Goal: Transaction & Acquisition: Book appointment/travel/reservation

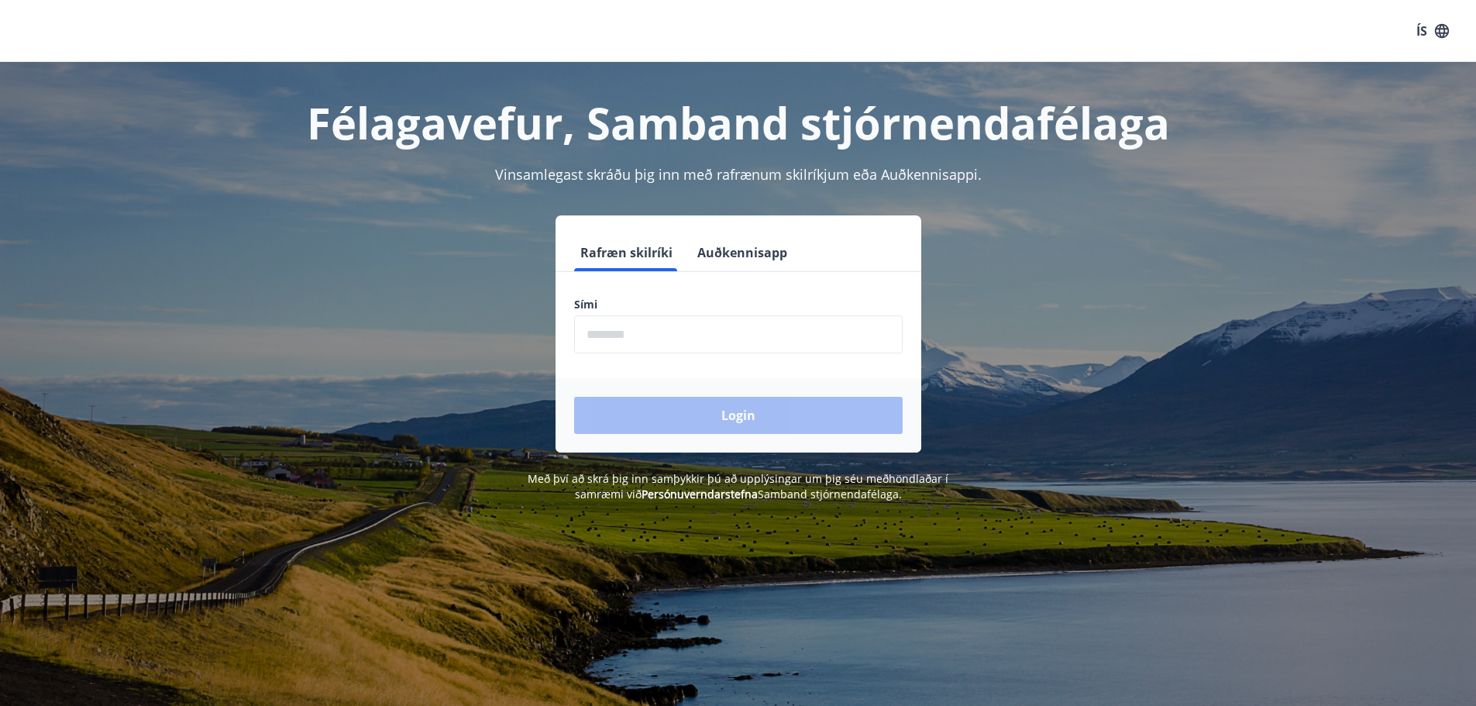
click at [700, 345] on input "phone" at bounding box center [738, 334] width 329 height 38
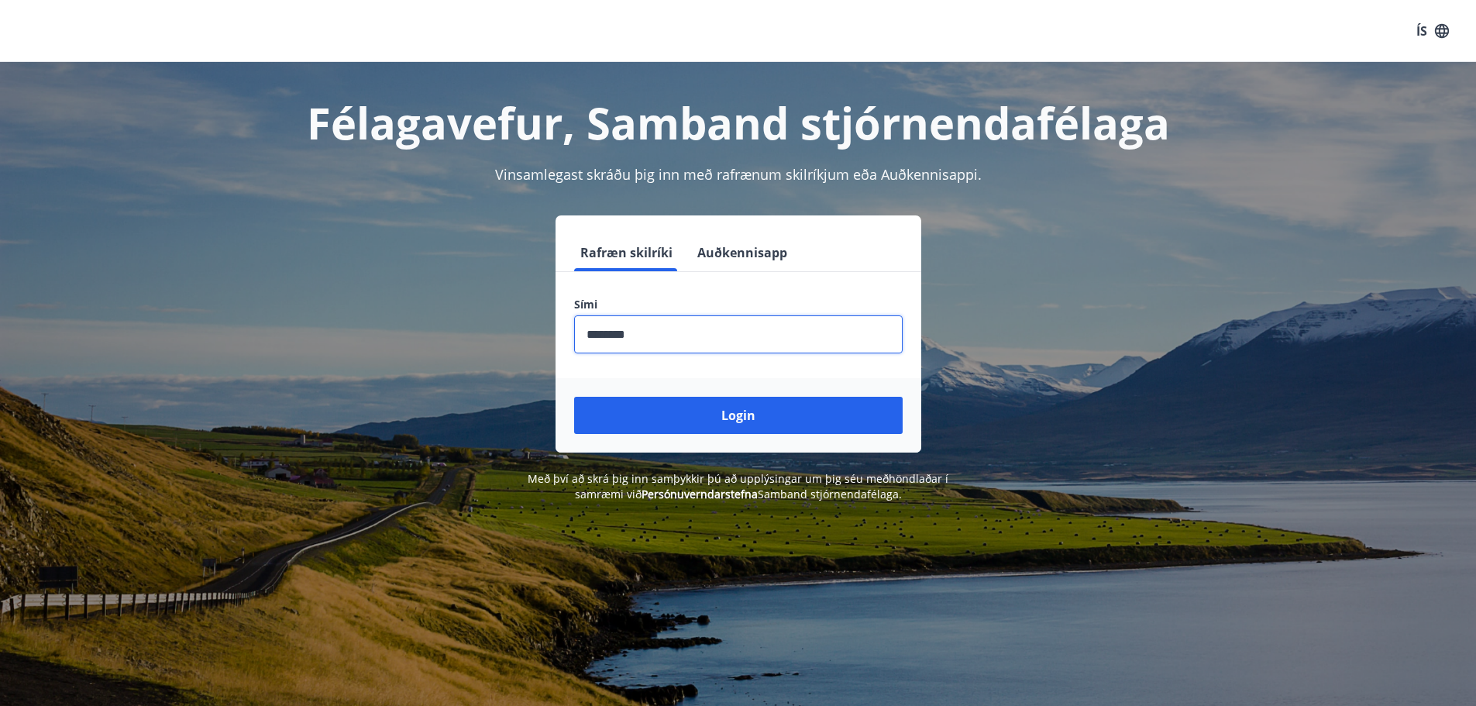
type input "********"
click at [574, 397] on button "Login" at bounding box center [738, 415] width 329 height 37
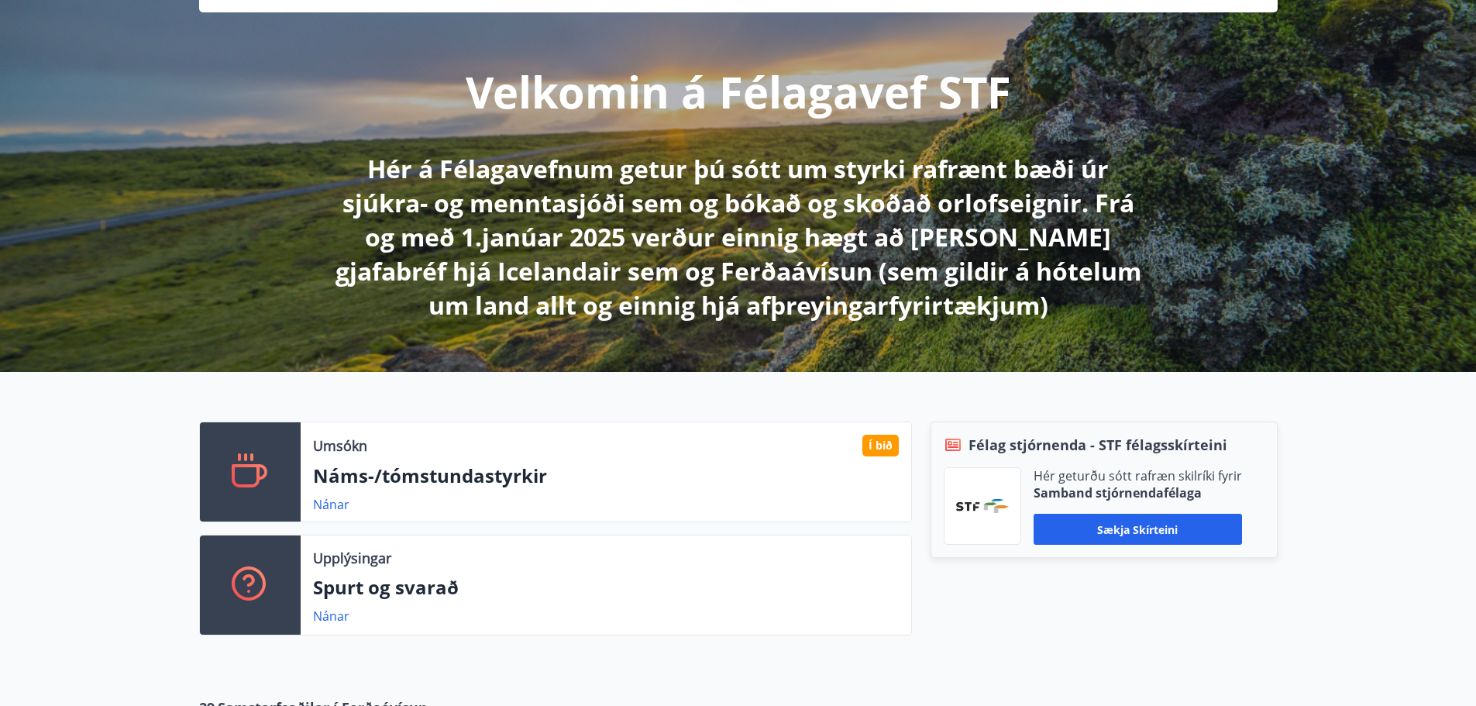
scroll to position [465, 0]
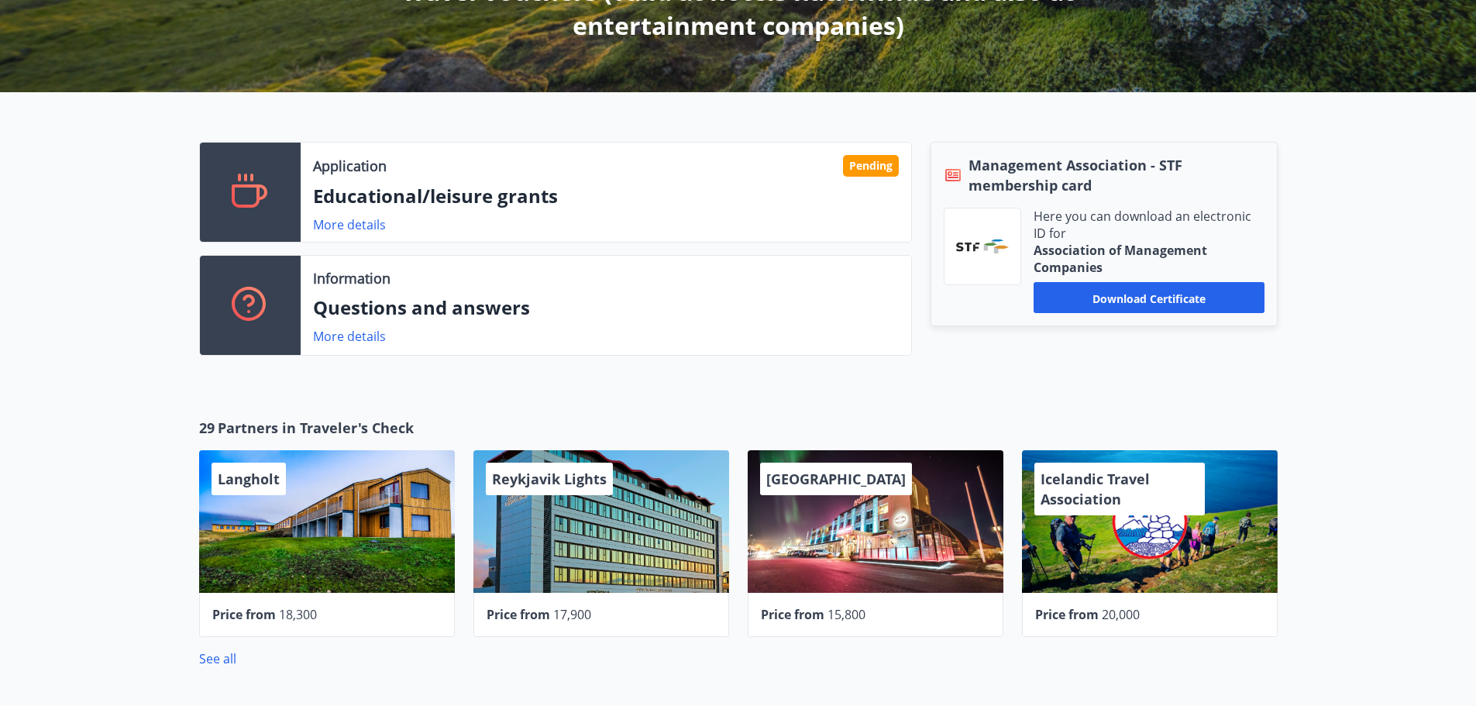
click at [664, 206] on p "Educational/leisure grants" at bounding box center [606, 196] width 586 height 26
click at [1179, 301] on font "Download certificate" at bounding box center [1149, 298] width 113 height 15
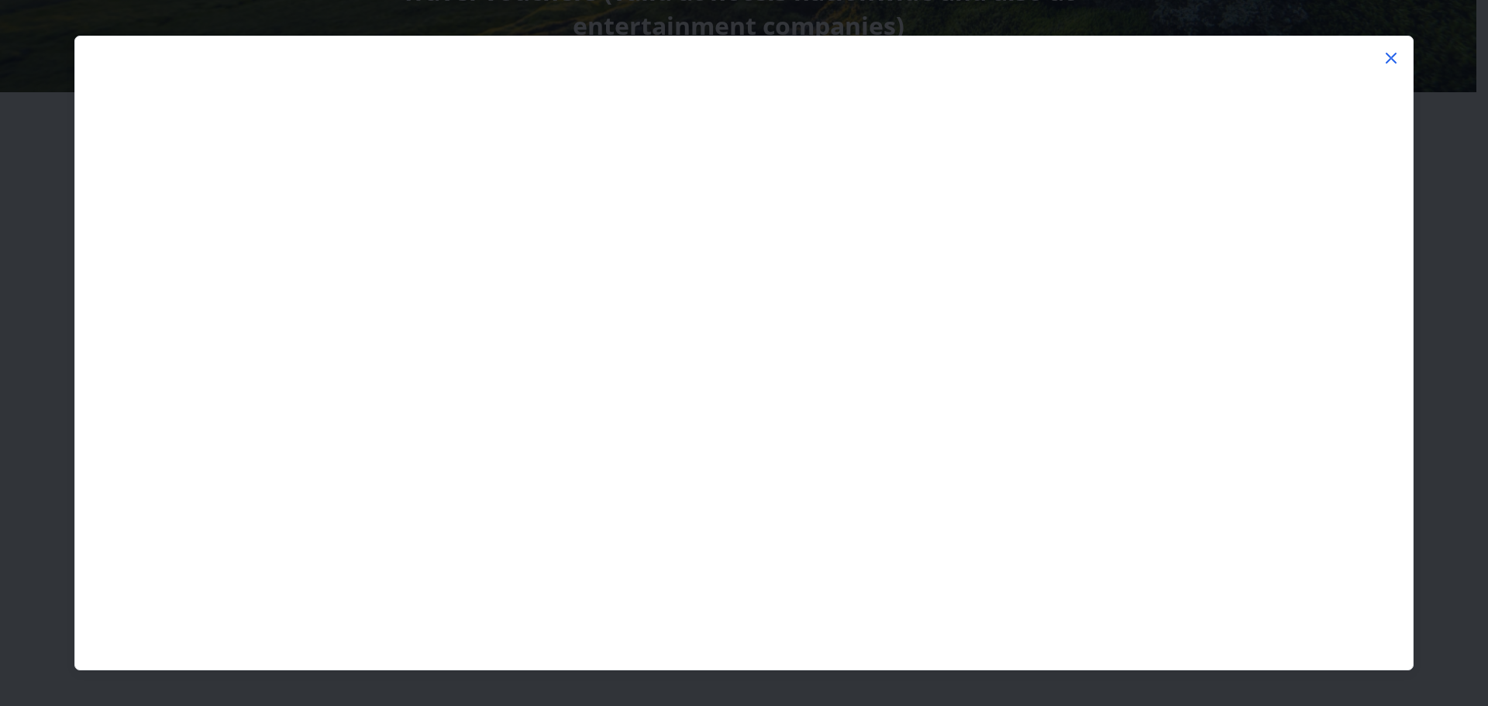
click at [1390, 55] on icon at bounding box center [1391, 58] width 19 height 19
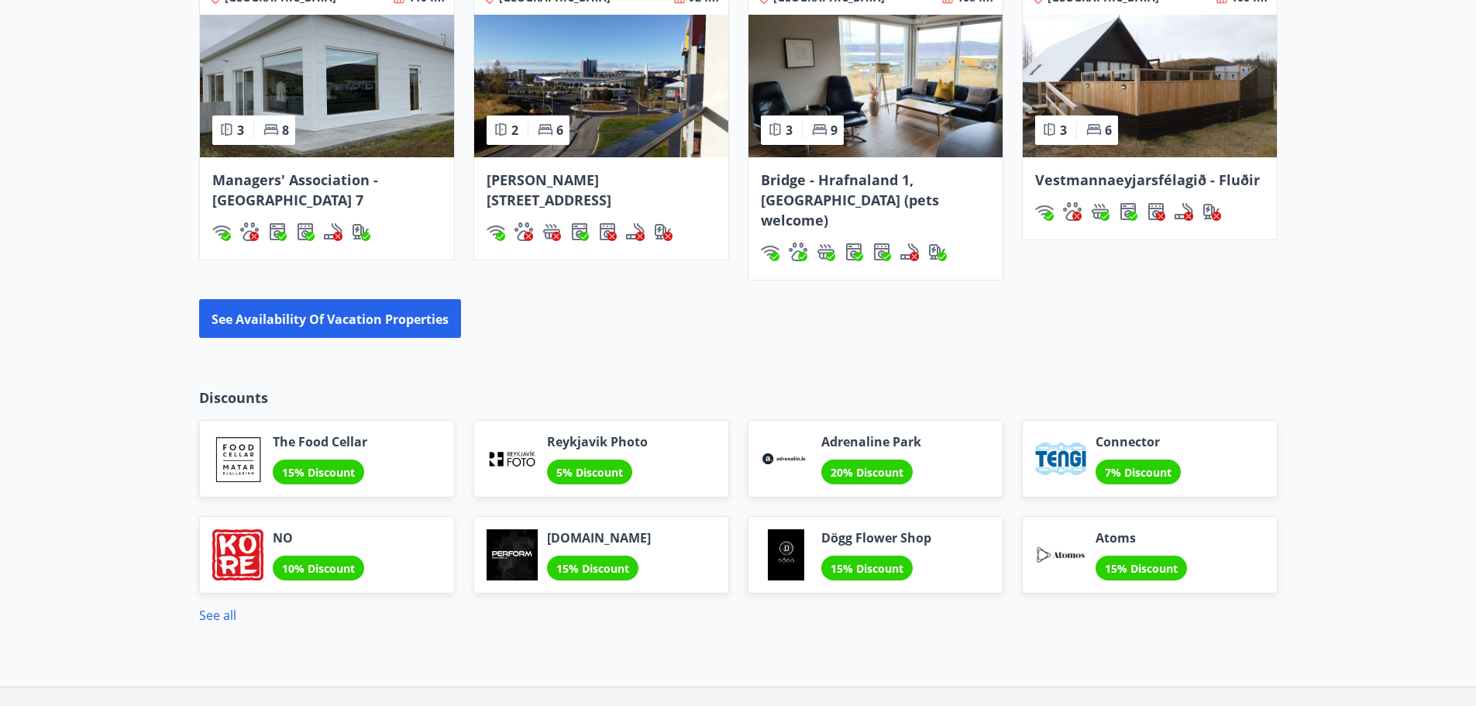
scroll to position [1016, 0]
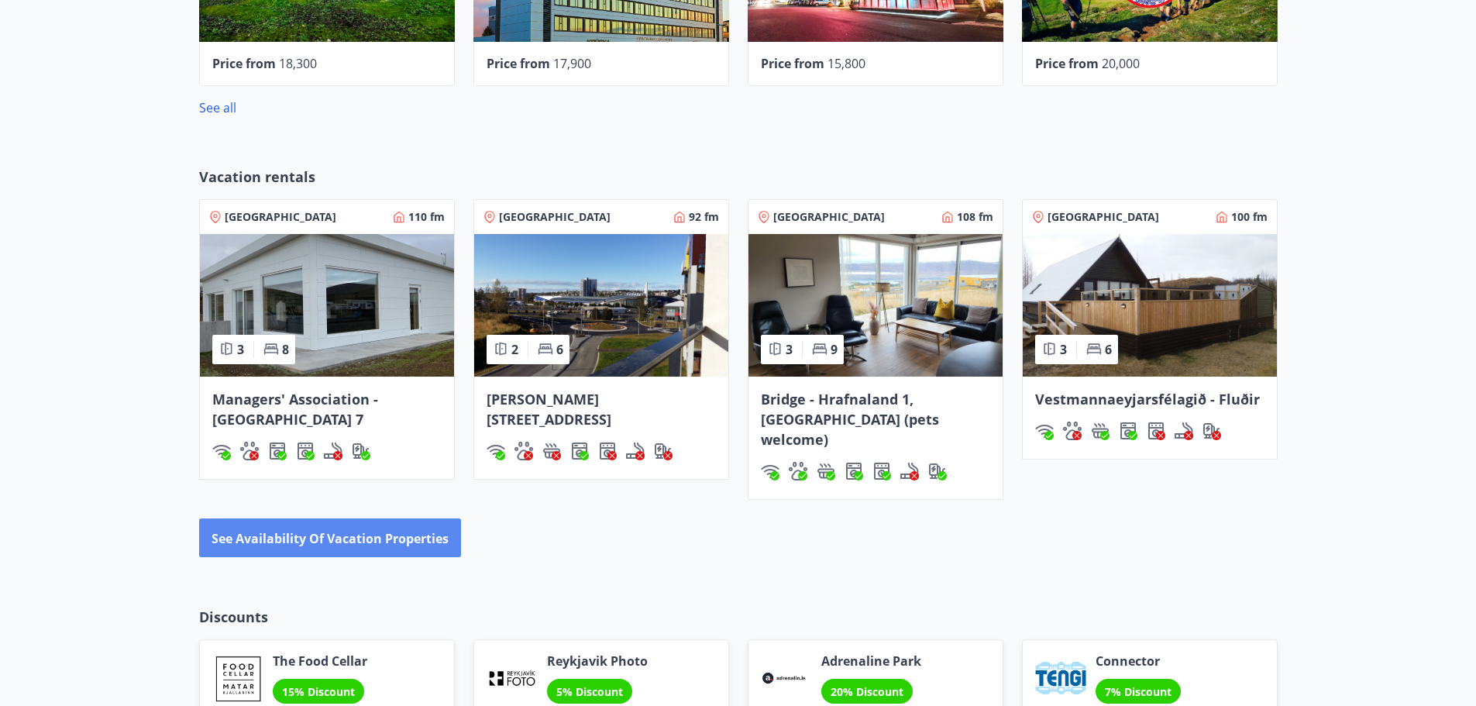
click at [370, 527] on button "See availability of vacation properties" at bounding box center [330, 537] width 262 height 39
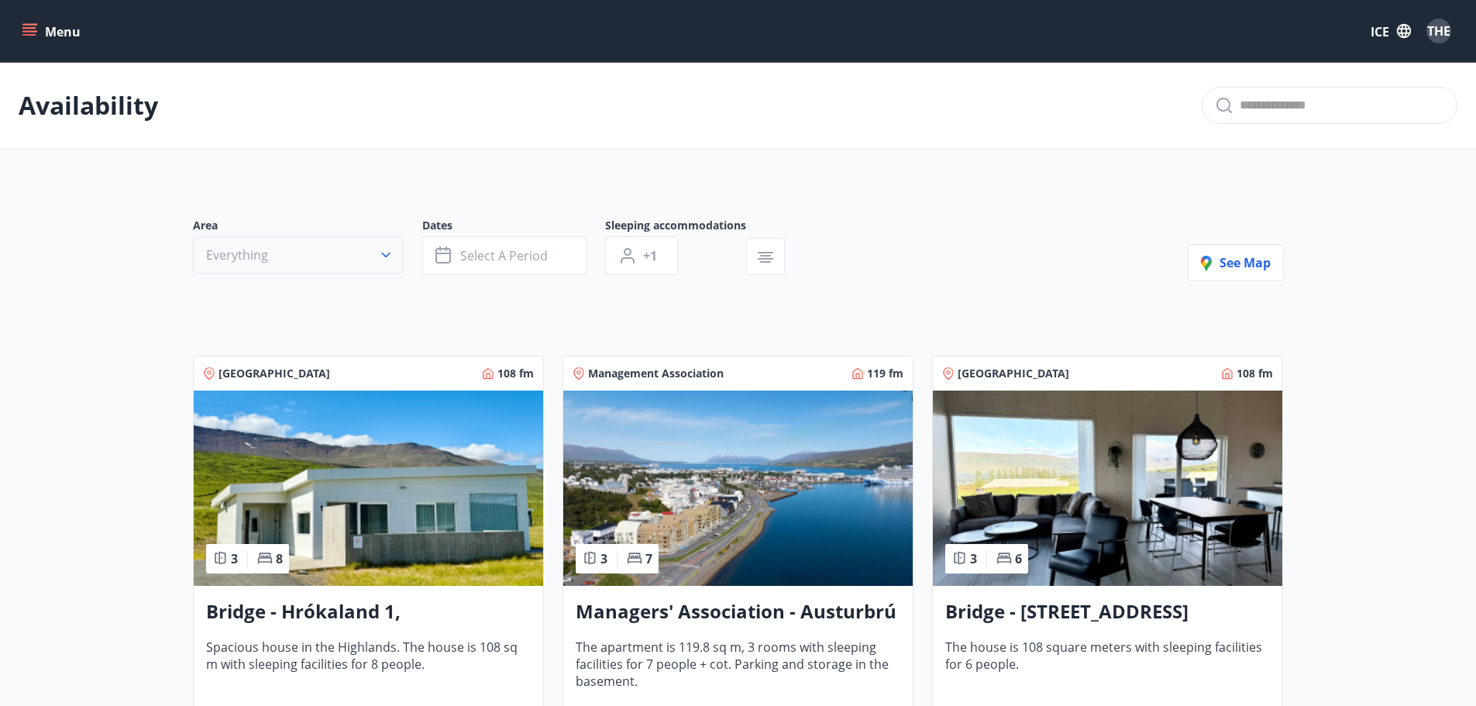
click at [299, 263] on button "Everything" at bounding box center [298, 254] width 211 height 37
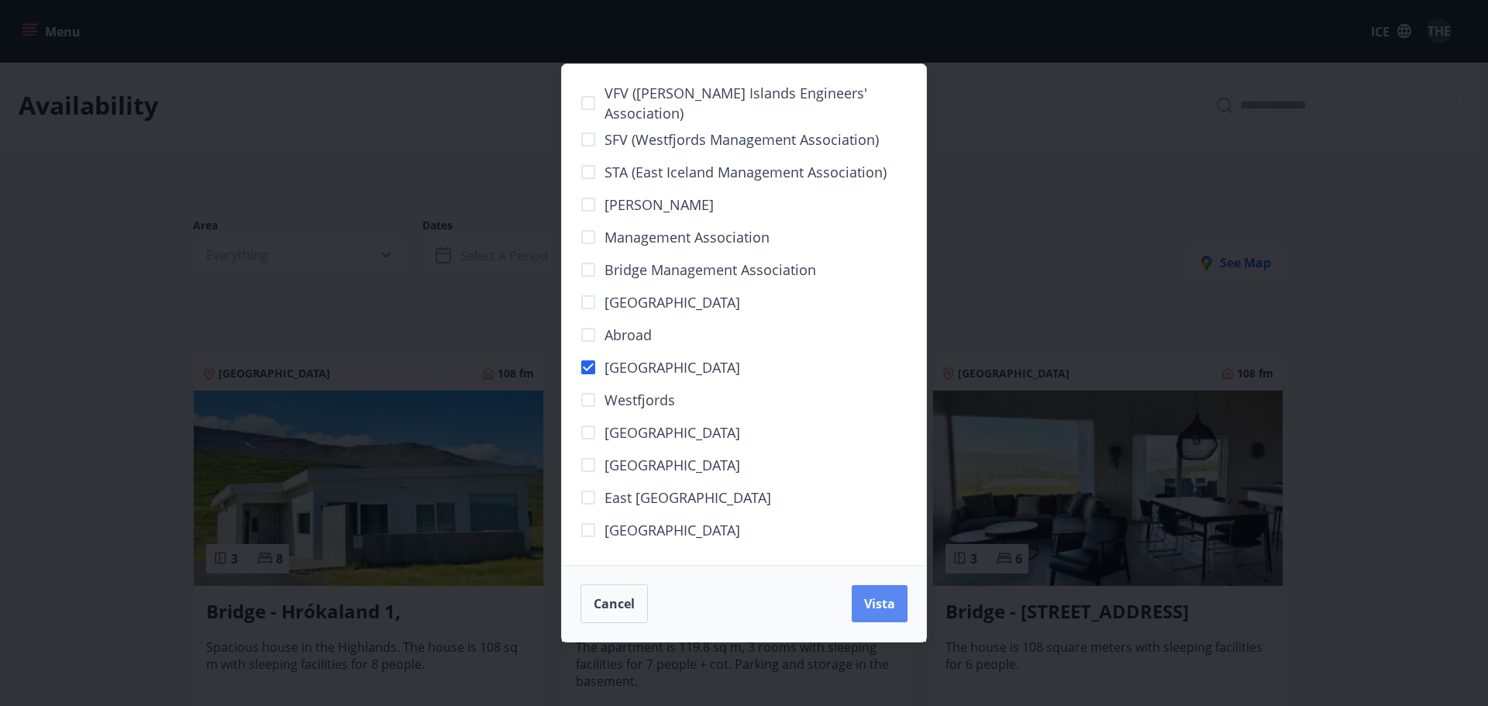
click at [888, 608] on font "Vista" at bounding box center [879, 603] width 31 height 17
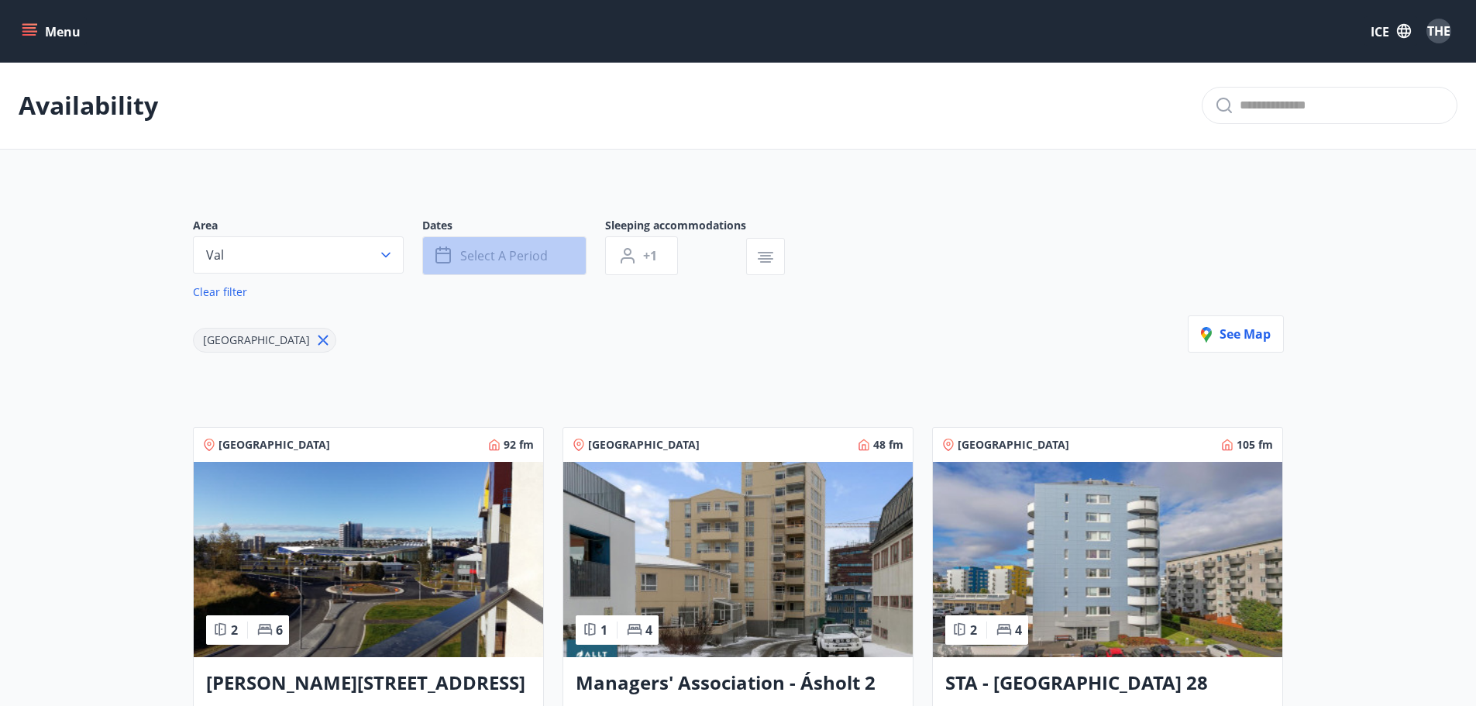
click at [539, 265] on button "Select a period" at bounding box center [504, 255] width 164 height 39
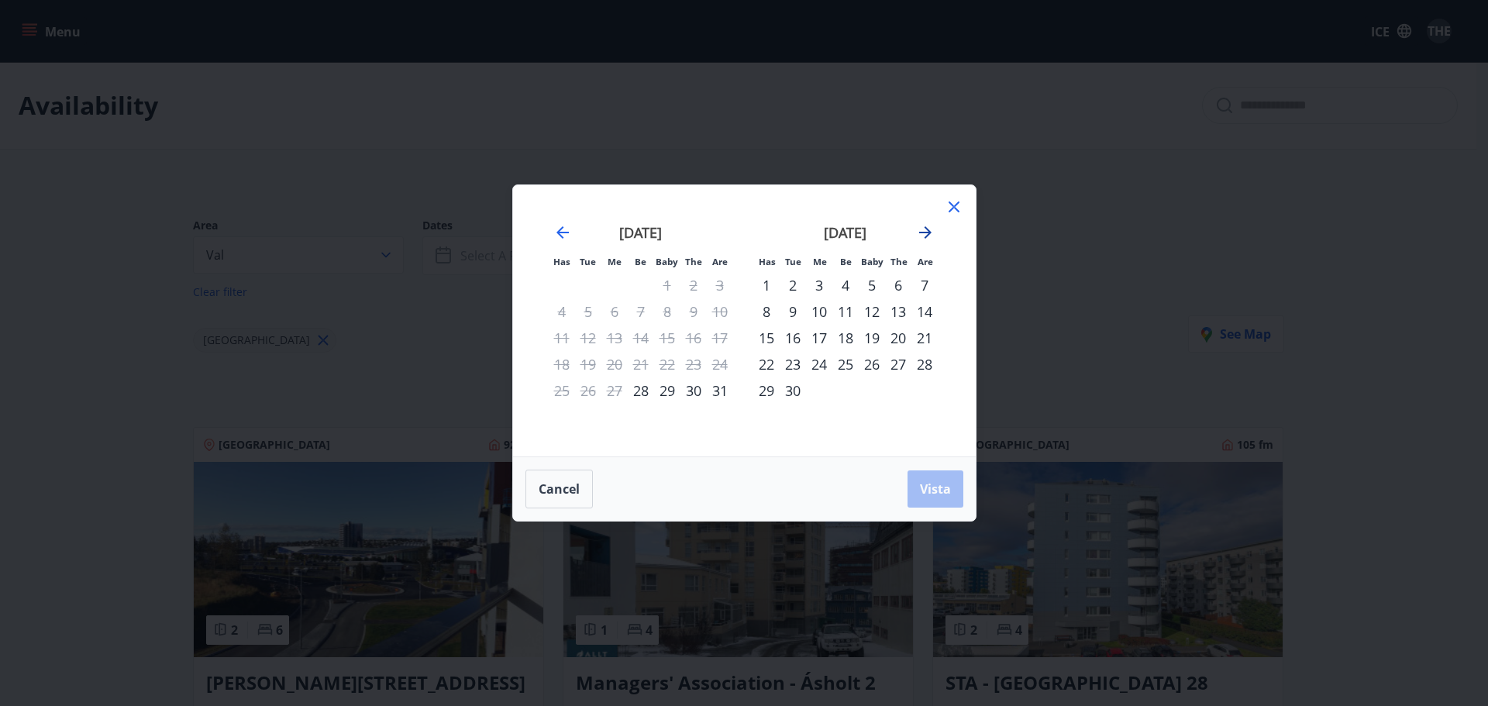
click at [920, 233] on icon "Move forward to switch to the next month." at bounding box center [925, 232] width 12 height 12
click at [896, 309] on font "11" at bounding box center [898, 311] width 16 height 19
click at [898, 315] on div "11" at bounding box center [898, 311] width 26 height 26
click at [927, 312] on font "12" at bounding box center [925, 311] width 16 height 19
click at [763, 339] on font "13" at bounding box center [767, 338] width 16 height 19
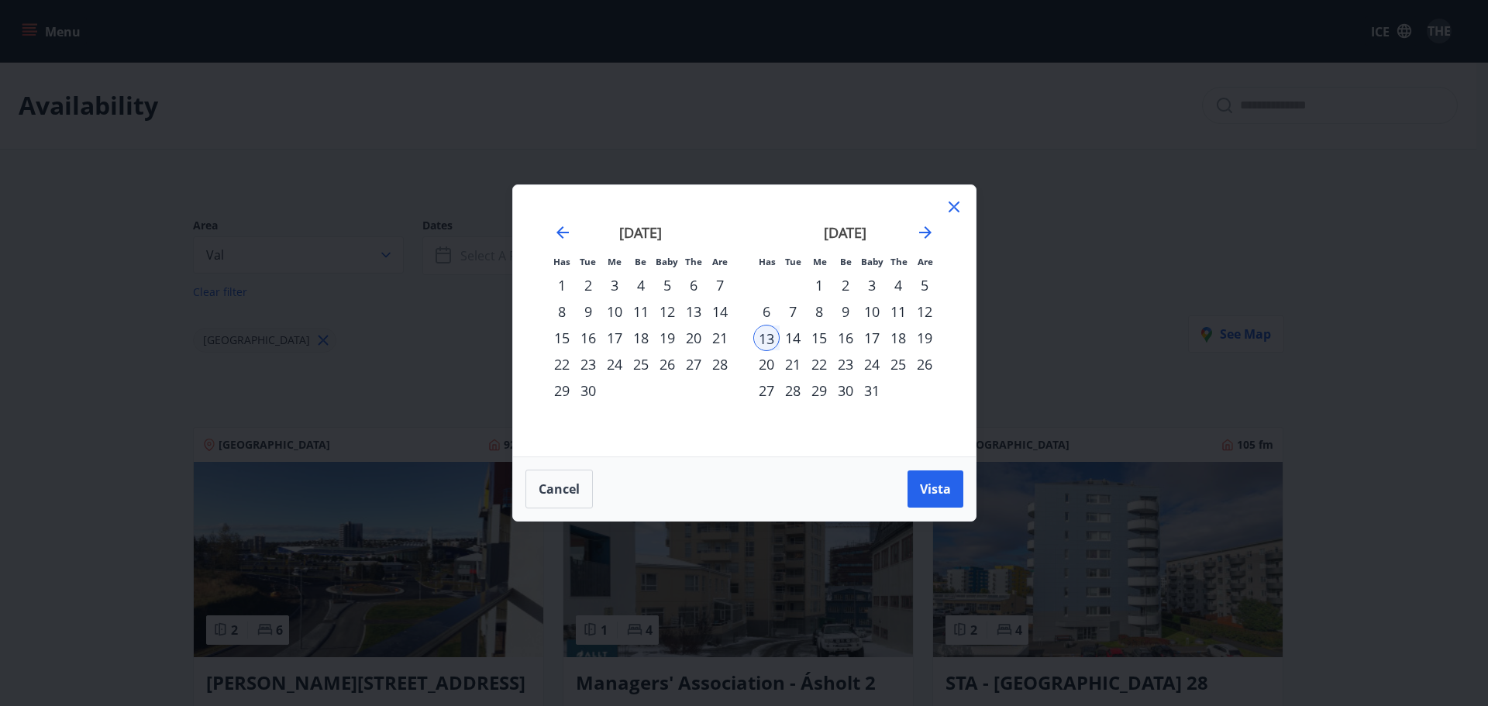
click at [900, 308] on font "11" at bounding box center [898, 311] width 16 height 19
click at [770, 345] on font "13" at bounding box center [767, 338] width 16 height 19
click at [953, 494] on button "Vista" at bounding box center [936, 488] width 56 height 37
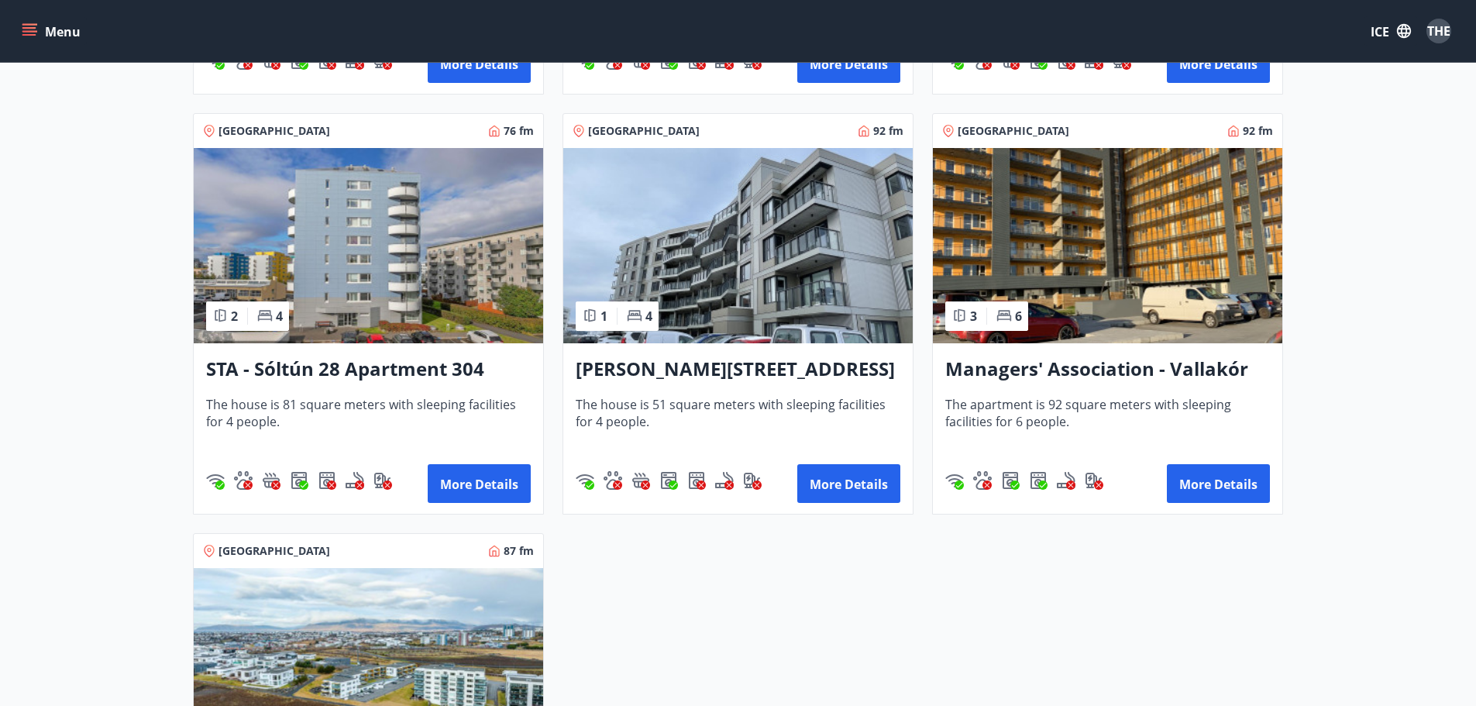
scroll to position [620, 0]
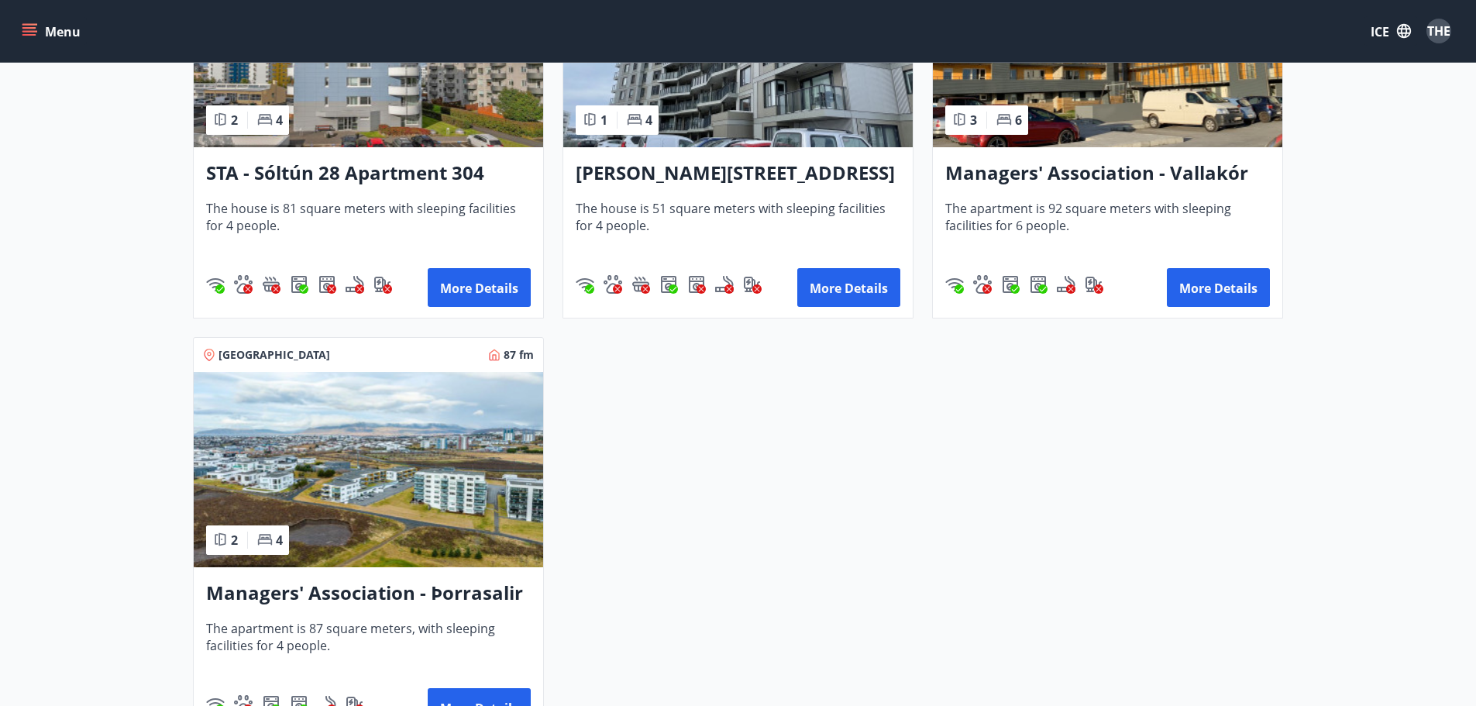
click at [463, 494] on img at bounding box center [369, 469] width 350 height 195
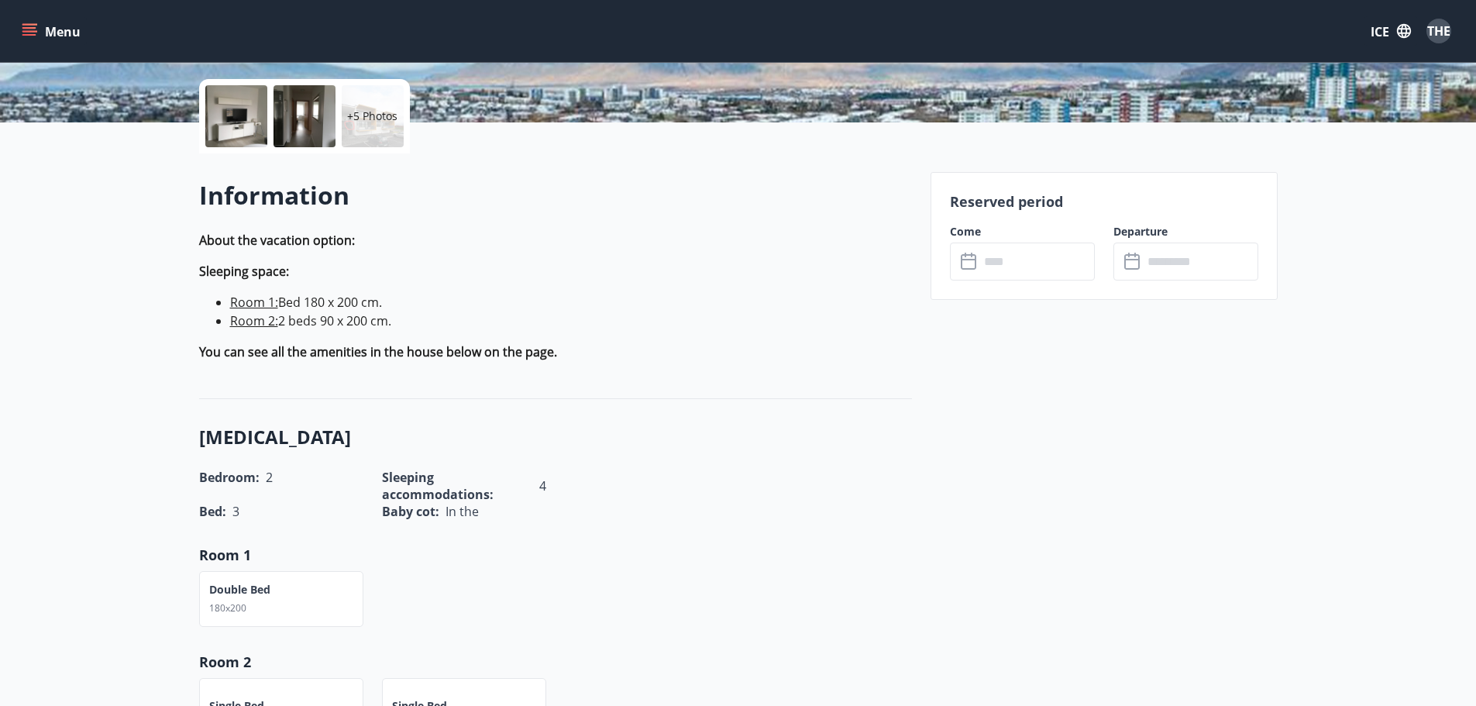
scroll to position [543, 0]
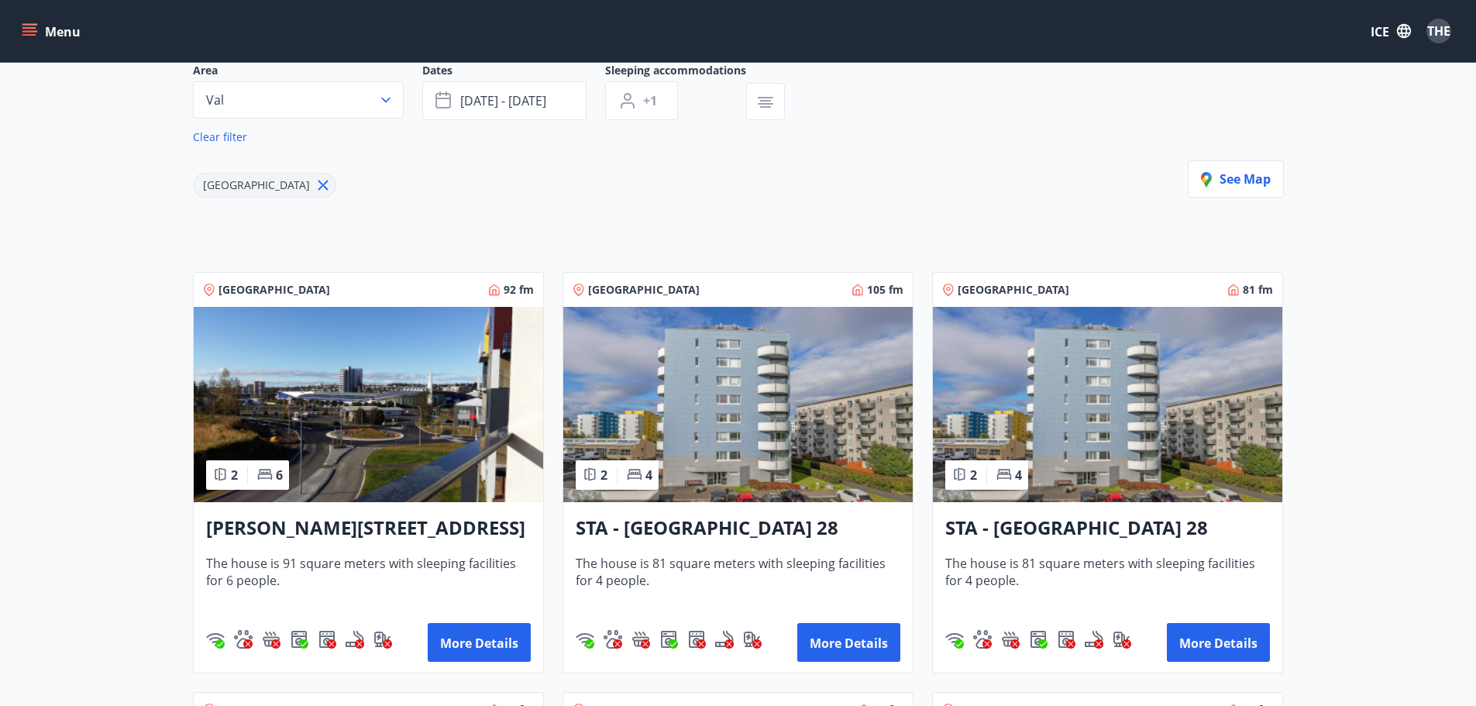
click at [370, 446] on img at bounding box center [369, 404] width 350 height 195
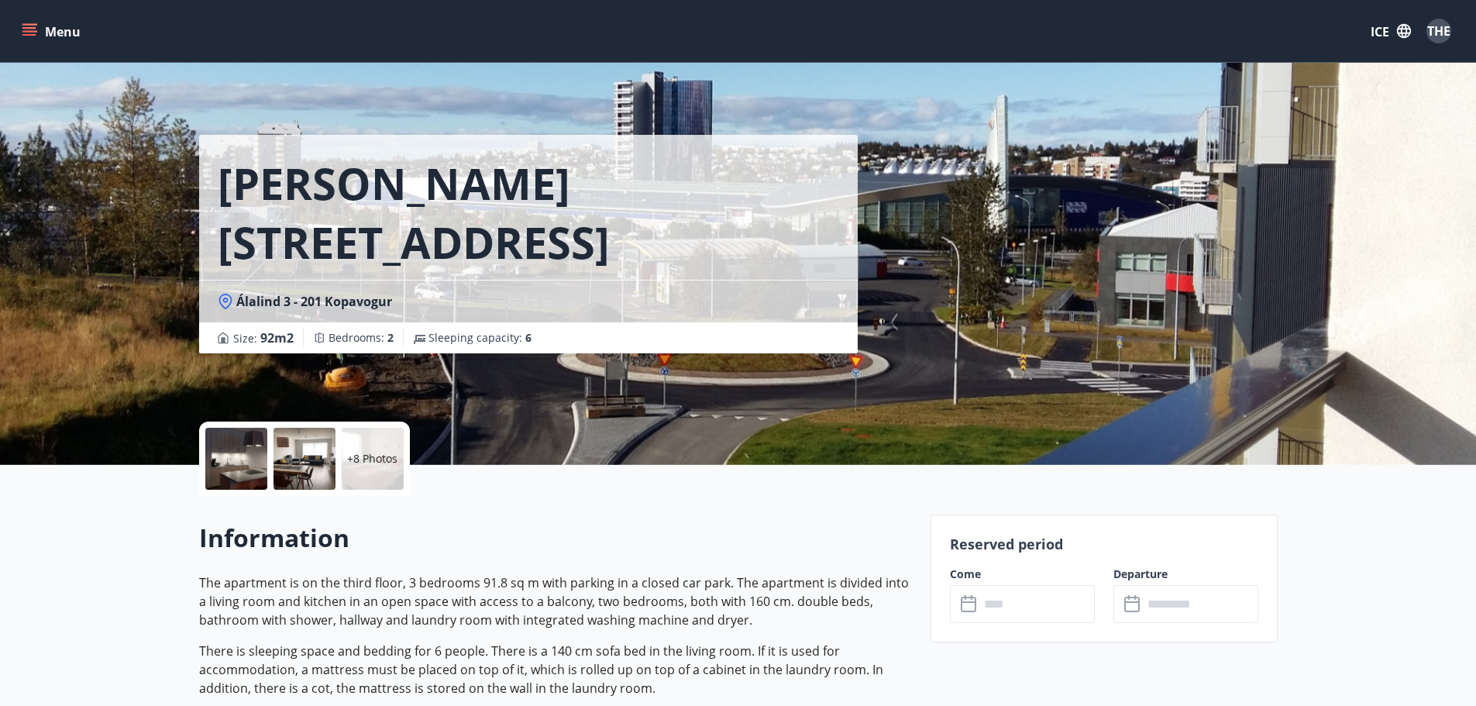
click at [301, 472] on div at bounding box center [305, 459] width 62 height 62
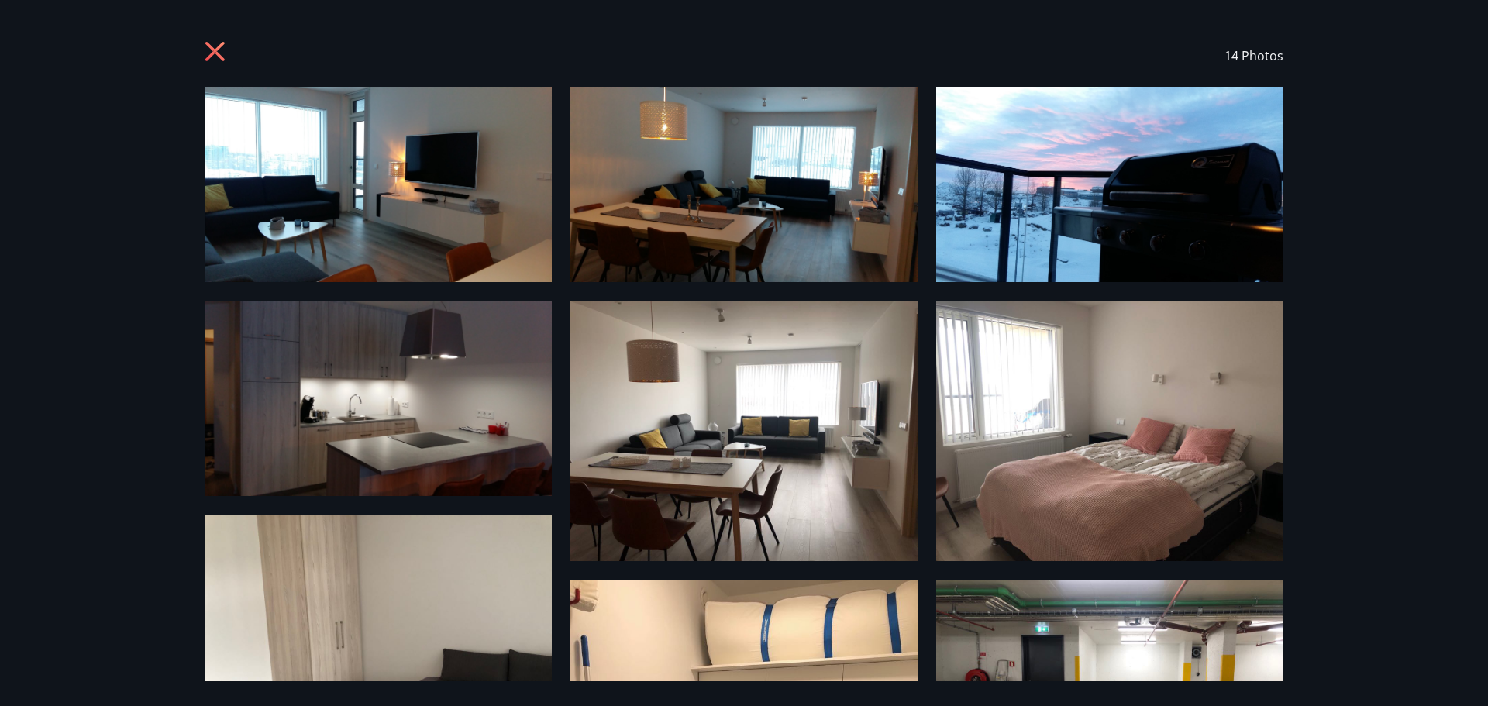
click at [199, 60] on div "14 Photos" at bounding box center [744, 56] width 1116 height 62
click at [212, 57] on icon at bounding box center [214, 51] width 19 height 19
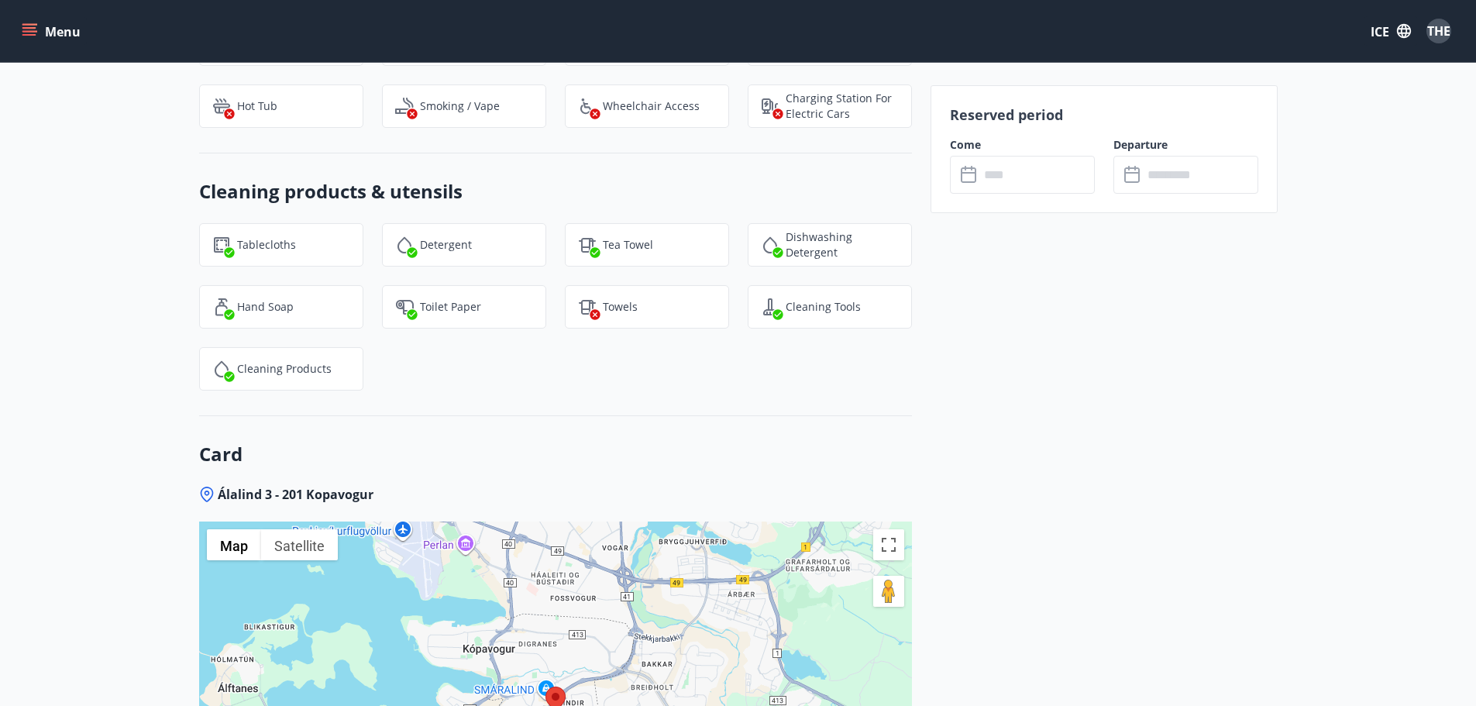
scroll to position [1860, 0]
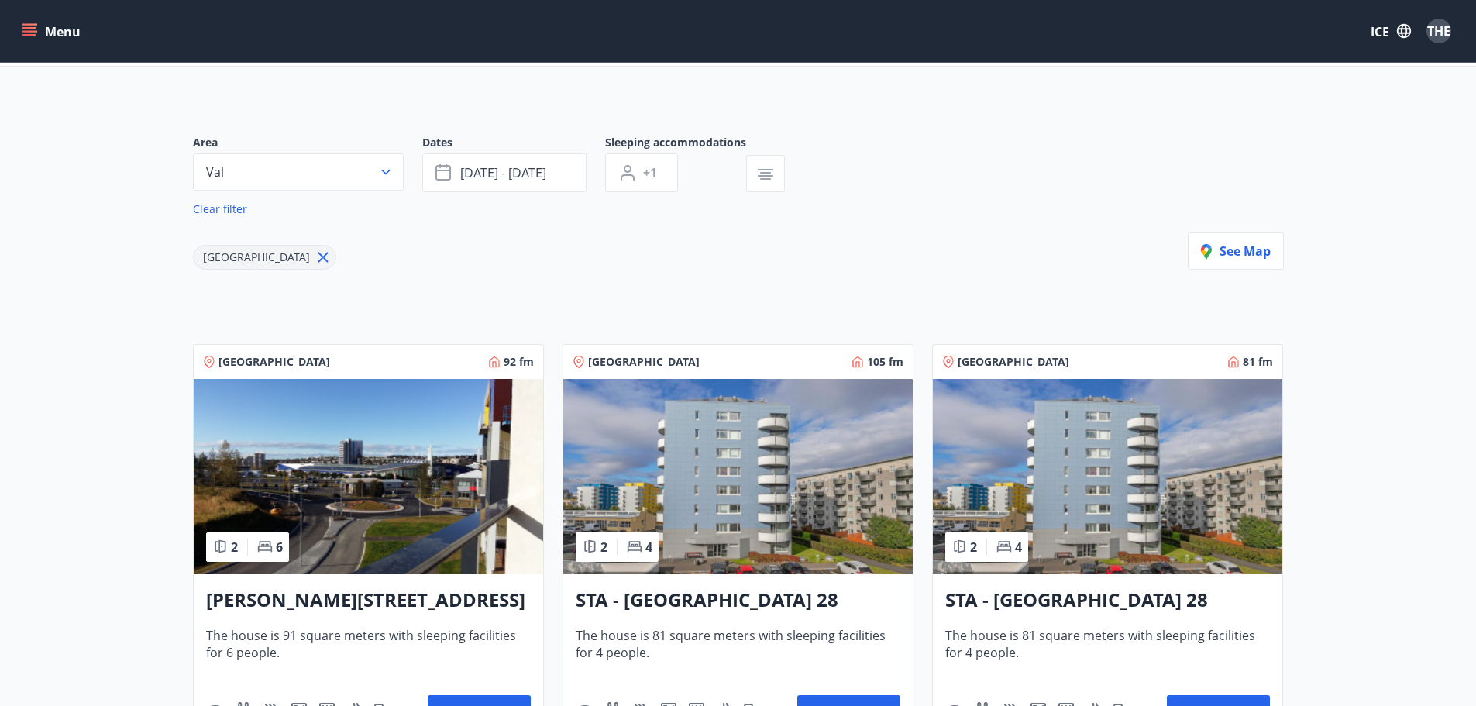
scroll to position [312, 0]
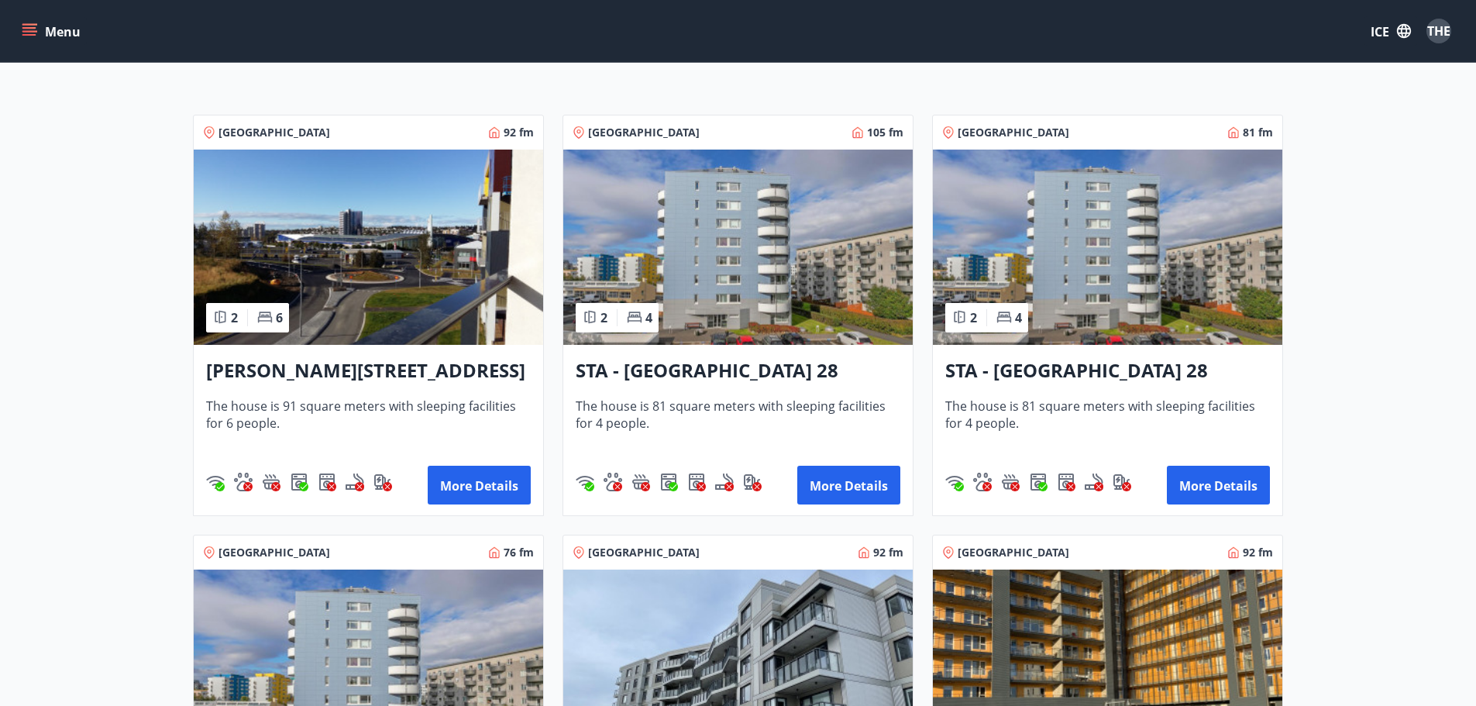
click at [738, 252] on img at bounding box center [738, 247] width 350 height 195
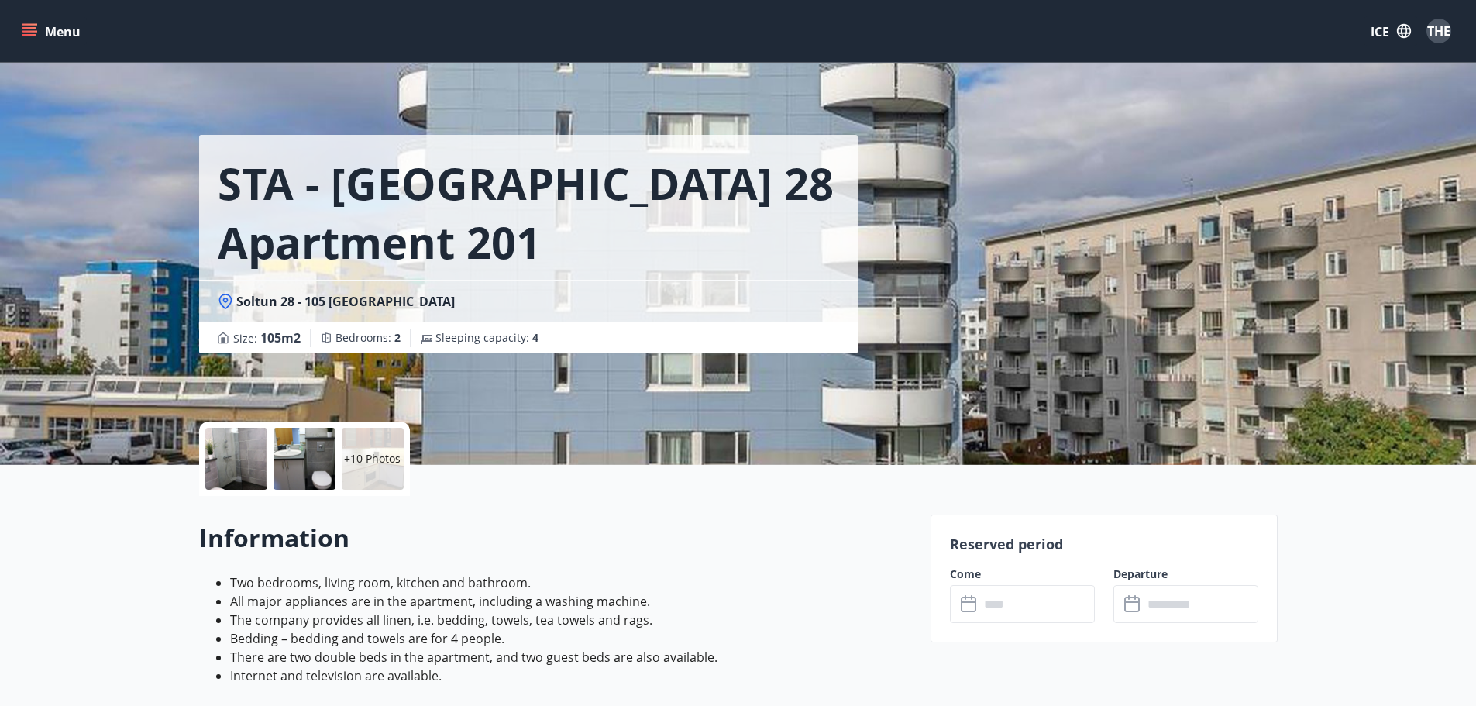
click at [293, 452] on div at bounding box center [305, 459] width 62 height 62
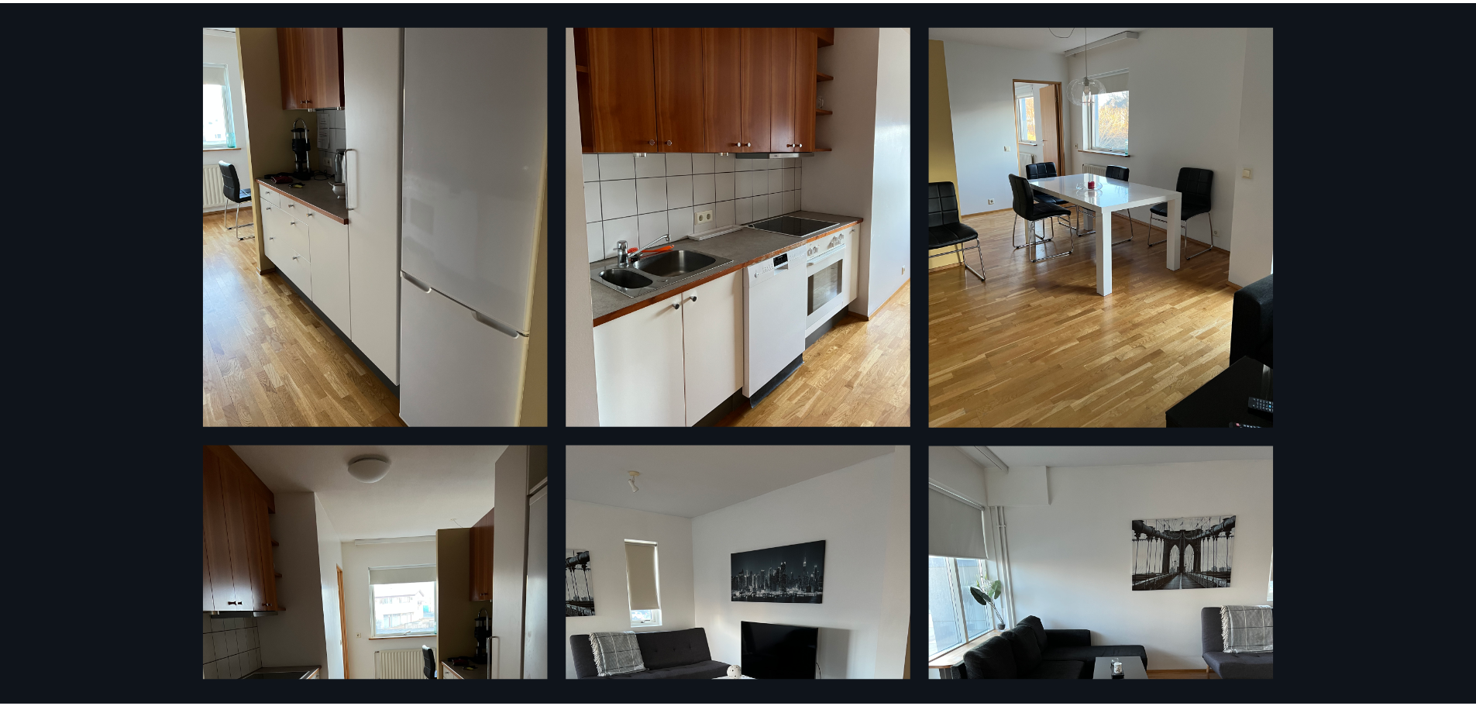
scroll to position [1240, 0]
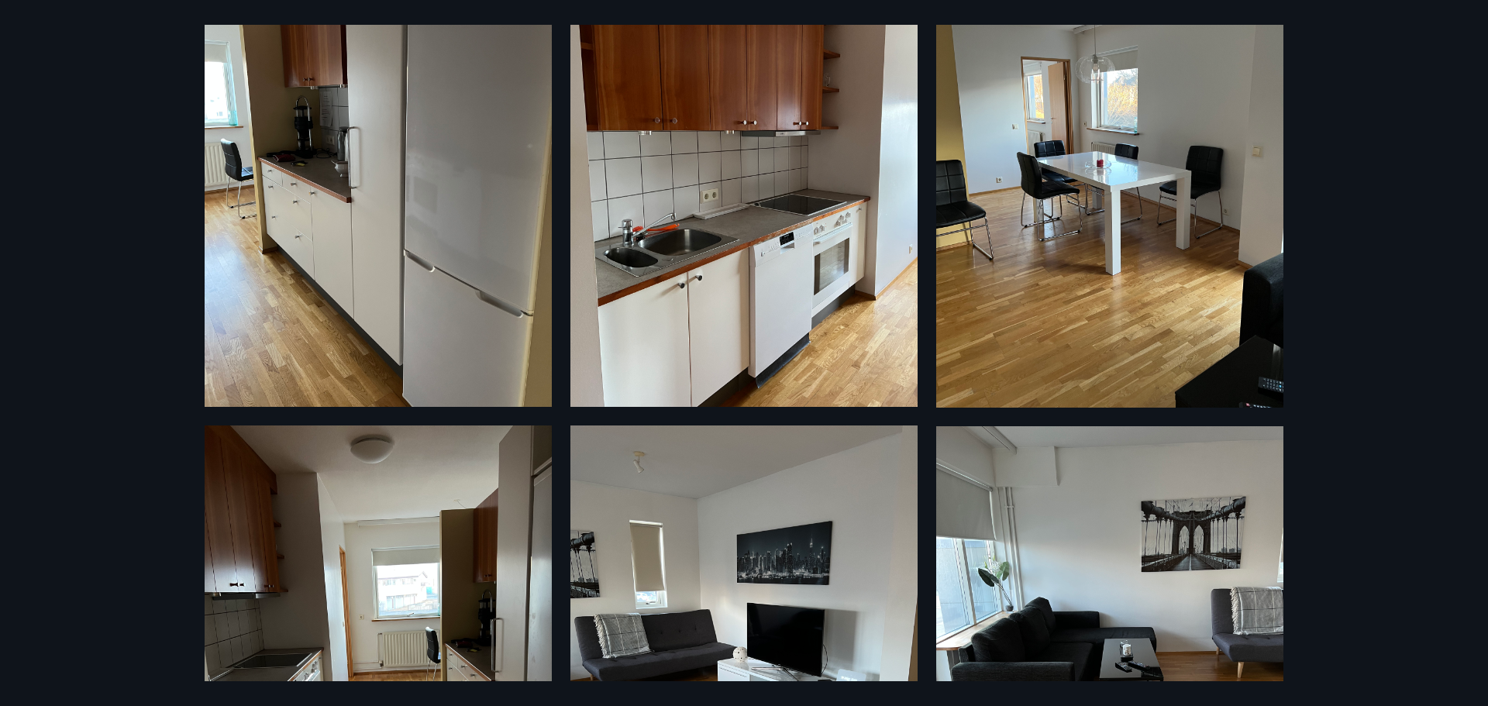
click at [1355, 239] on div "16 Photos" at bounding box center [744, 353] width 1488 height 706
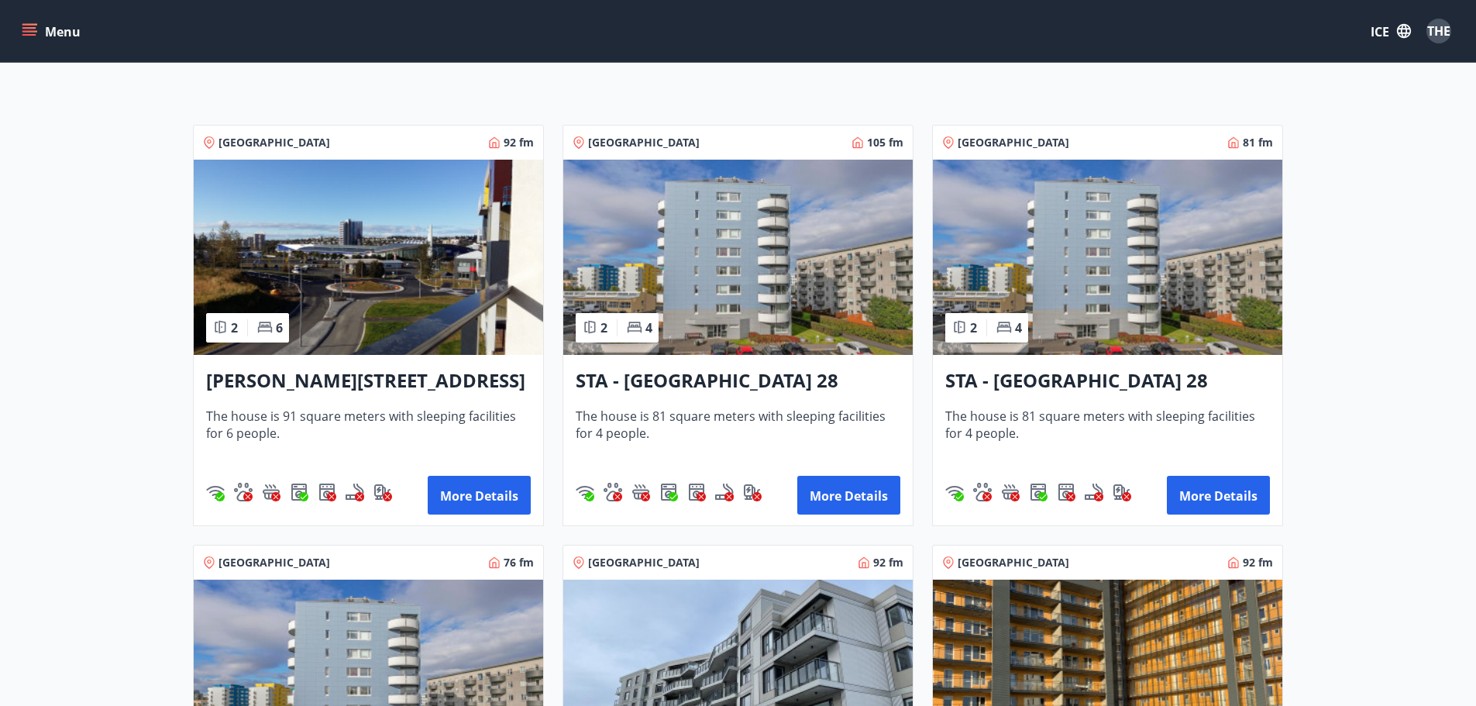
scroll to position [312, 0]
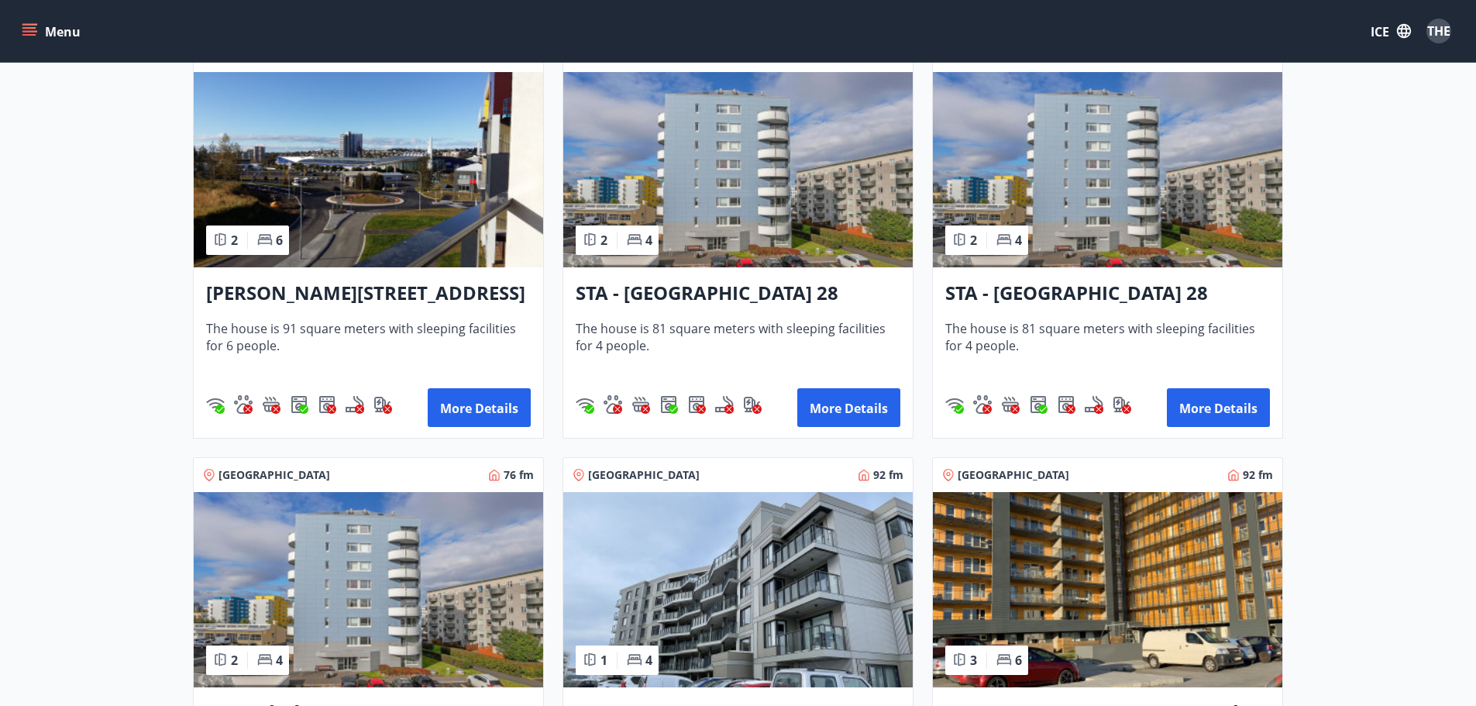
click at [1104, 207] on img at bounding box center [1108, 169] width 350 height 195
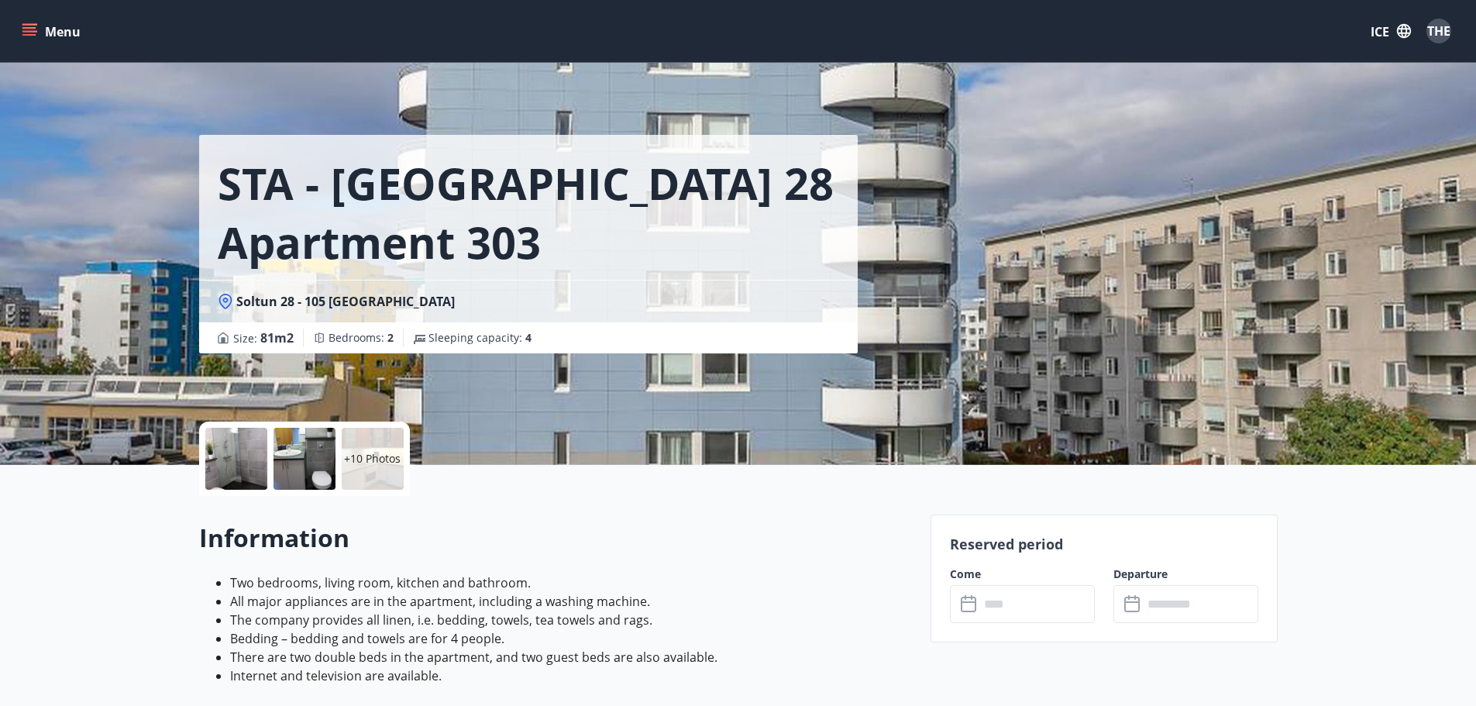
click at [296, 467] on div at bounding box center [305, 459] width 62 height 62
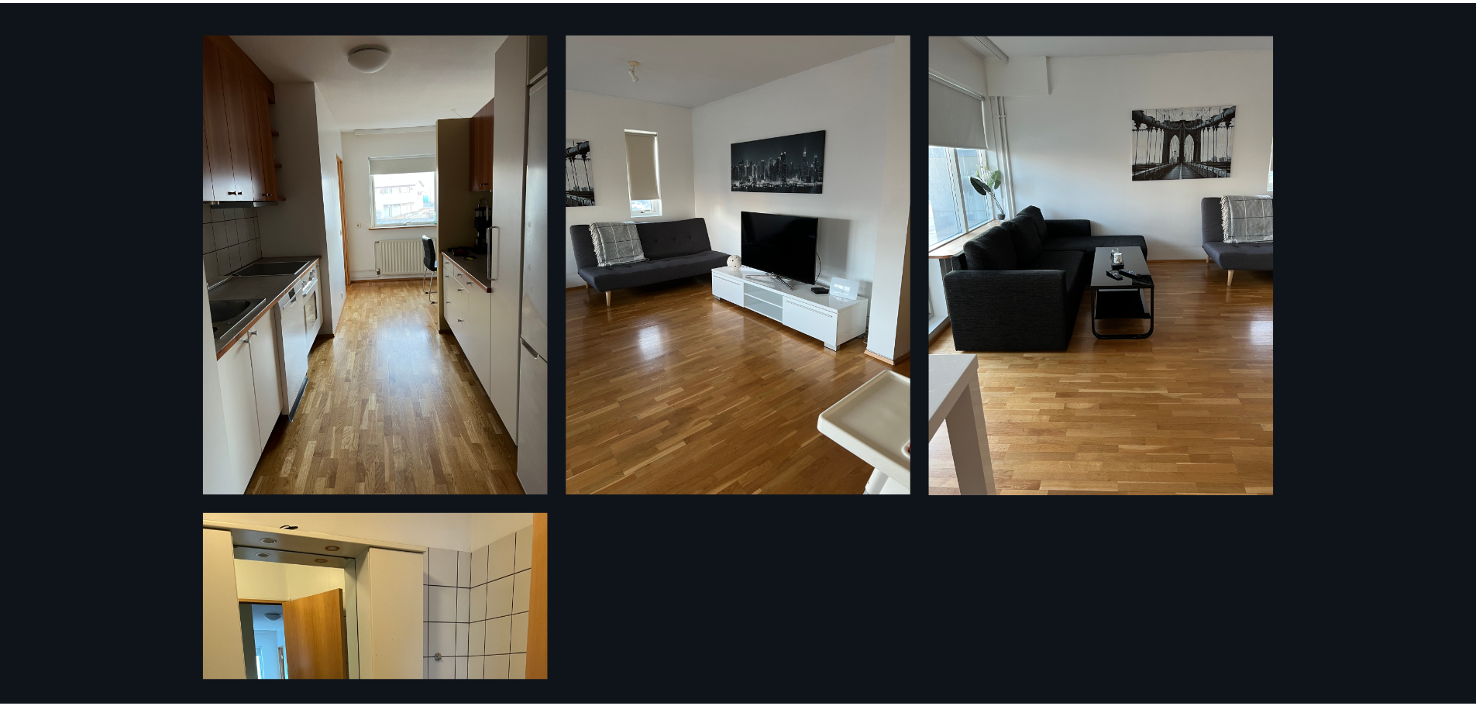
scroll to position [1933, 0]
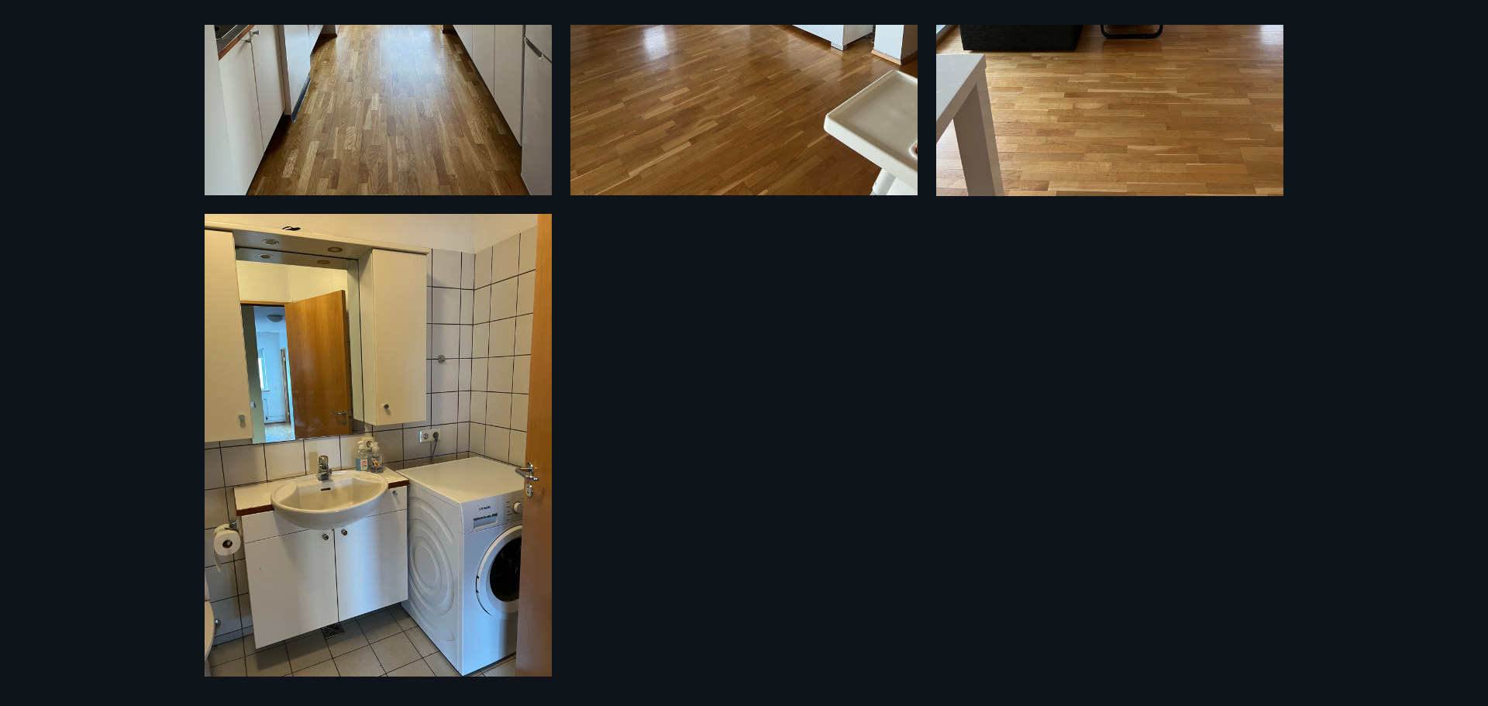
click at [88, 301] on div "16 Photos" at bounding box center [744, 353] width 1488 height 706
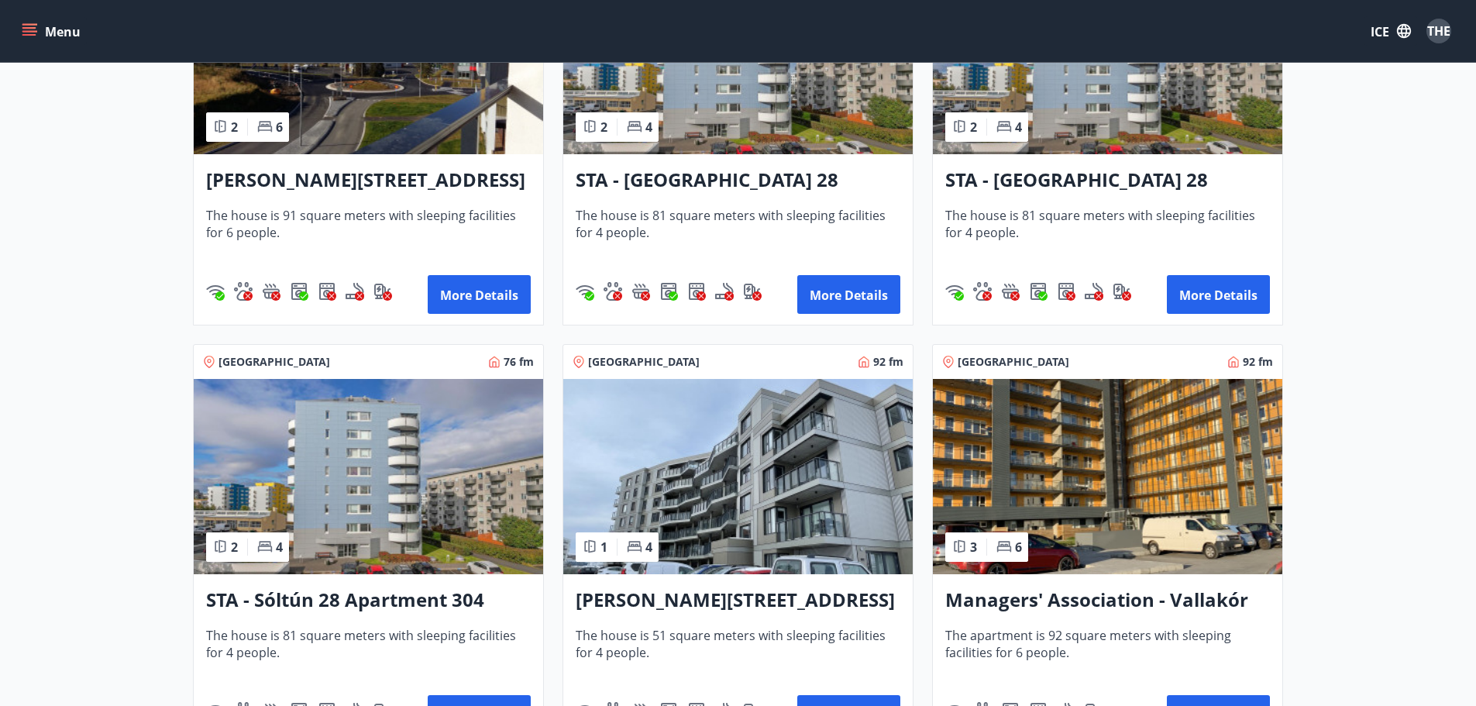
scroll to position [622, 0]
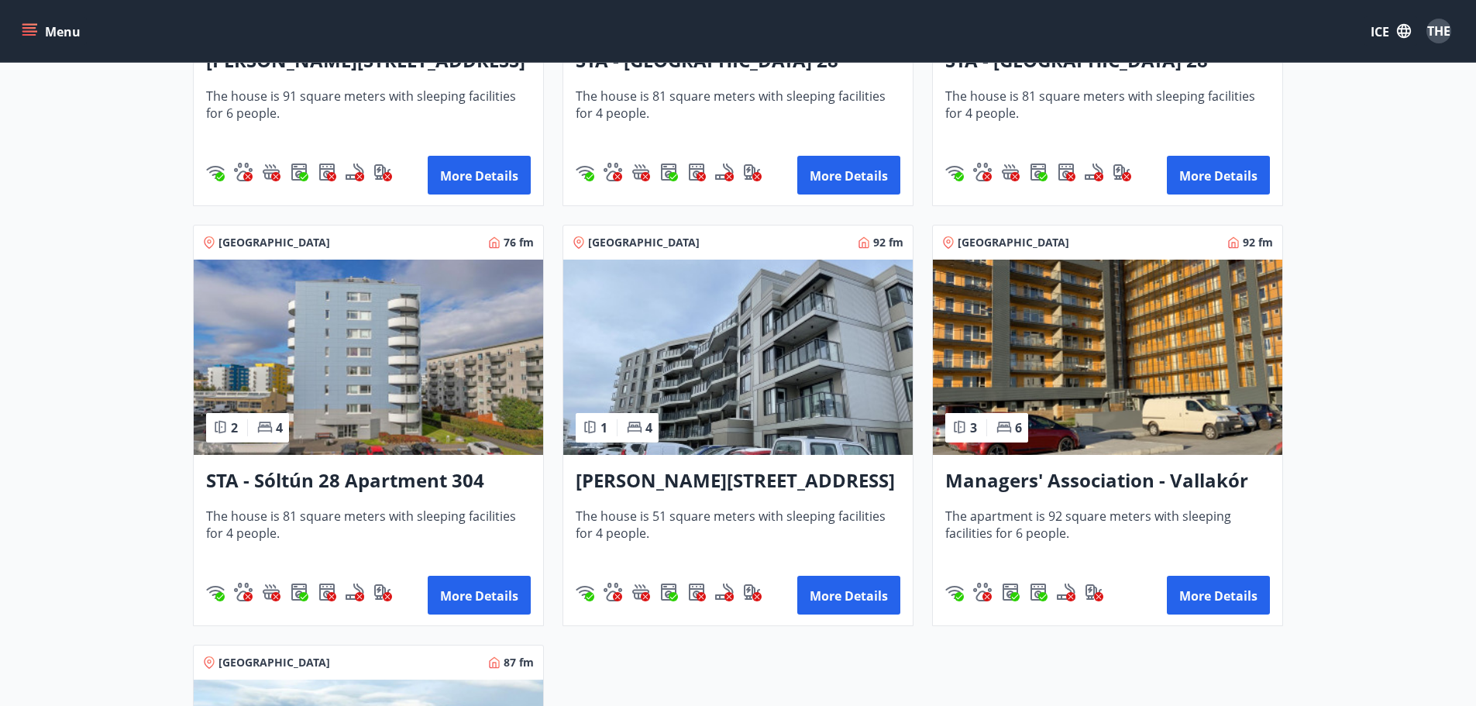
click at [722, 364] on img at bounding box center [738, 357] width 350 height 195
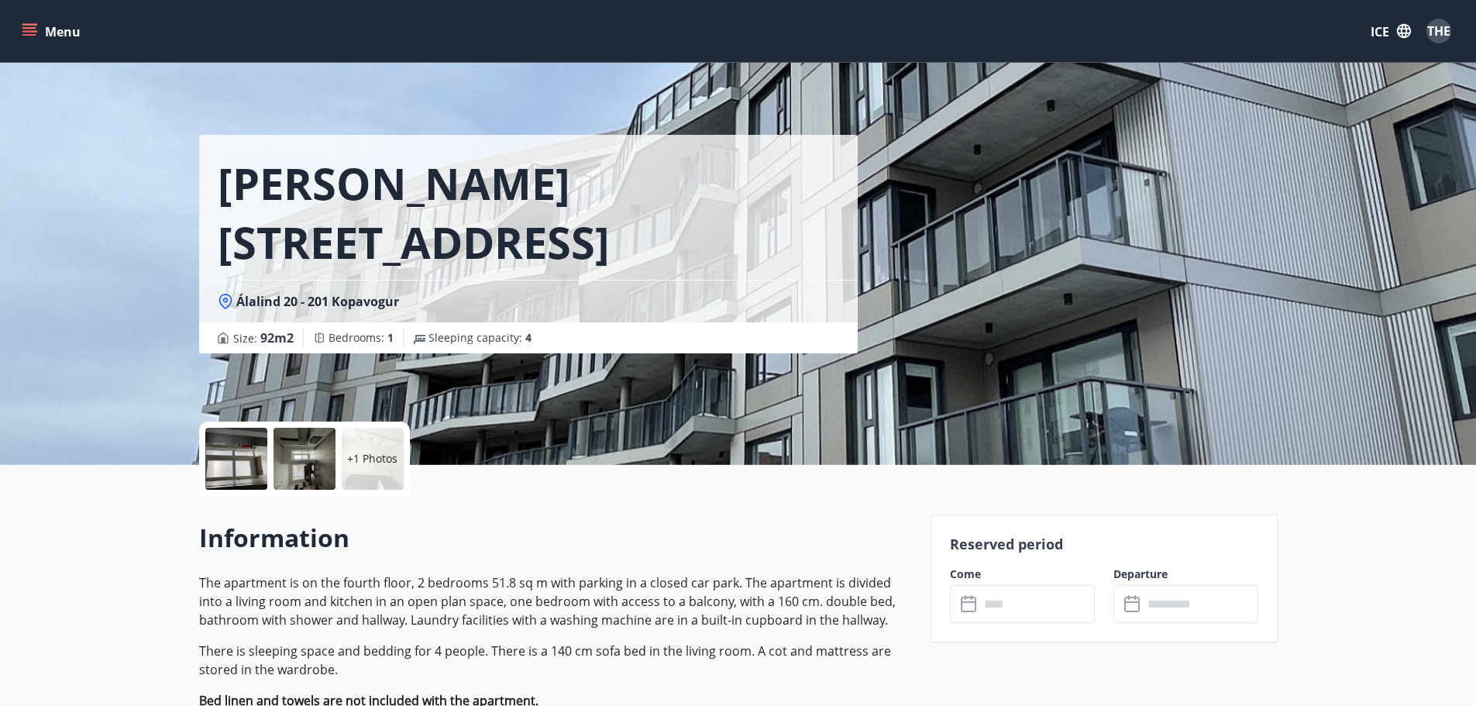
click at [263, 464] on div at bounding box center [236, 459] width 62 height 62
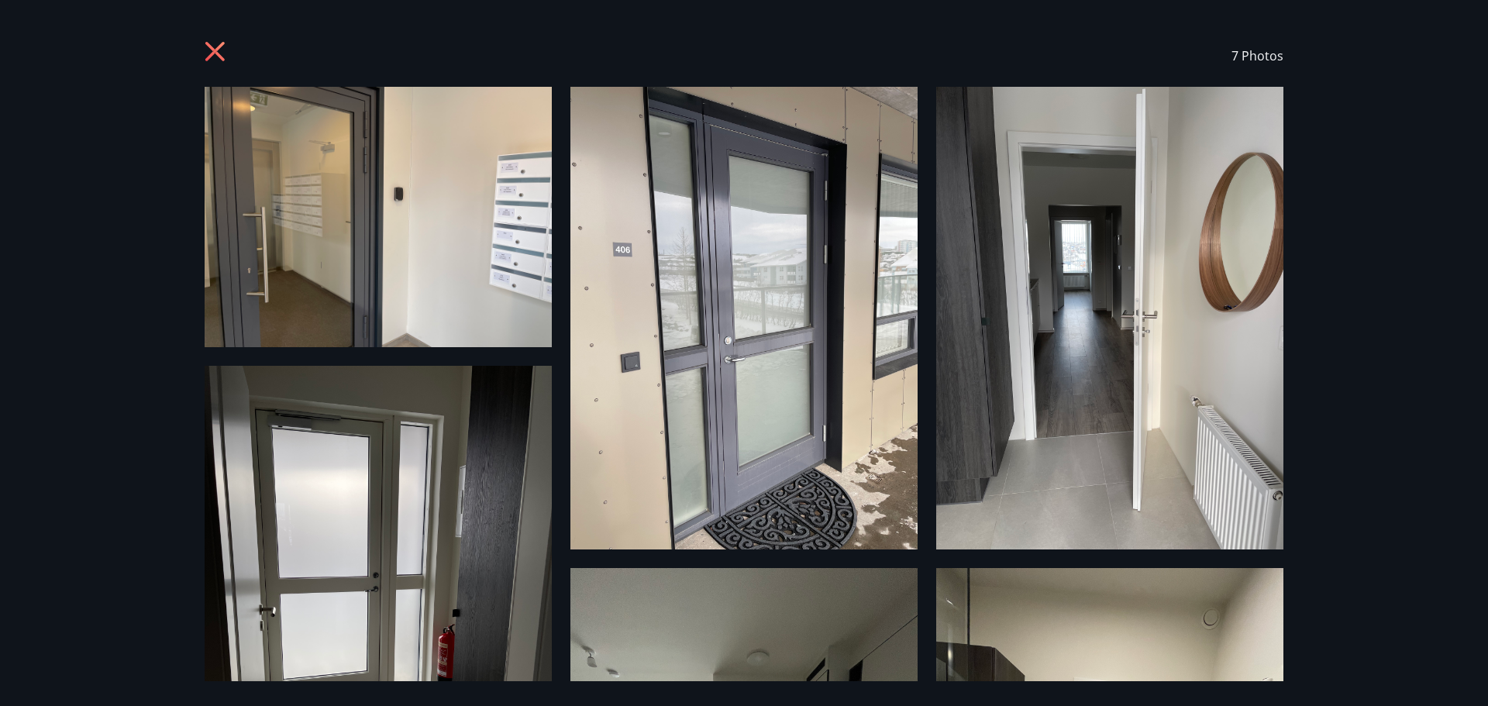
click at [1336, 81] on div "7 Photos" at bounding box center [744, 353] width 1488 height 706
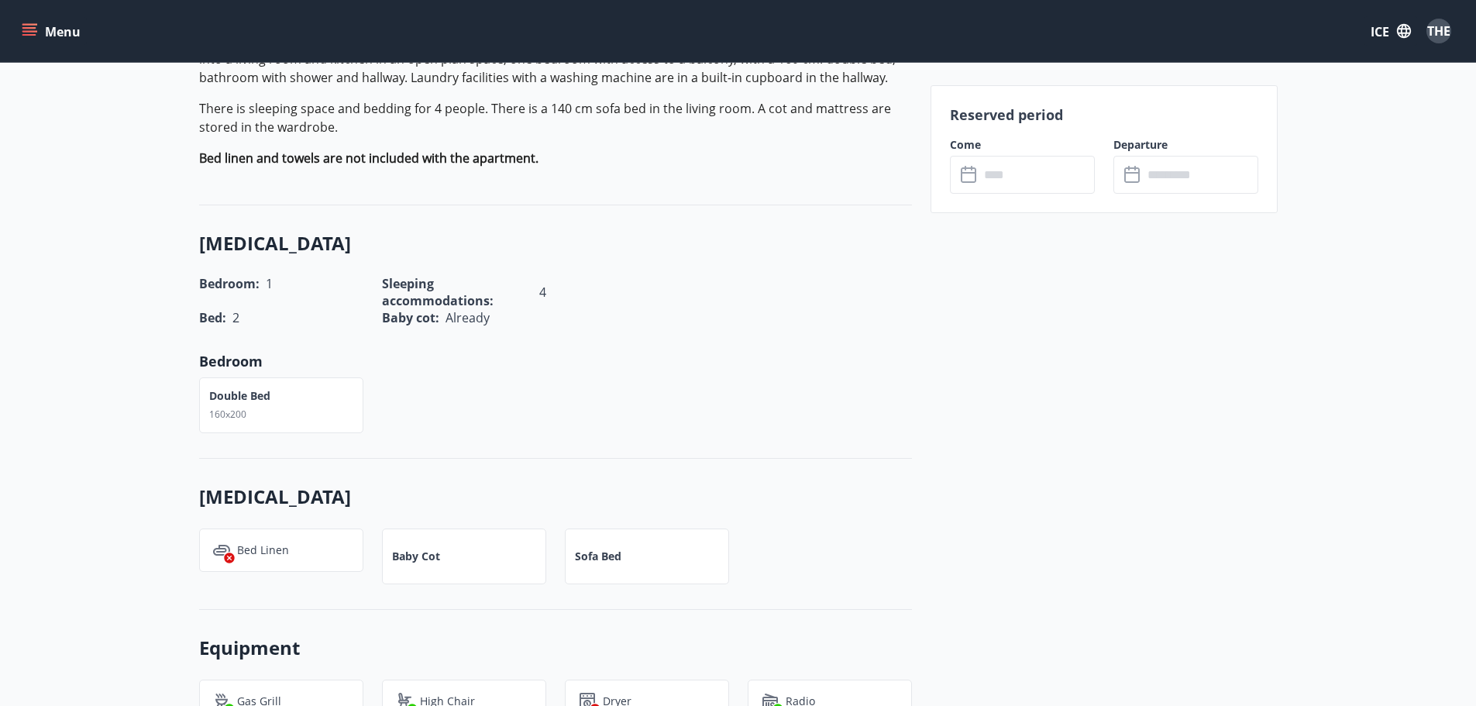
scroll to position [775, 0]
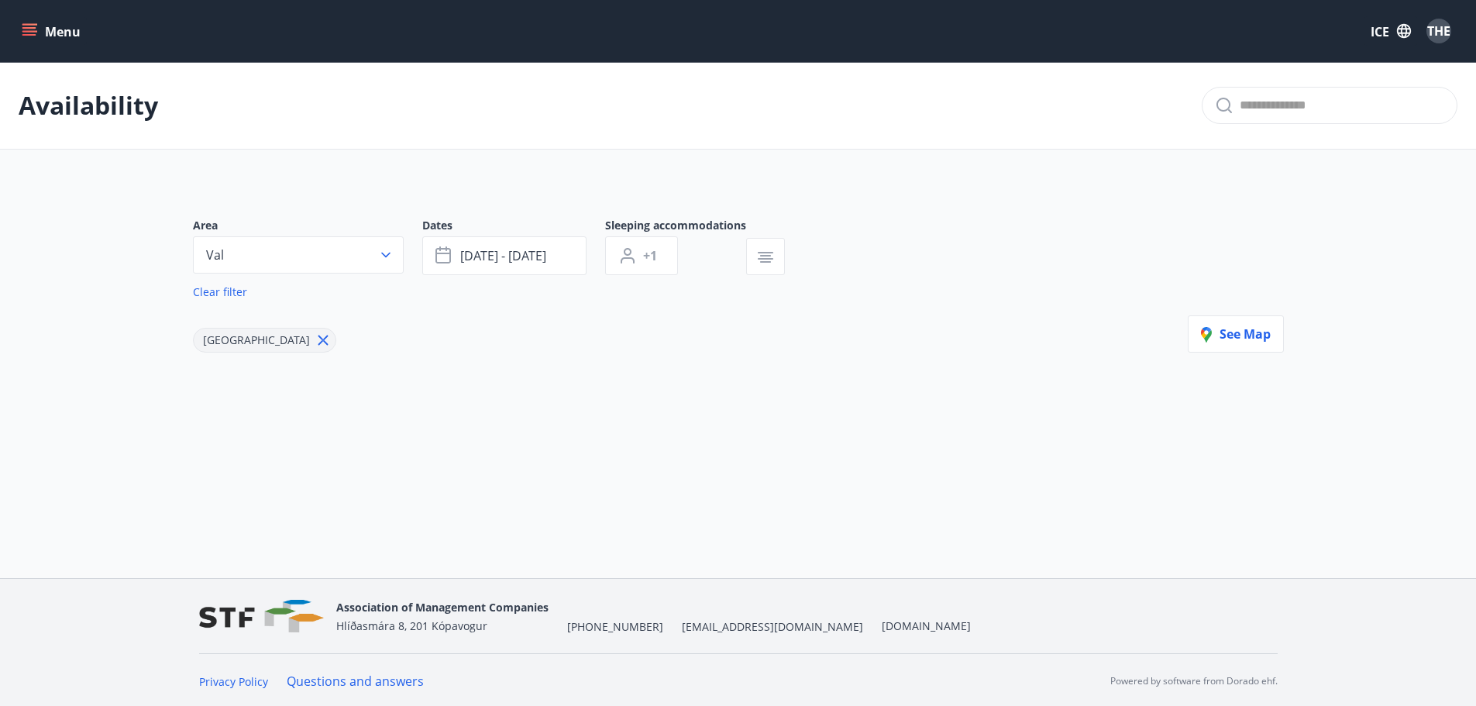
scroll to position [2, 0]
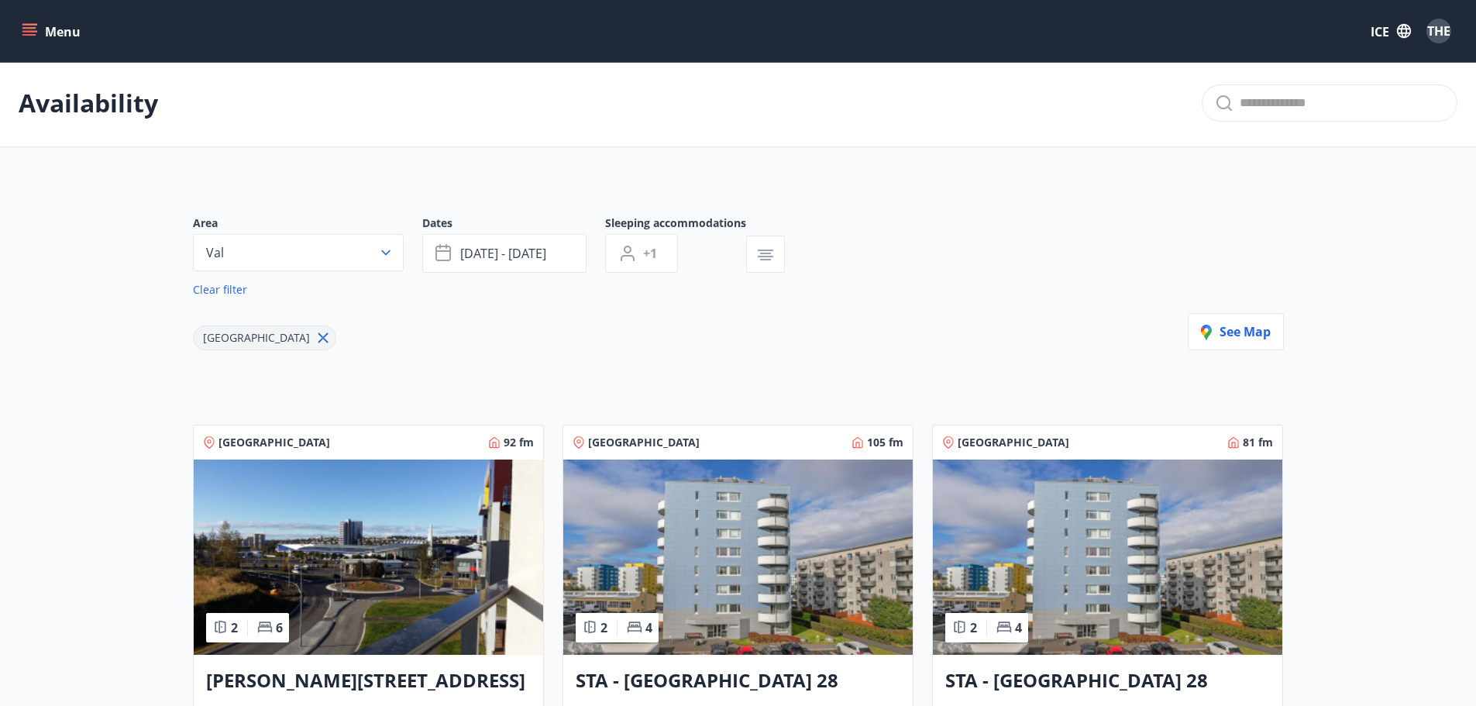
click at [337, 520] on img at bounding box center [369, 557] width 350 height 195
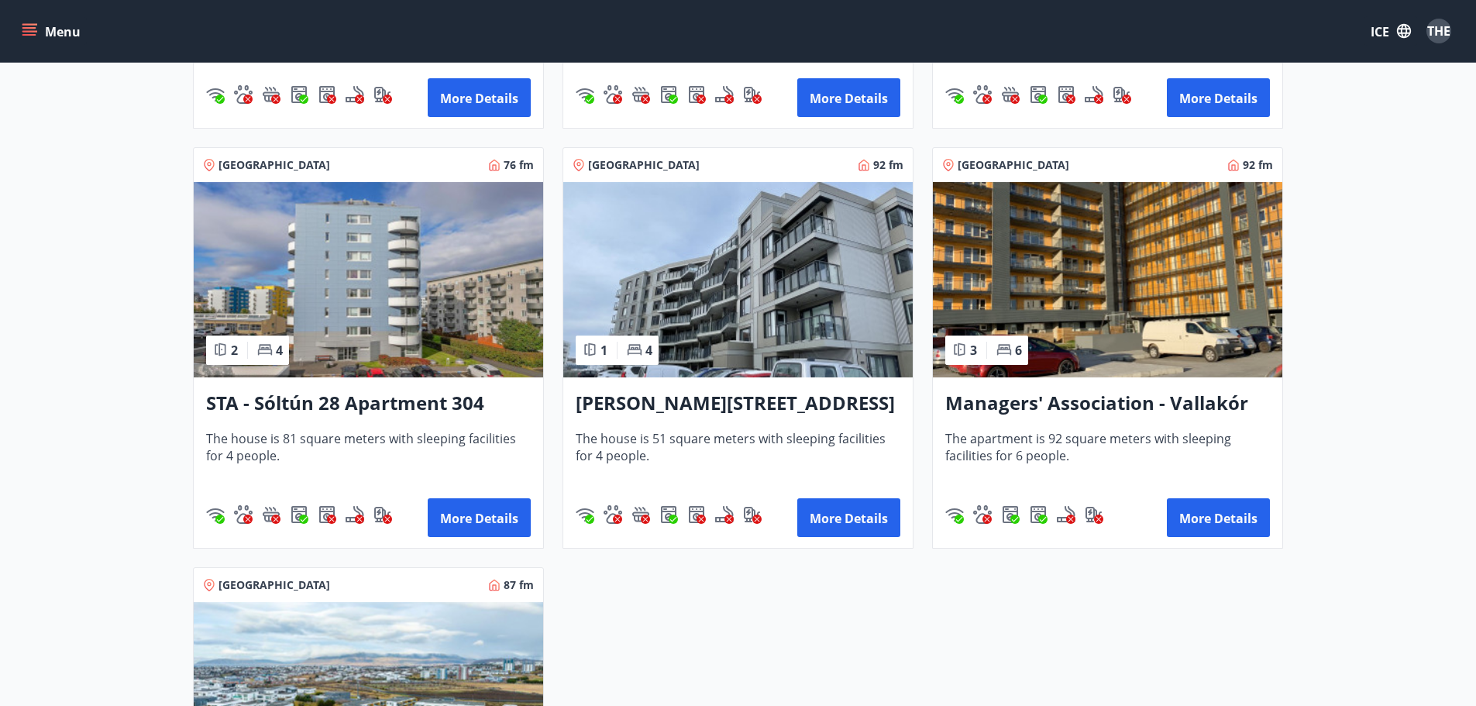
click at [1049, 290] on img at bounding box center [1108, 279] width 350 height 195
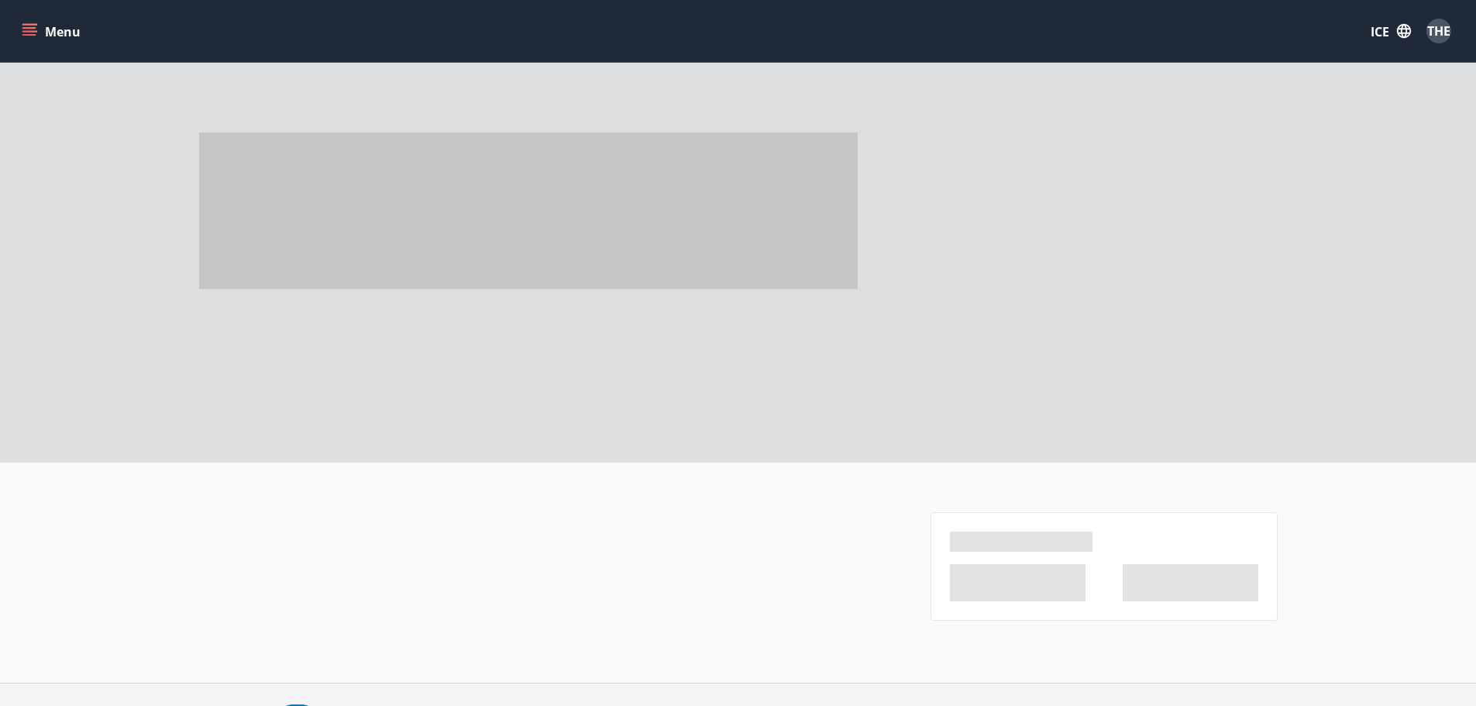
scroll to position [109, 0]
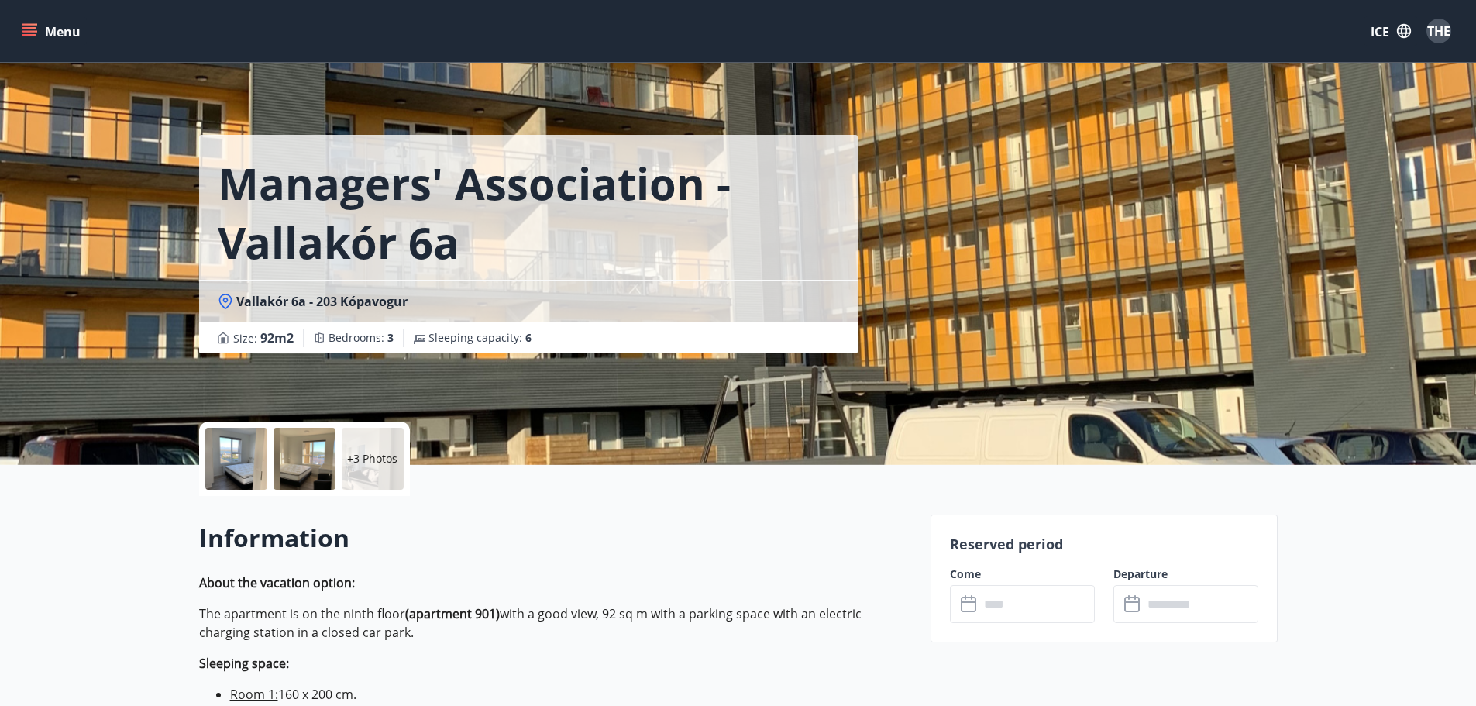
click at [319, 468] on div at bounding box center [305, 459] width 62 height 62
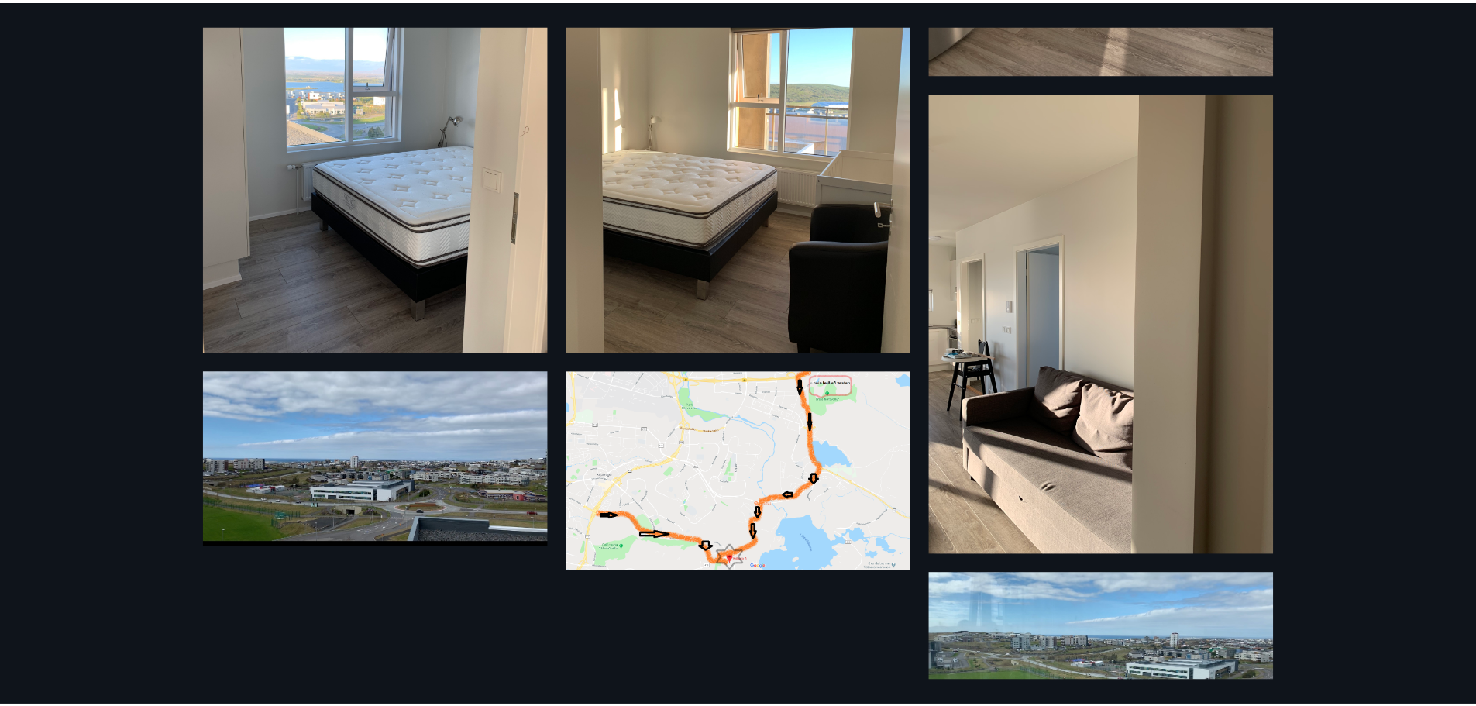
scroll to position [548, 0]
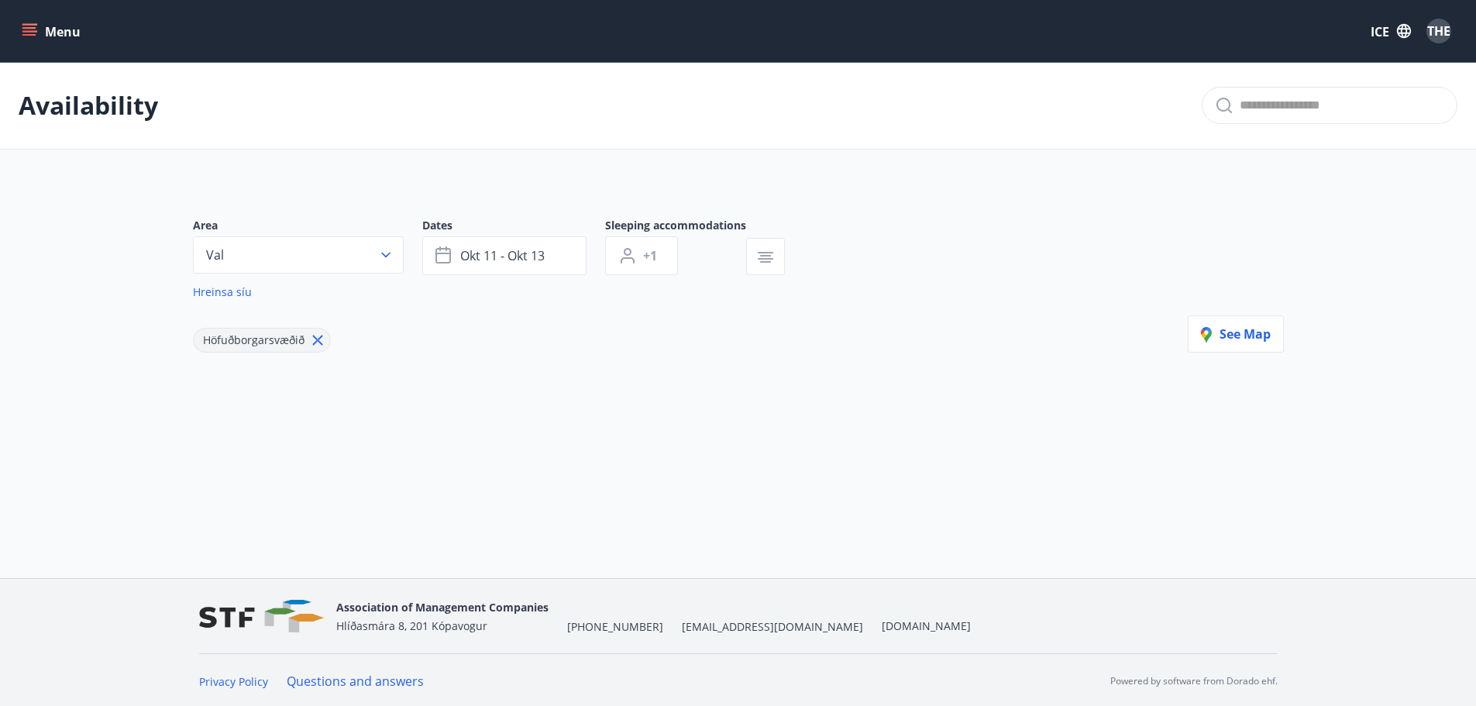
scroll to position [2, 0]
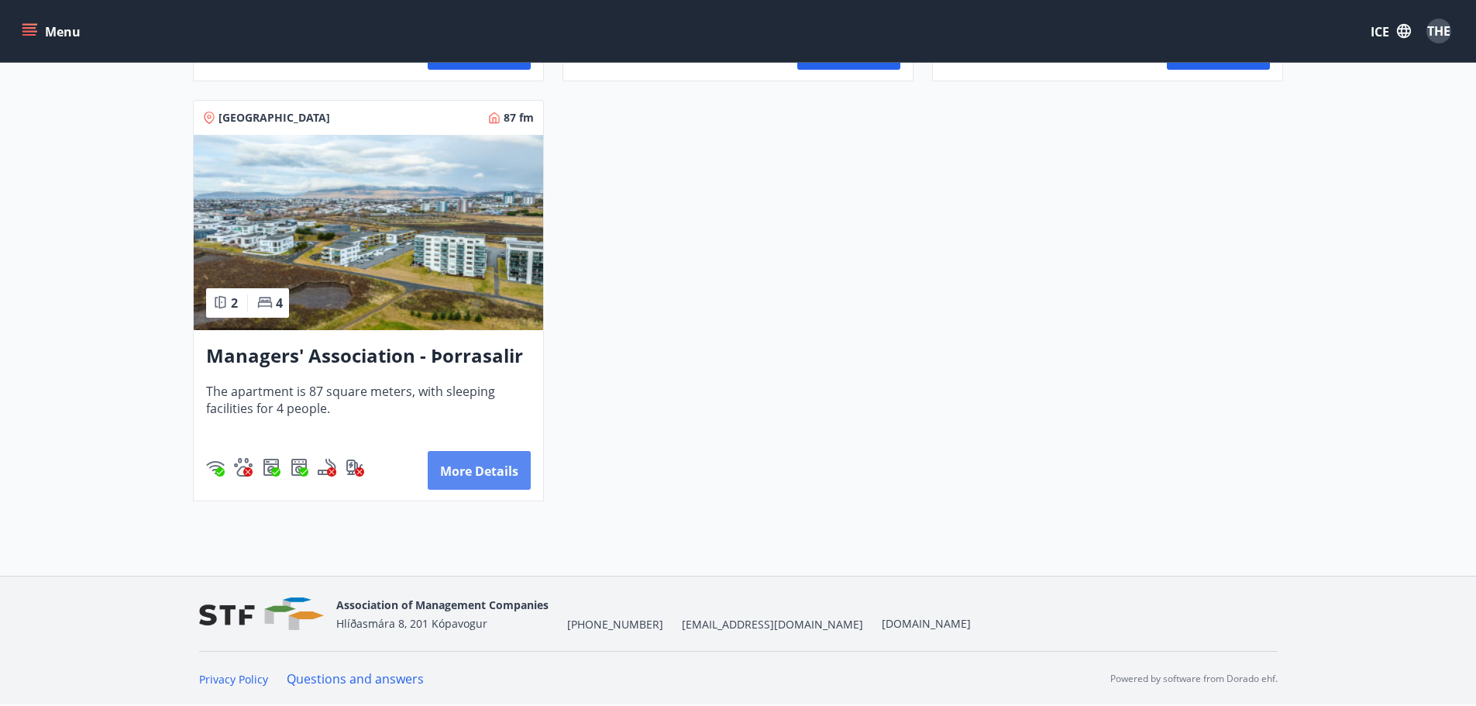
click at [477, 469] on font "More details" at bounding box center [479, 471] width 78 height 17
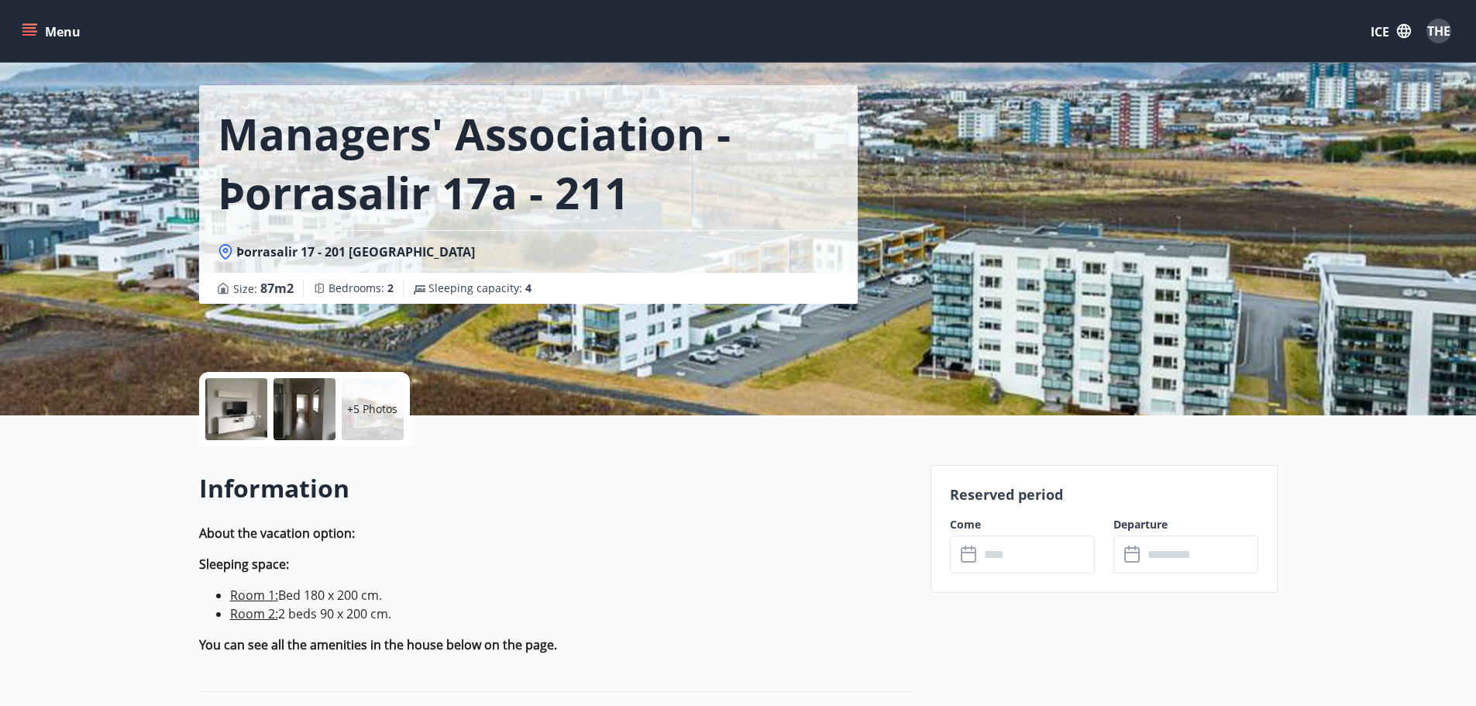
scroll to position [78, 0]
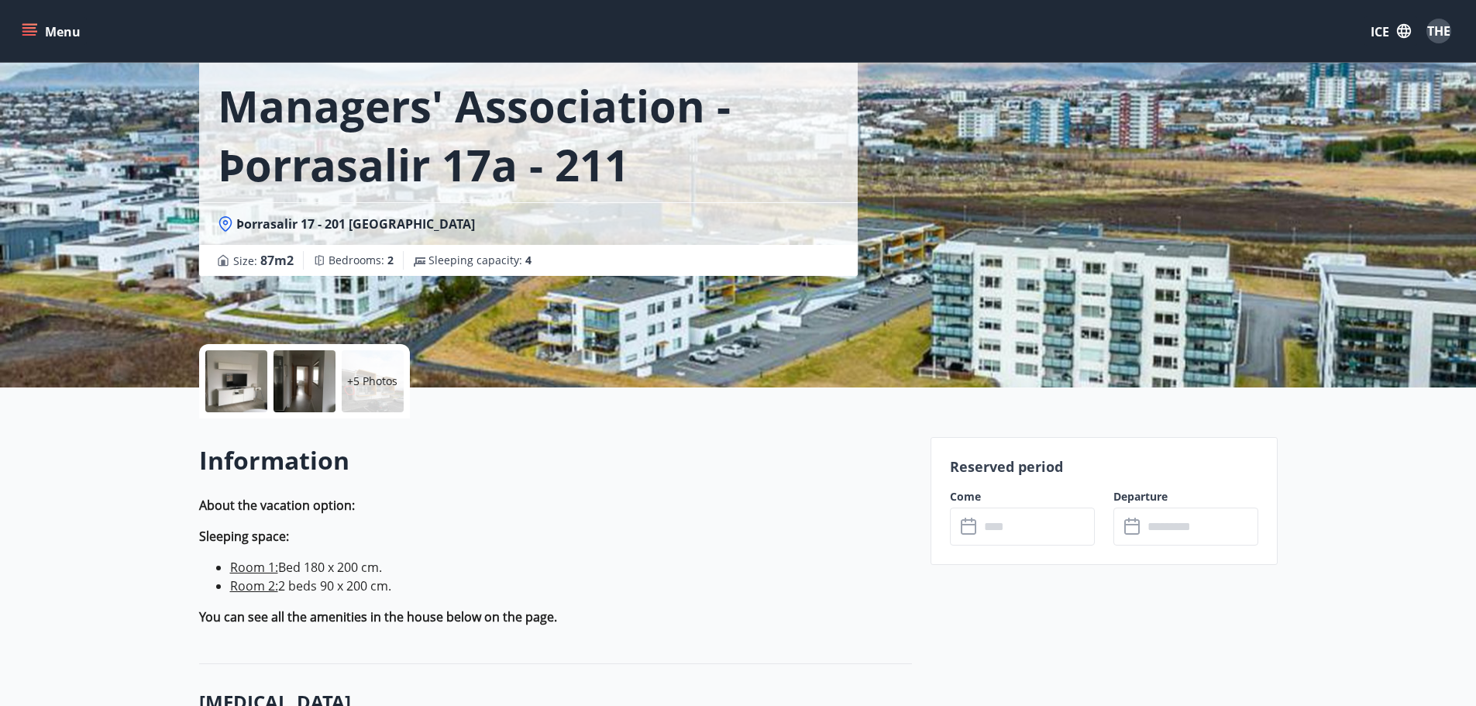
click at [1027, 527] on input "text" at bounding box center [1037, 527] width 115 height 38
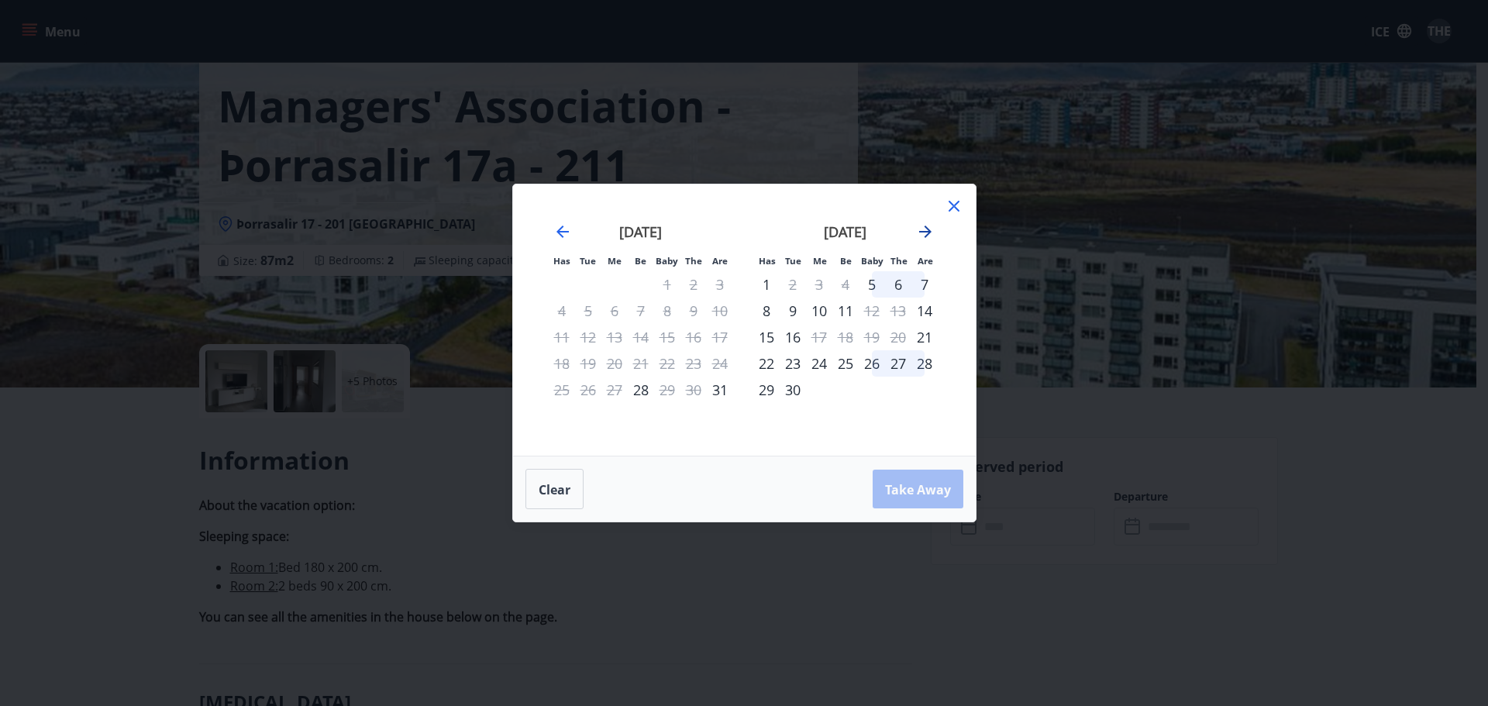
click at [929, 232] on icon "Move forward to switch to the next month." at bounding box center [925, 232] width 12 height 12
click at [900, 308] on font "11" at bounding box center [898, 310] width 16 height 19
click at [921, 314] on div "12" at bounding box center [924, 311] width 26 height 26
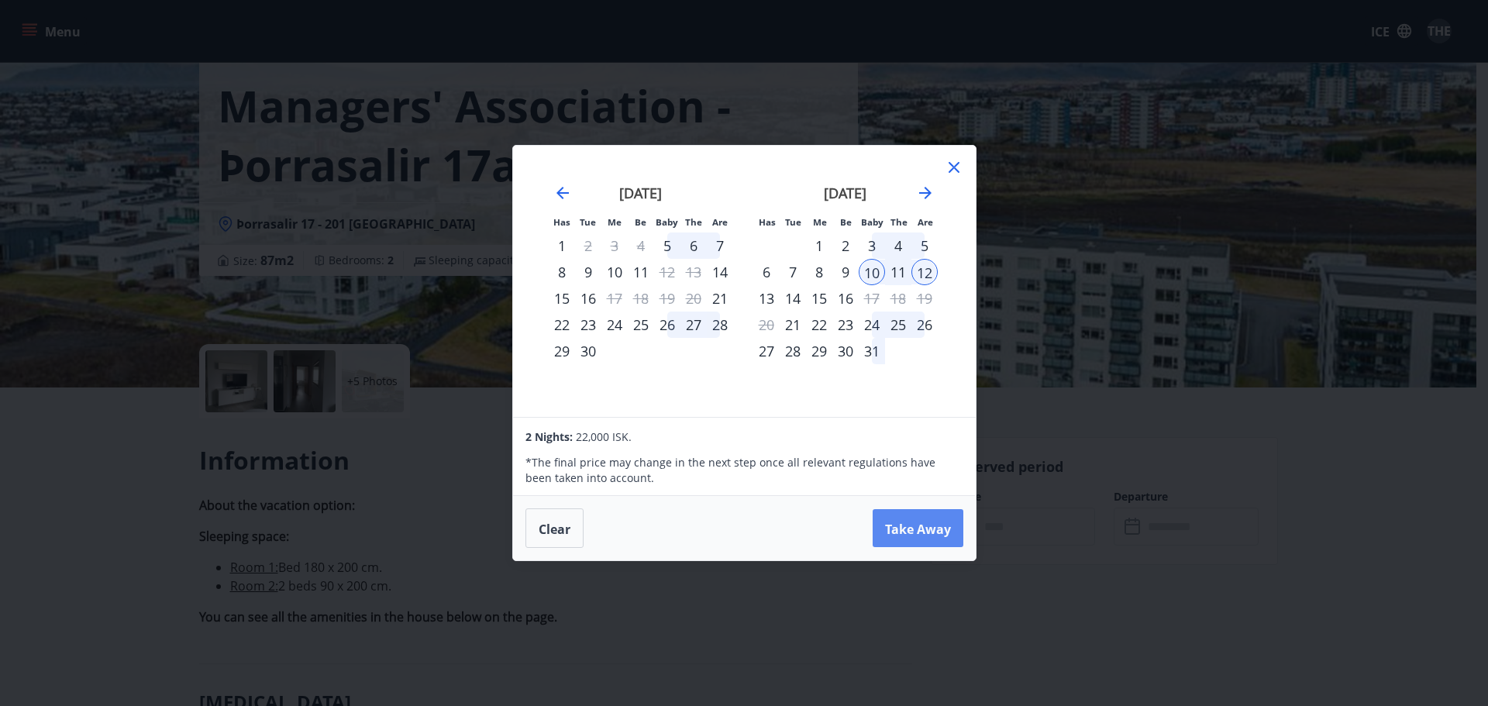
click at [918, 533] on font "Take Away" at bounding box center [918, 528] width 66 height 17
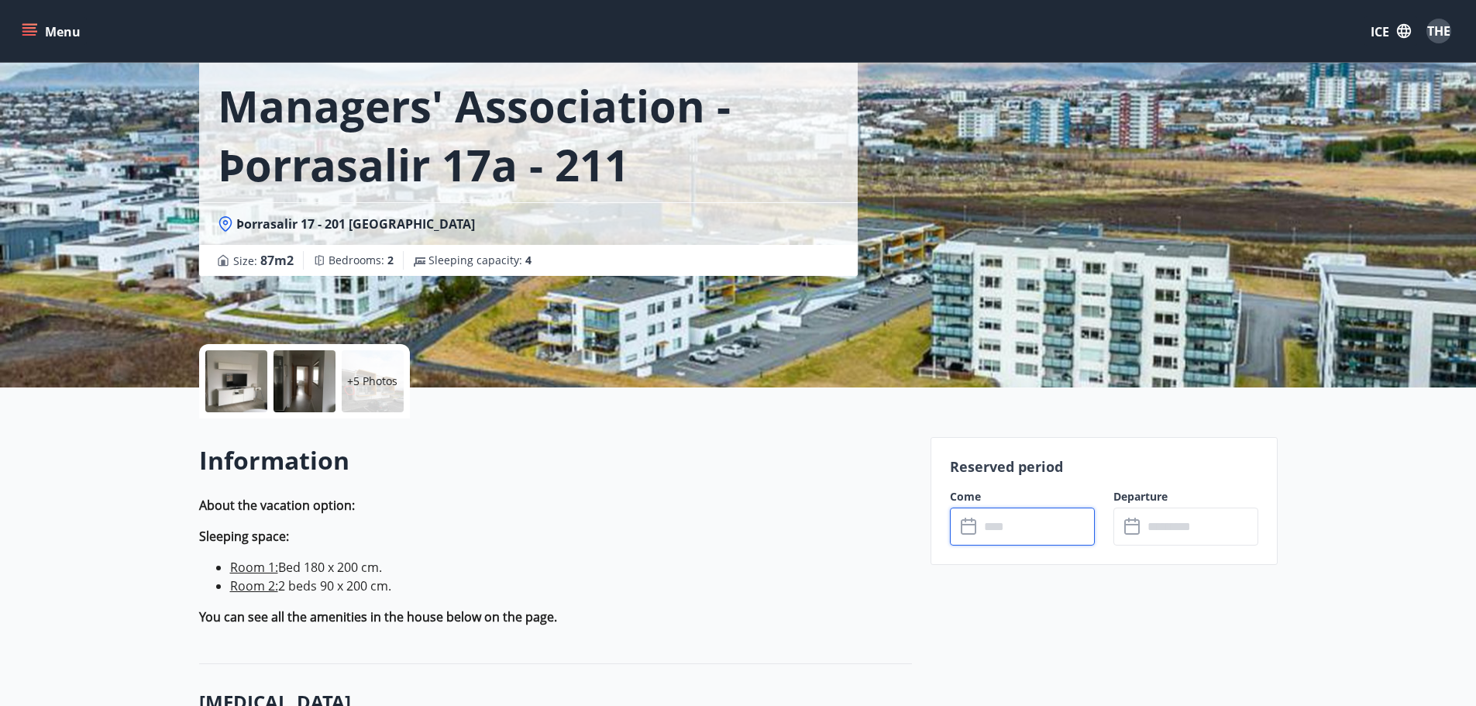
type input "******"
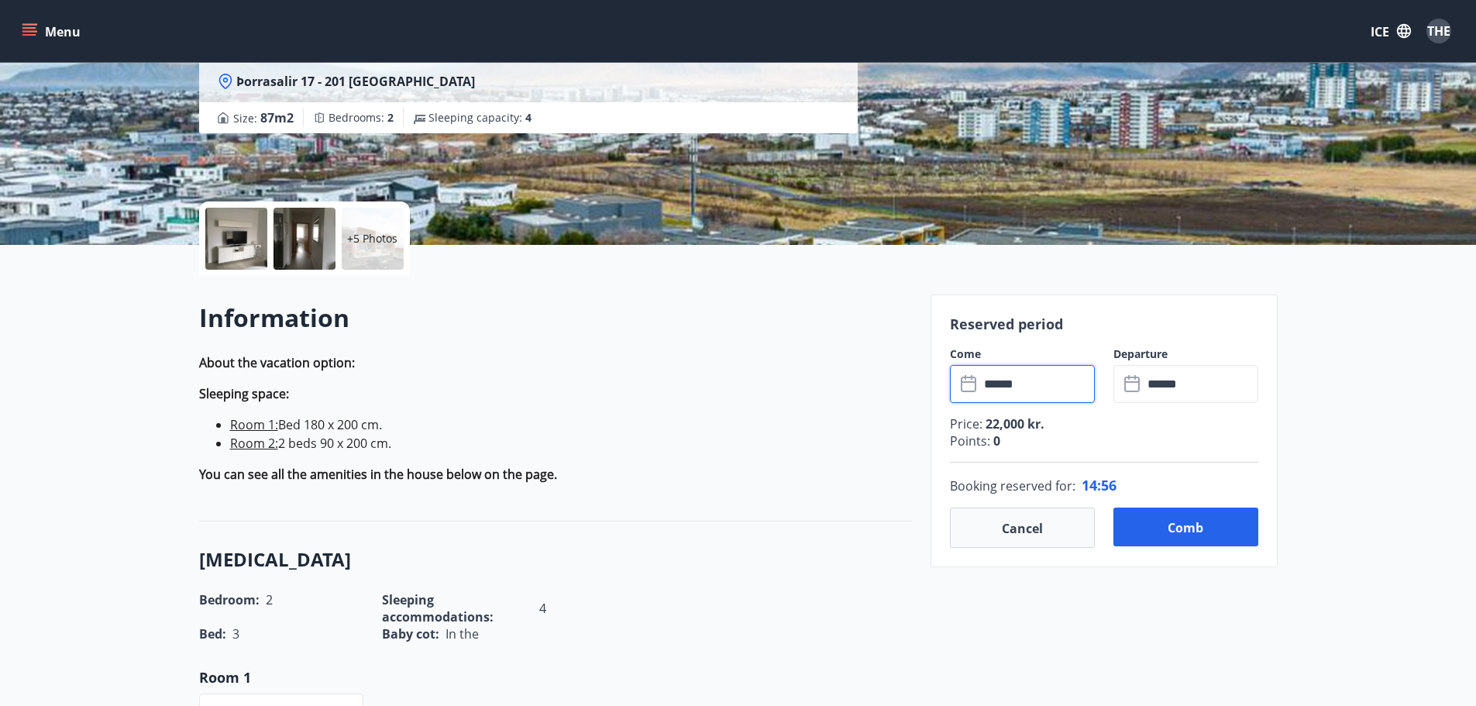
scroll to position [233, 0]
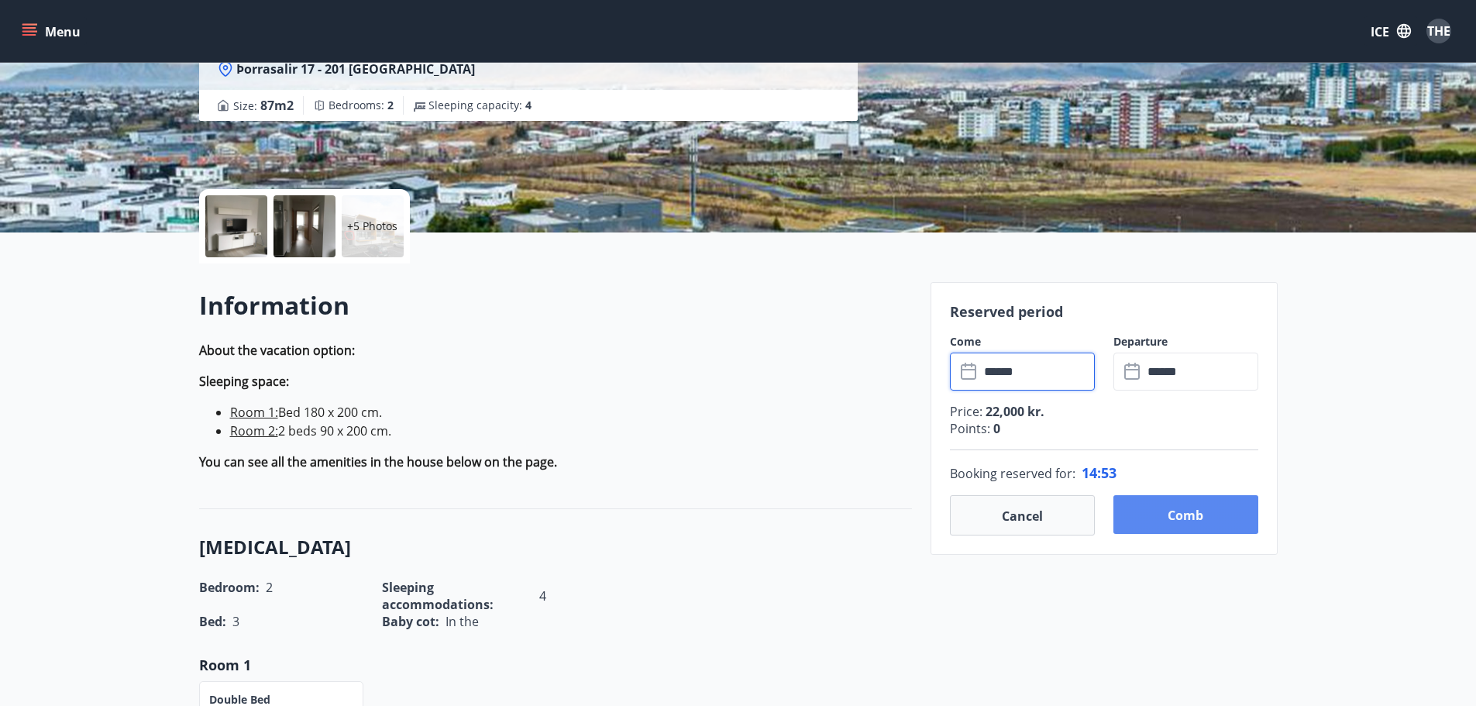
click at [1173, 518] on font "Comb" at bounding box center [1186, 515] width 36 height 17
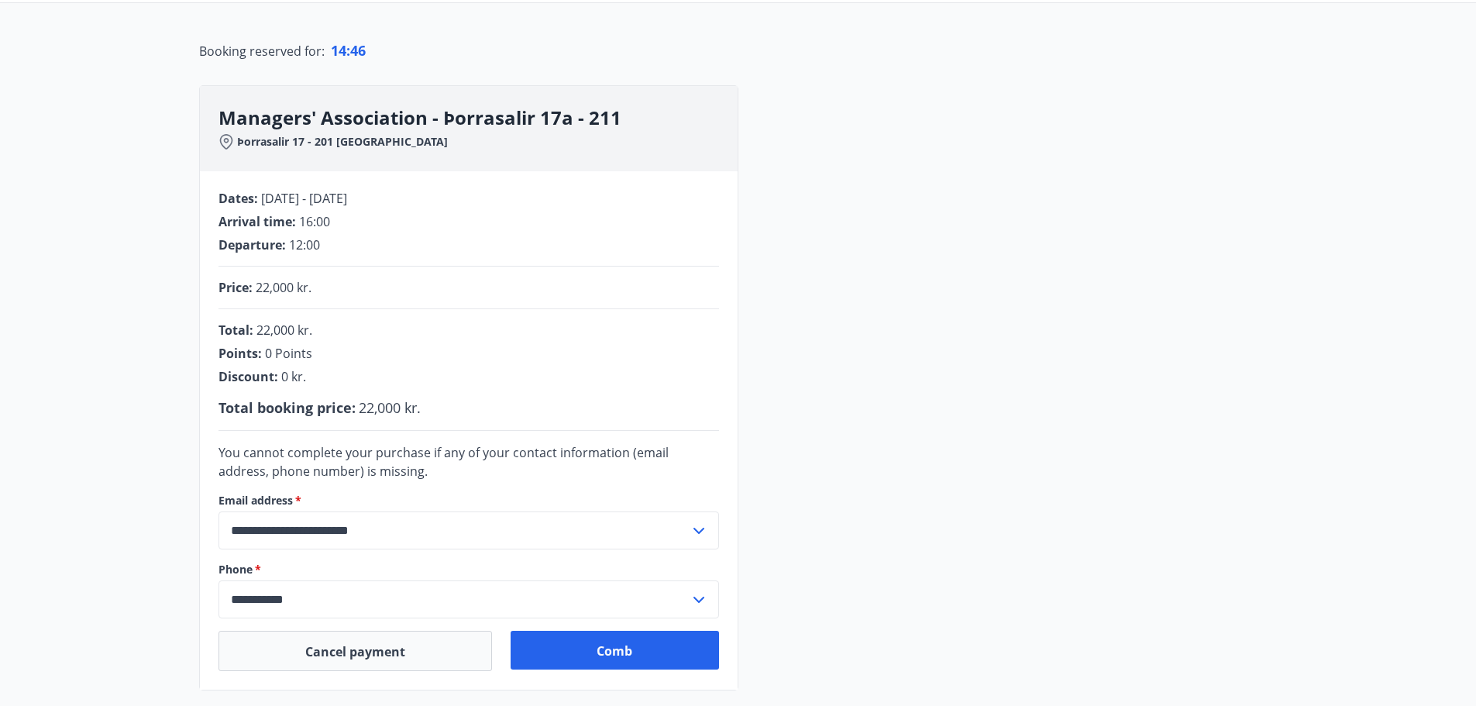
scroll to position [155, 0]
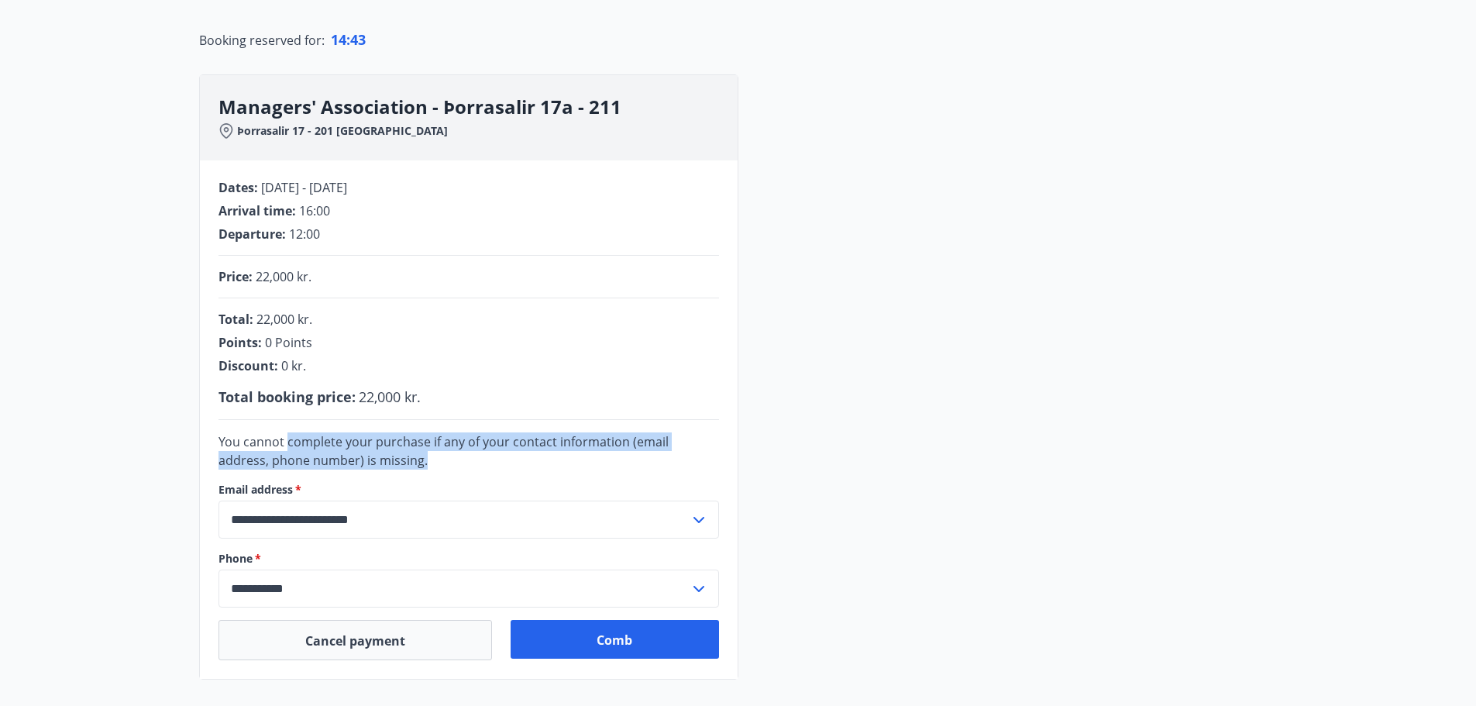
drag, startPoint x: 346, startPoint y: 444, endPoint x: 479, endPoint y: 455, distance: 133.7
click at [478, 455] on div "You cannot complete your purchase if any of your contact information (email add…" at bounding box center [469, 450] width 501 height 37
click at [479, 455] on div "You cannot complete your purchase if any of your contact information (email add…" at bounding box center [469, 450] width 501 height 37
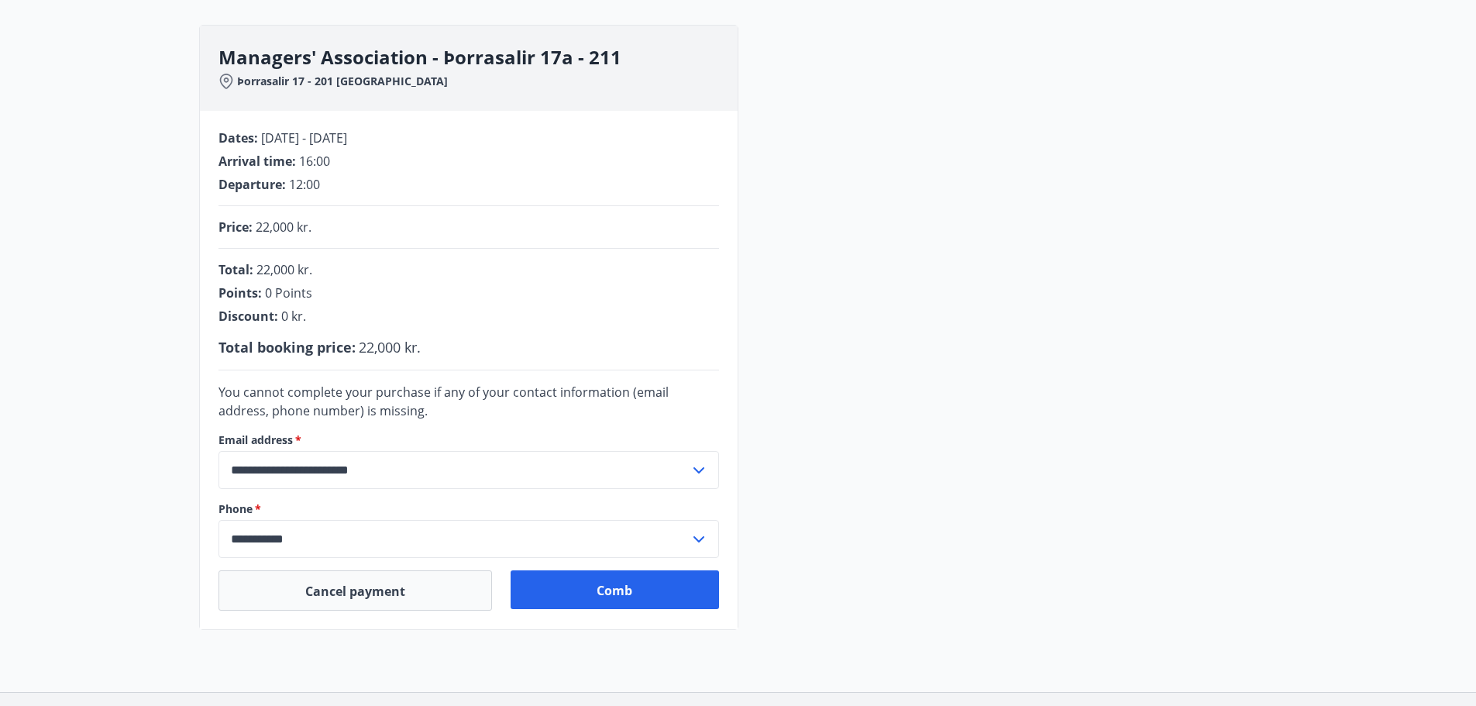
scroll to position [11, 0]
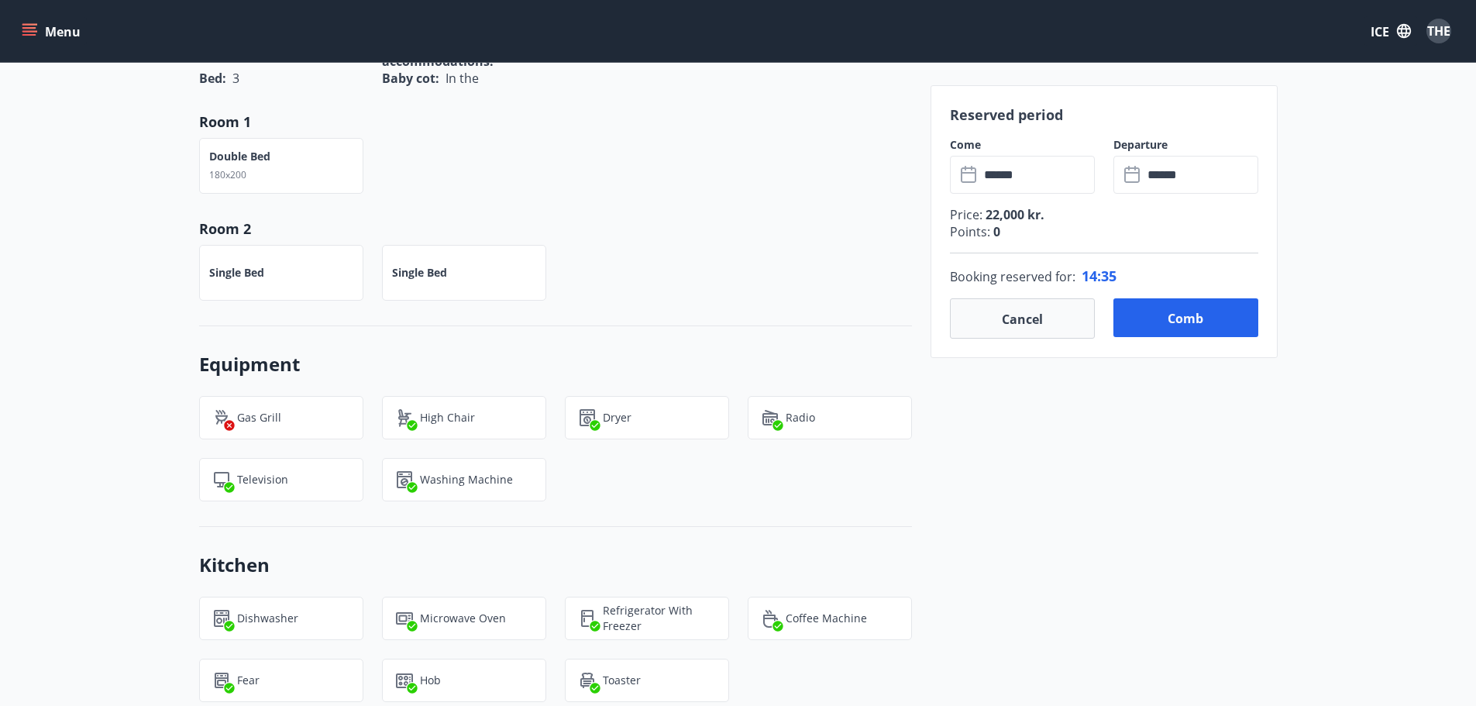
scroll to position [775, 0]
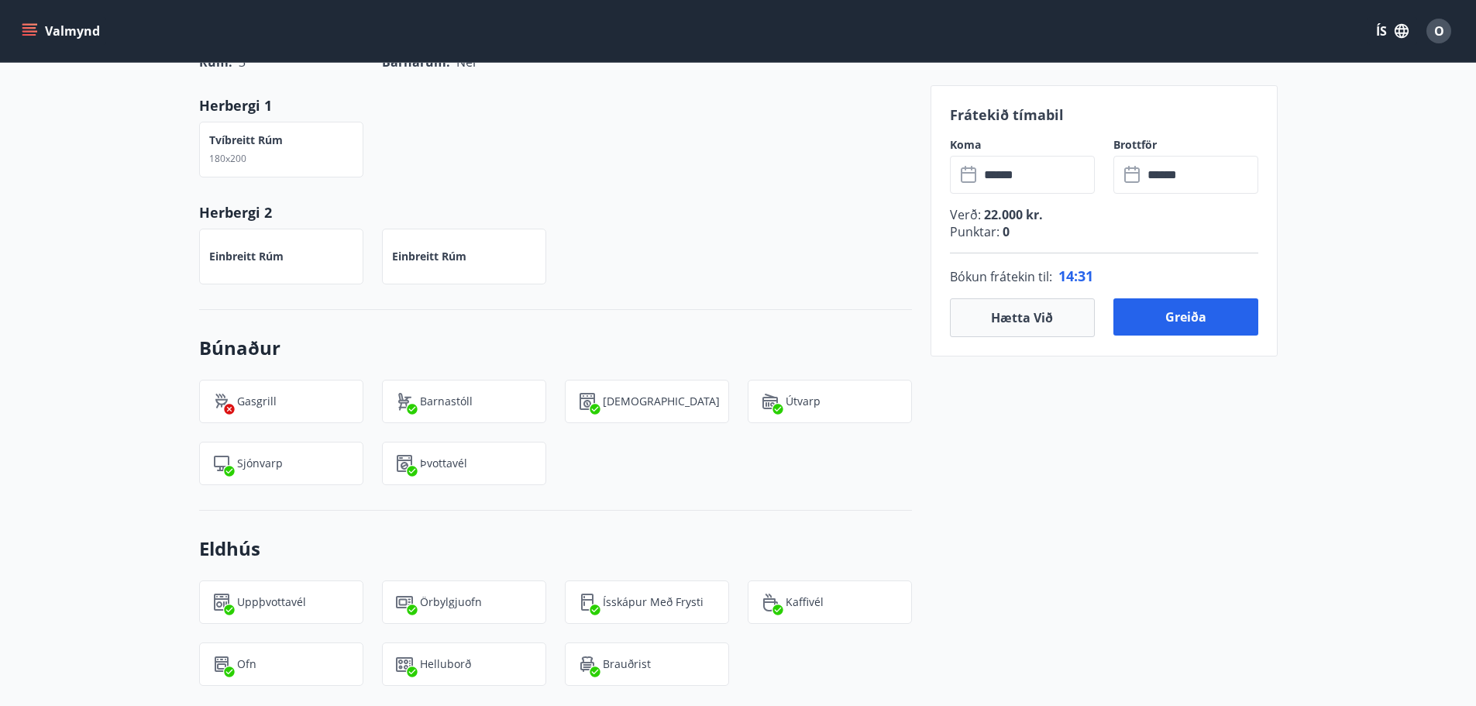
click at [676, 247] on div "Einbreitt rúm Einbreitt rúm" at bounding box center [547, 247] width 732 height 74
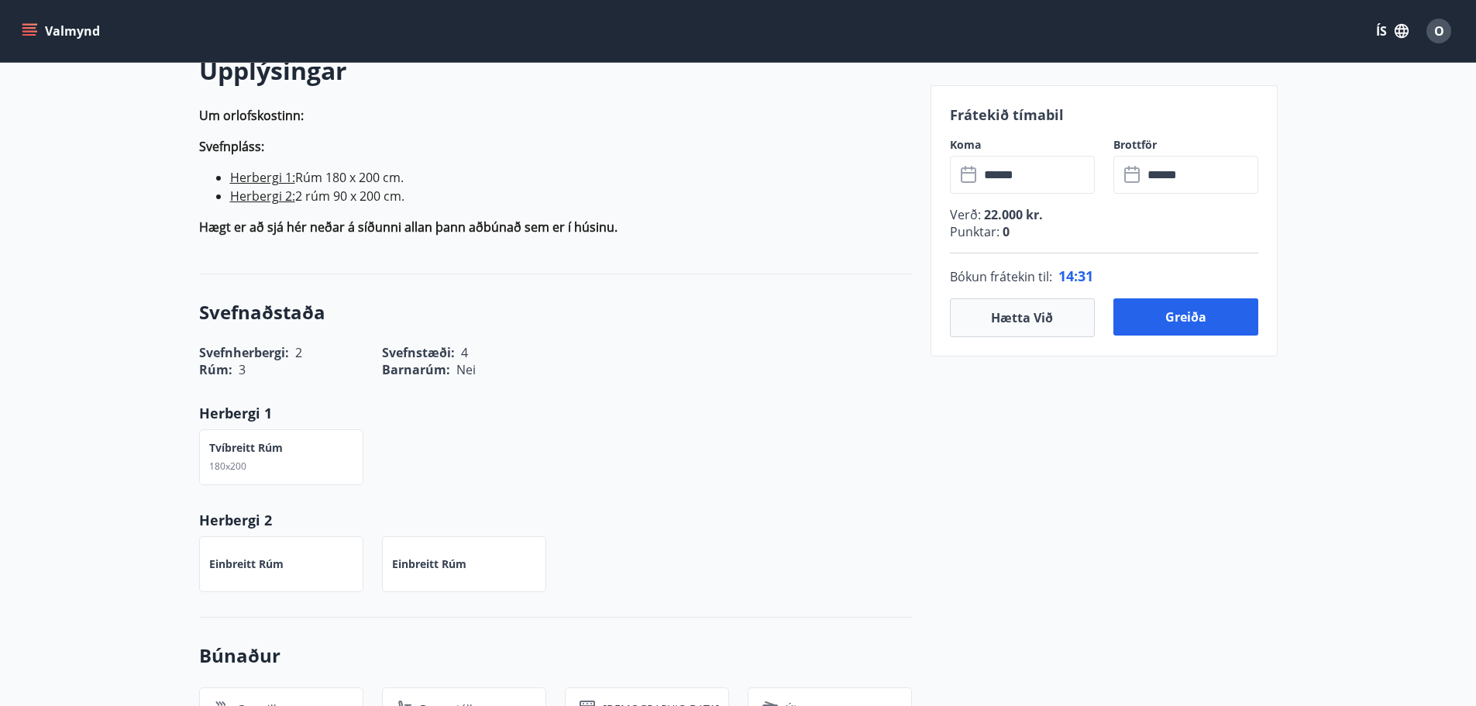
scroll to position [465, 0]
click at [280, 468] on div "Tvíbreitt rúm 180x200" at bounding box center [246, 460] width 74 height 34
click at [252, 463] on div "Tvíbreitt rúm 180x200" at bounding box center [246, 460] width 74 height 34
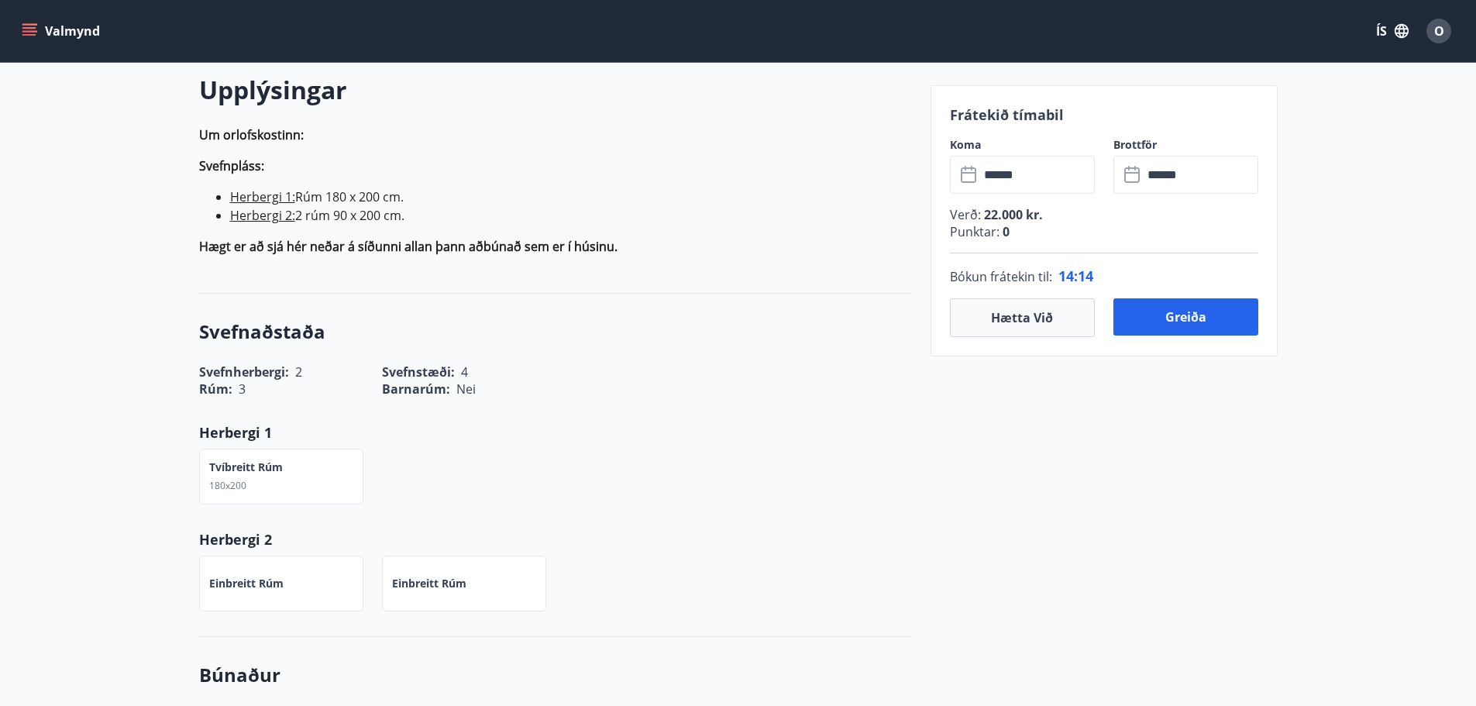
scroll to position [239, 0]
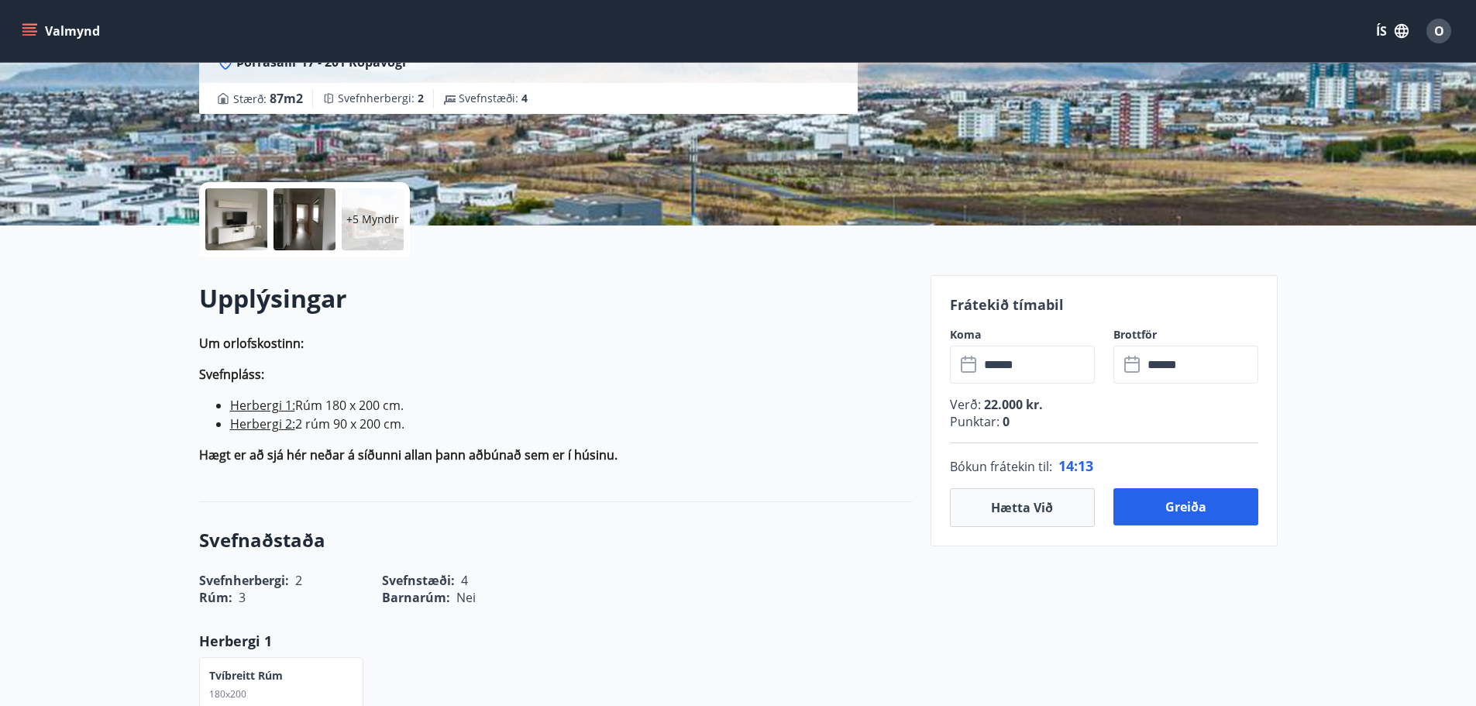
click at [1043, 381] on input "******" at bounding box center [1037, 365] width 115 height 38
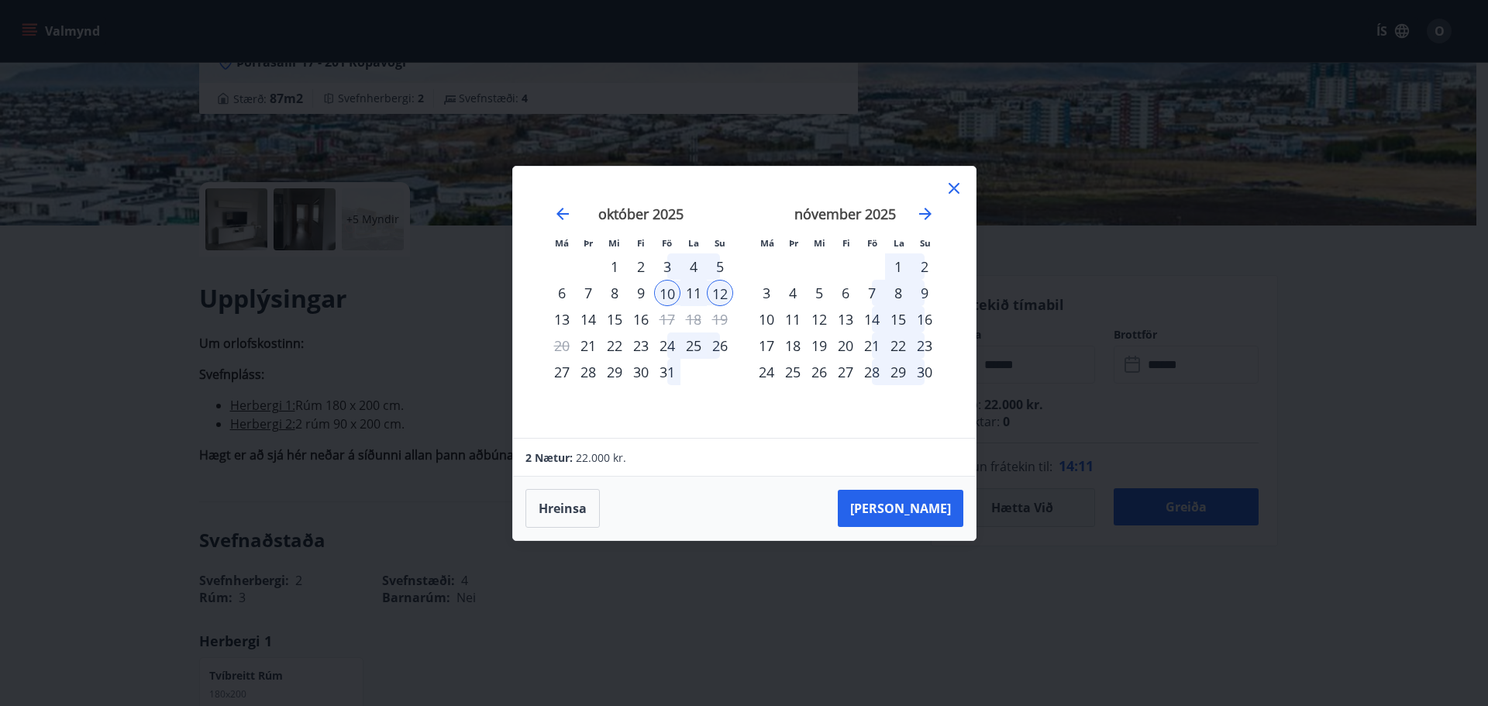
click at [687, 289] on div "11" at bounding box center [693, 293] width 26 height 26
click at [673, 289] on div "10" at bounding box center [667, 293] width 26 height 26
click at [670, 294] on div "[PERSON_NAME] útritun í boði" at bounding box center [694, 275] width 183 height 40
click at [952, 185] on icon at bounding box center [954, 188] width 19 height 19
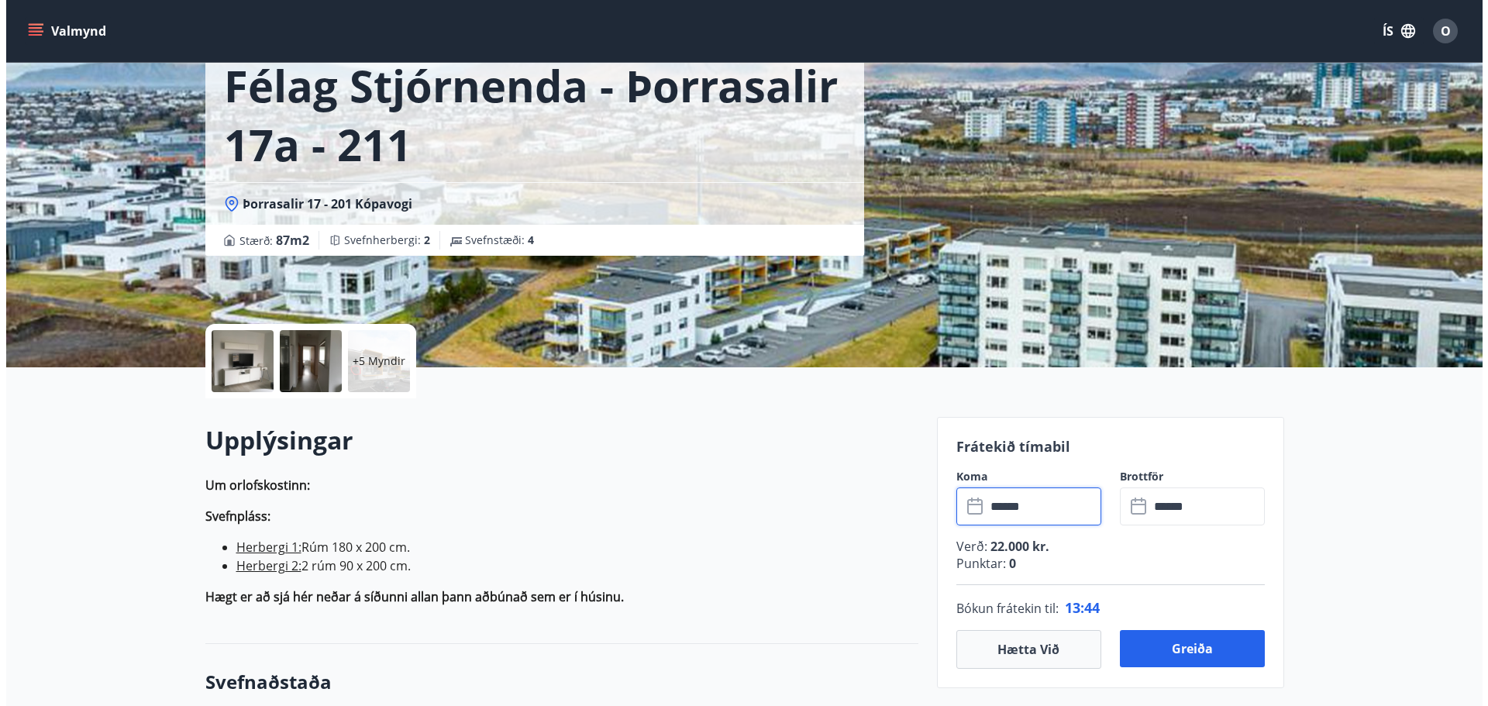
scroll to position [233, 0]
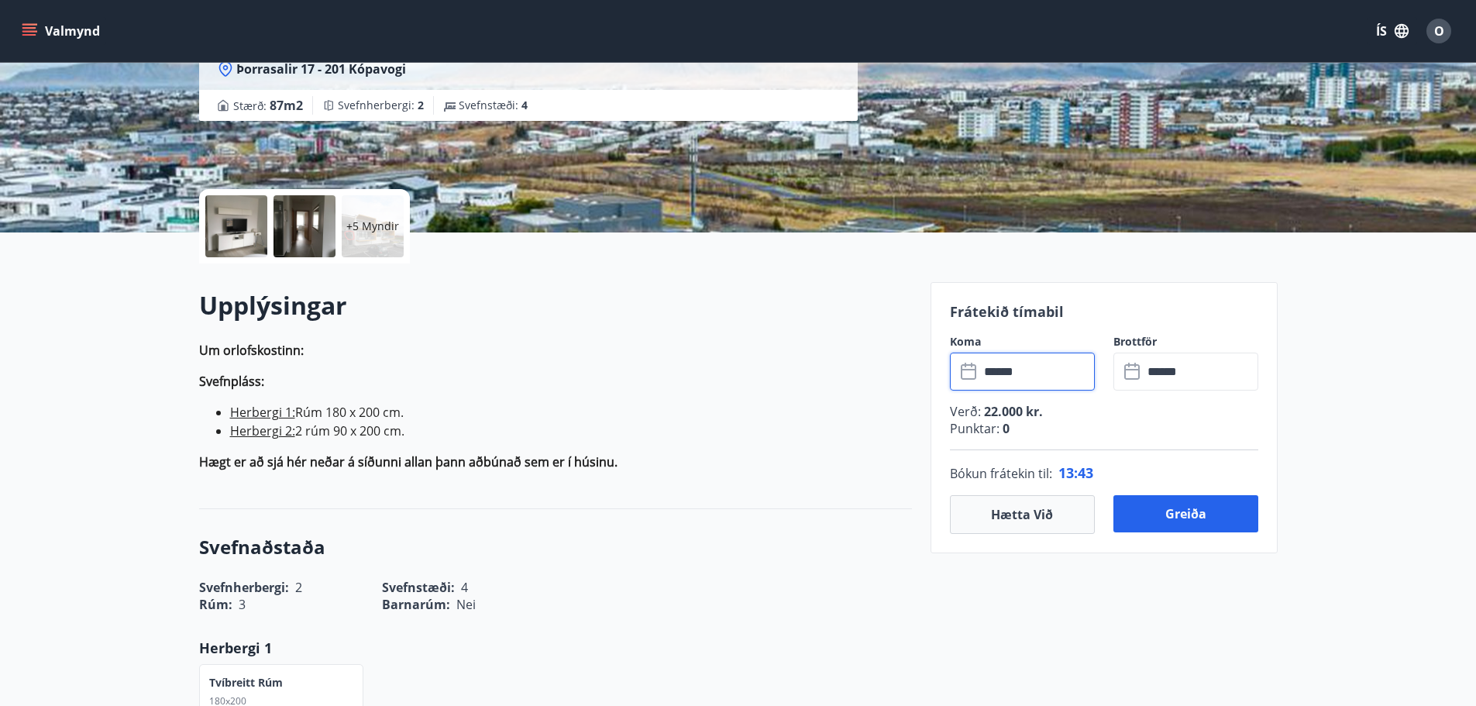
click at [314, 229] on div at bounding box center [305, 226] width 62 height 62
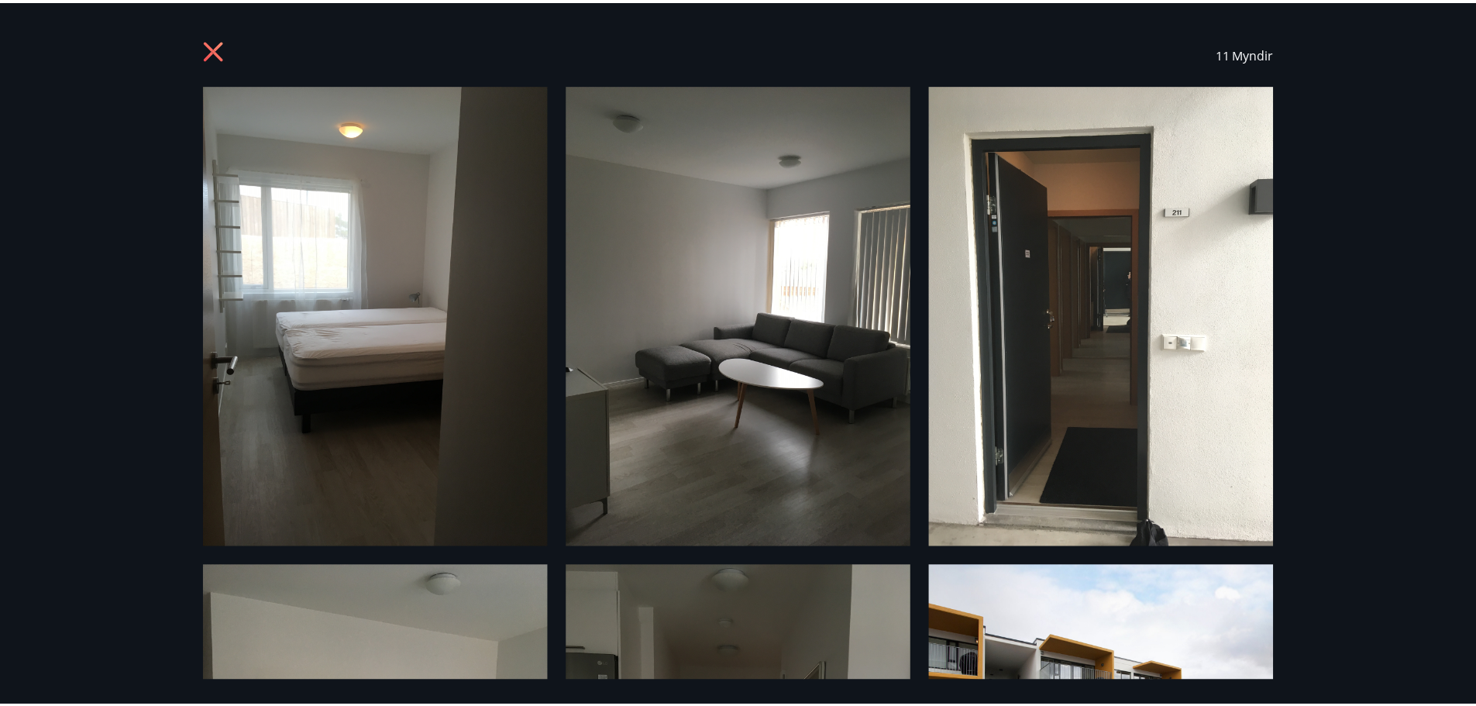
scroll to position [0, 0]
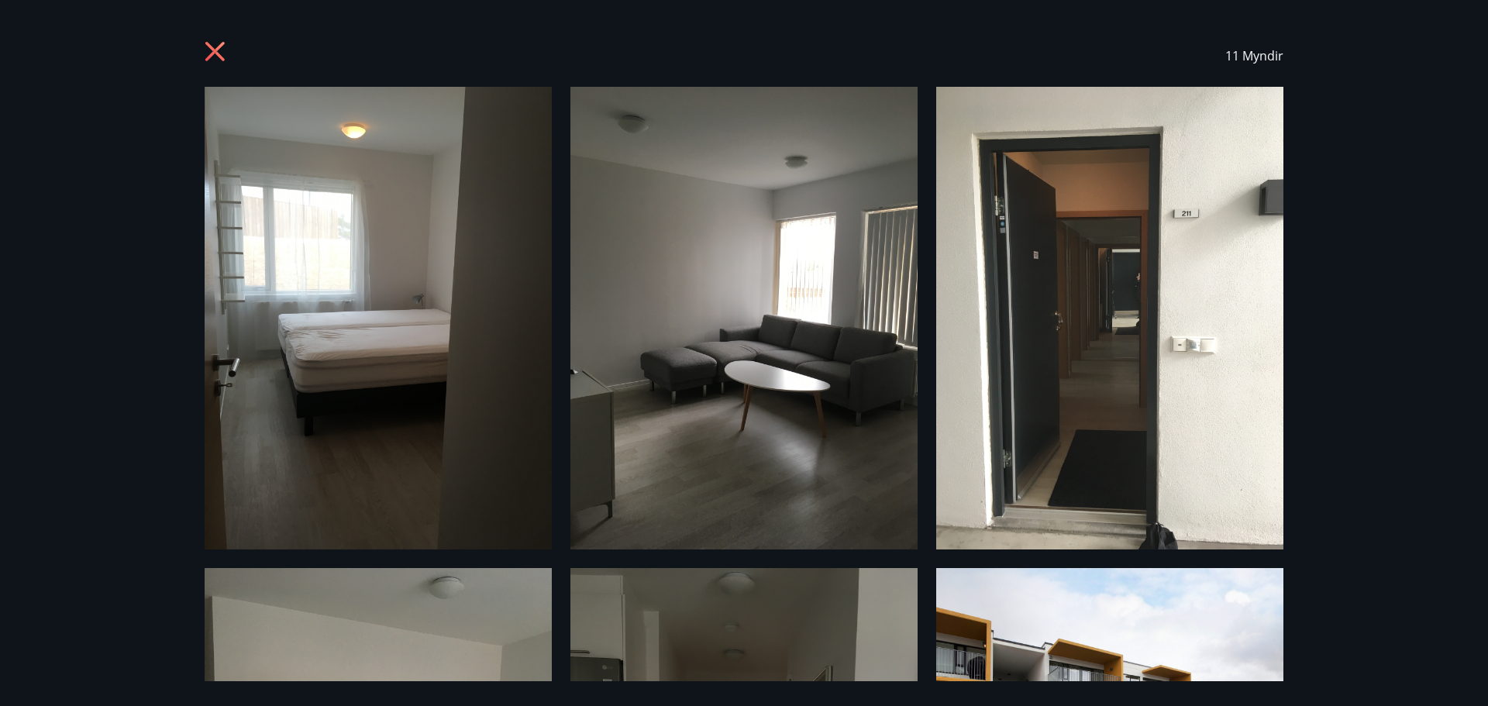
click at [210, 57] on icon at bounding box center [214, 51] width 19 height 19
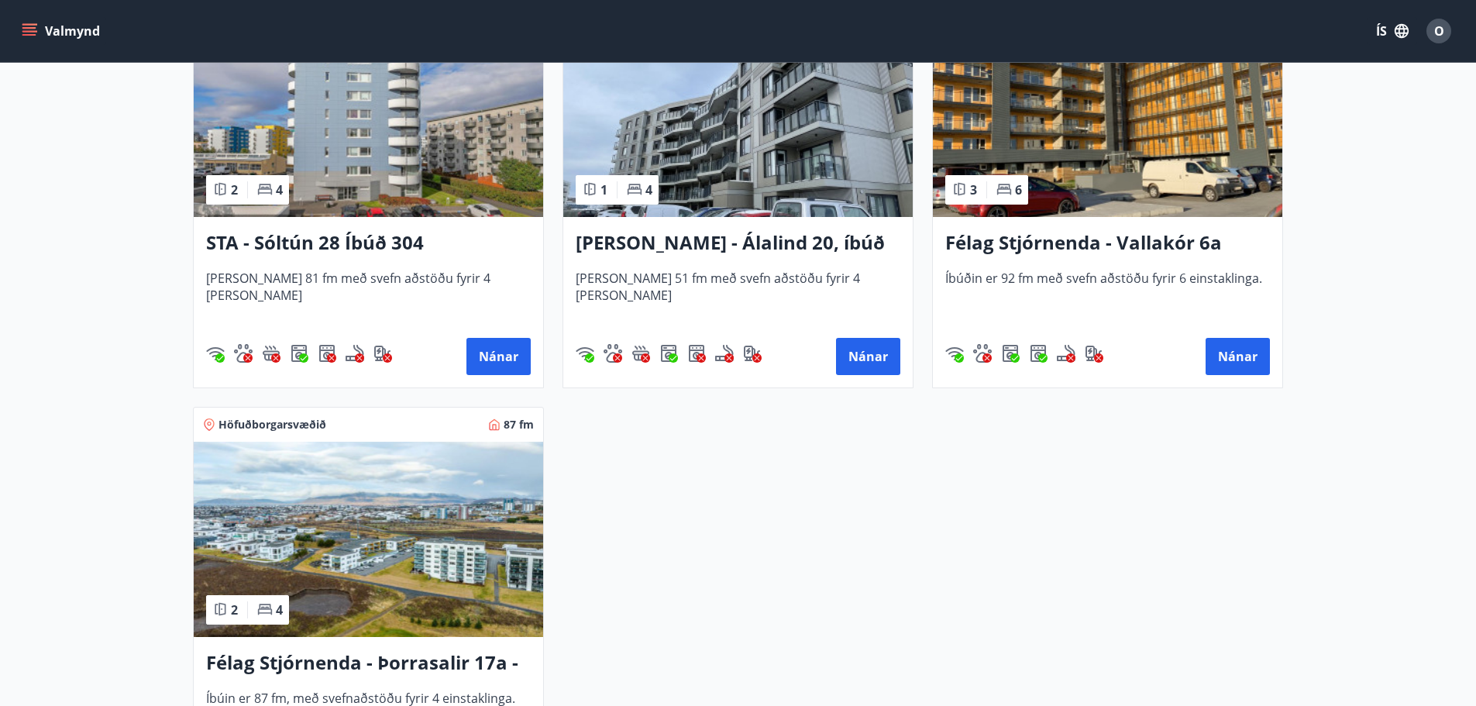
scroll to position [853, 0]
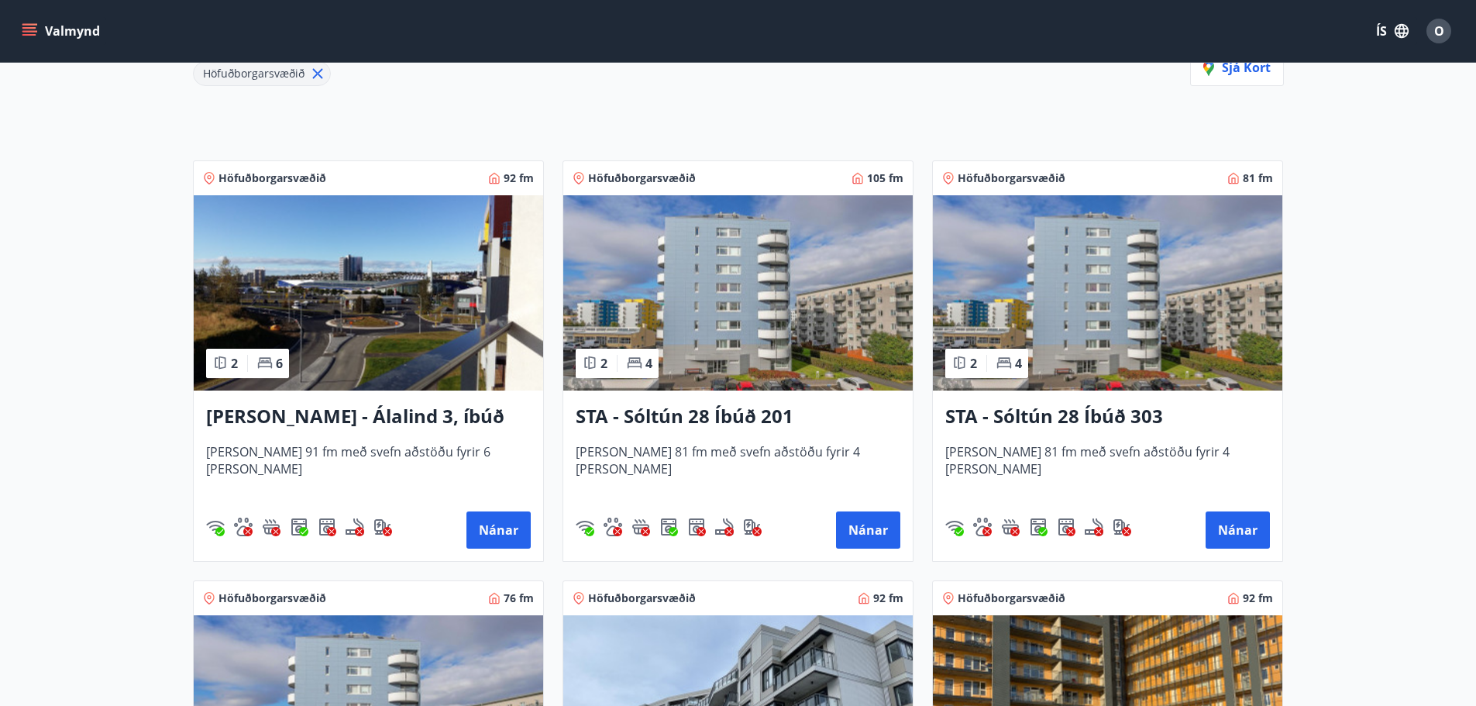
click at [370, 328] on img at bounding box center [369, 292] width 350 height 195
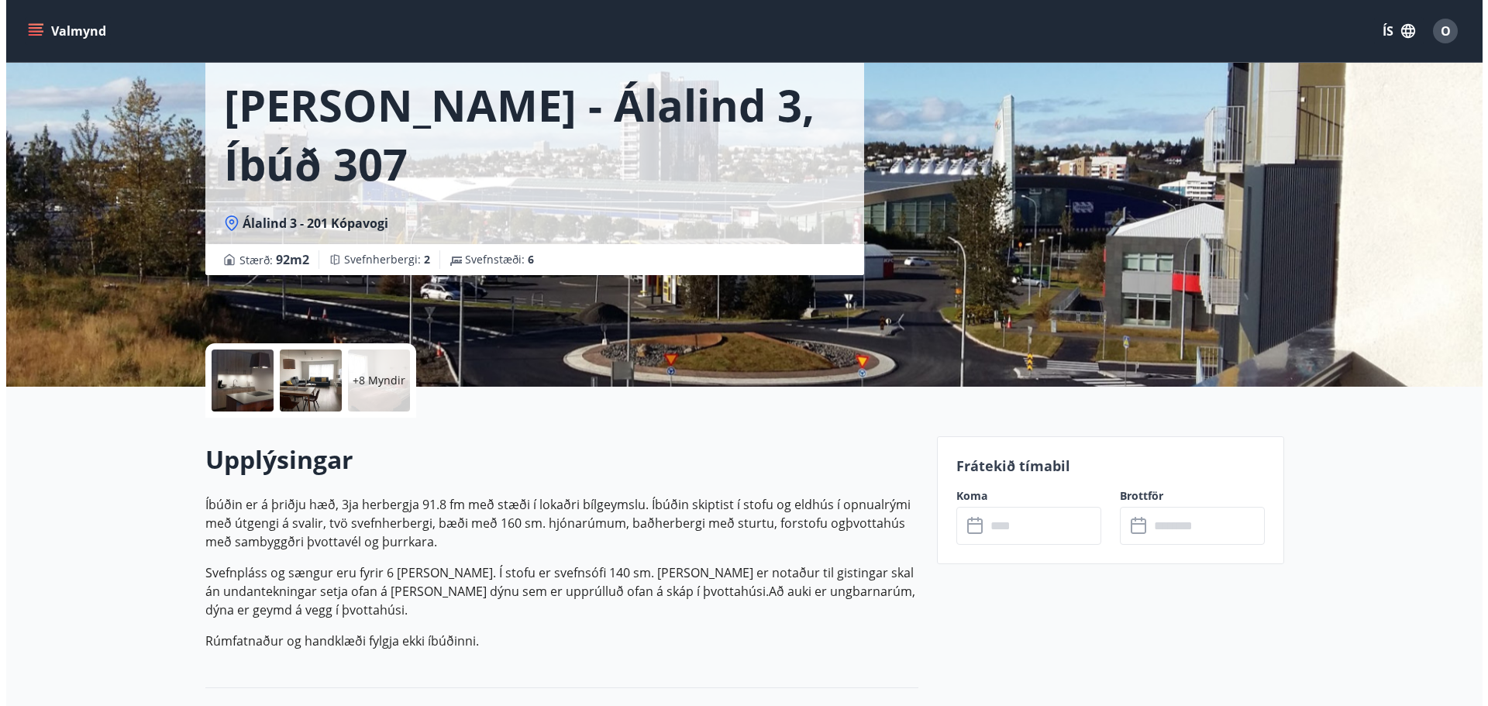
scroll to position [78, 0]
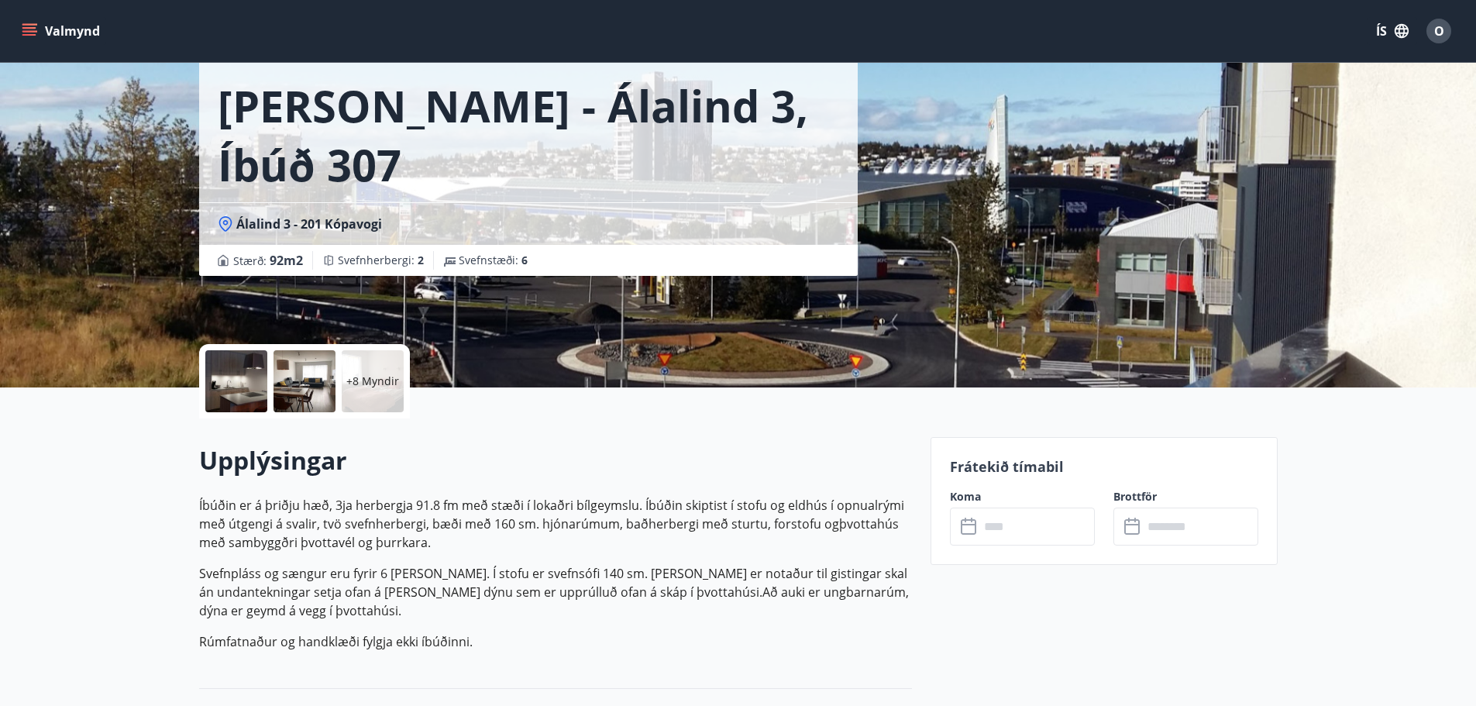
click at [250, 374] on div at bounding box center [236, 381] width 62 height 62
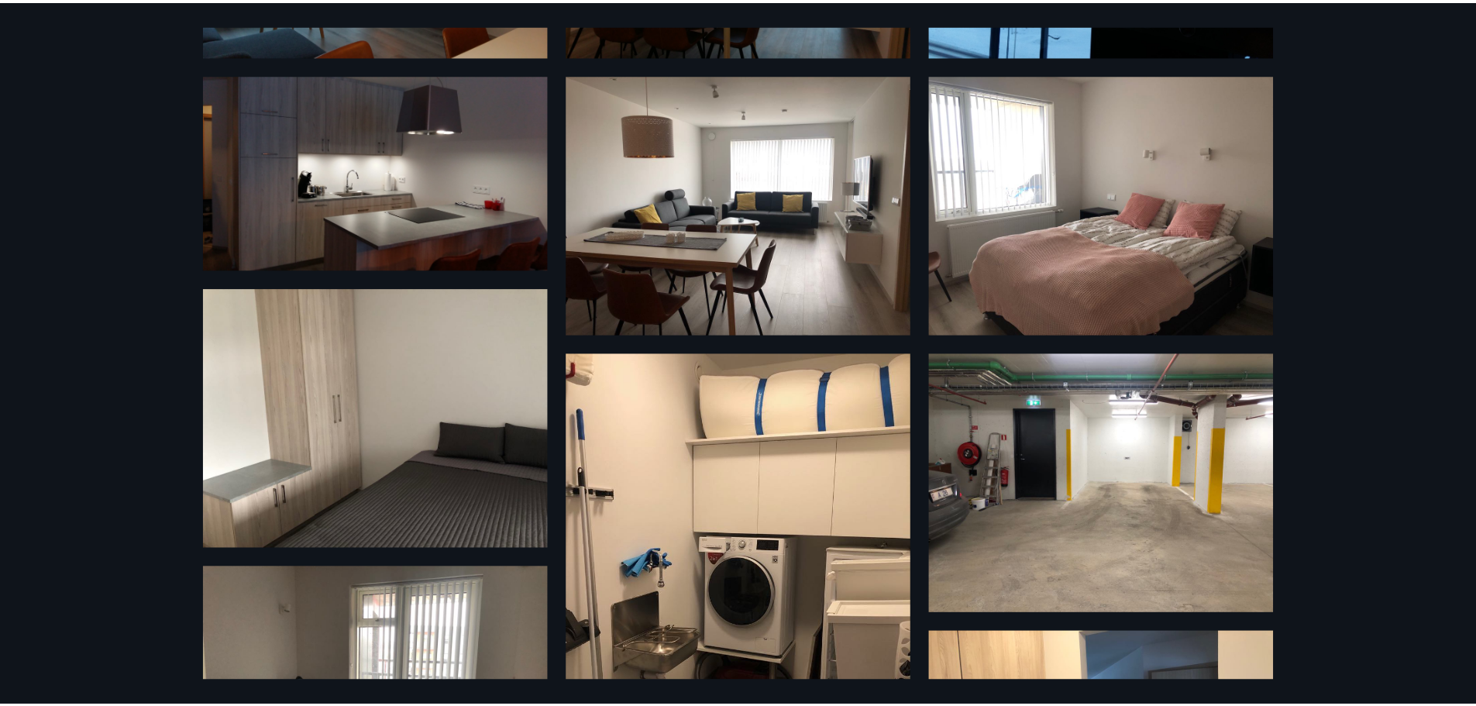
scroll to position [0, 0]
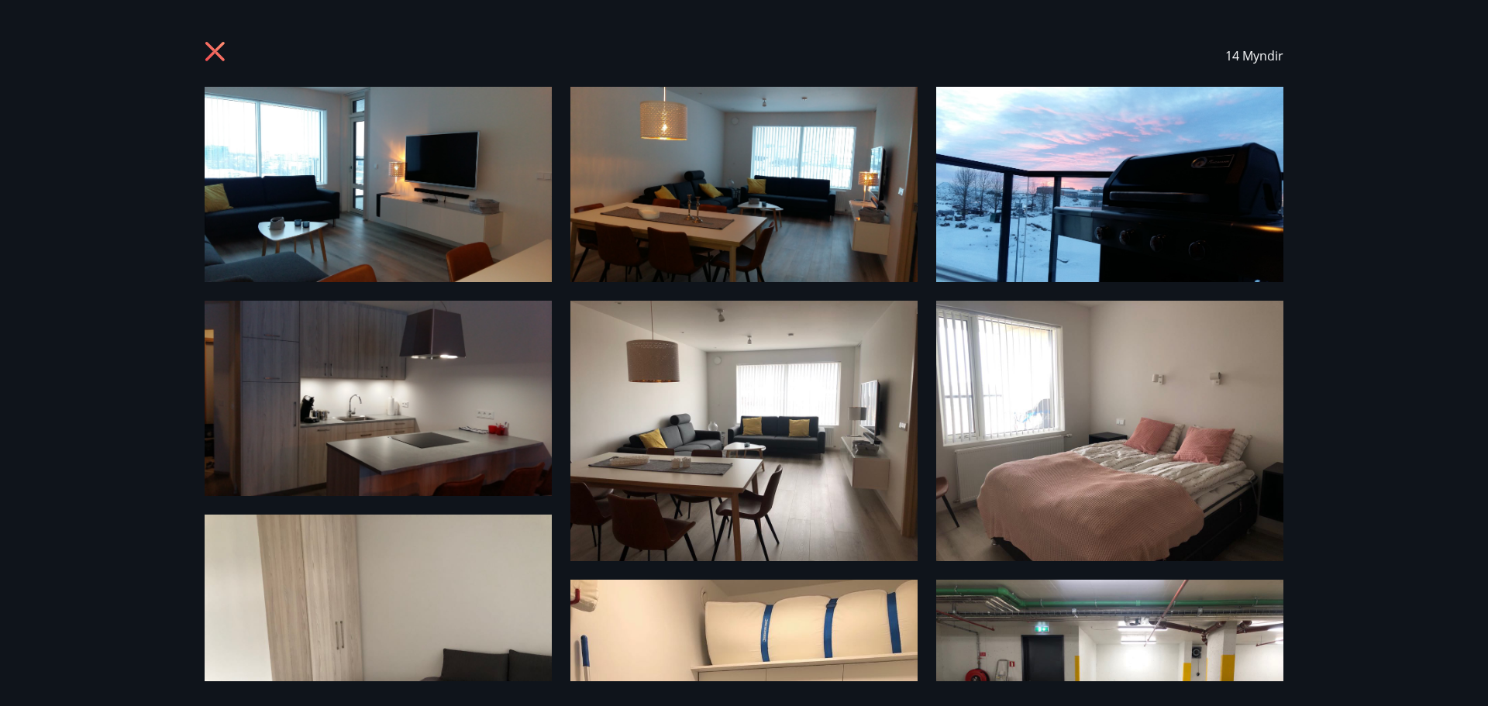
click at [234, 44] on div "14 Myndir" at bounding box center [744, 56] width 1079 height 62
click at [207, 51] on icon at bounding box center [217, 53] width 25 height 25
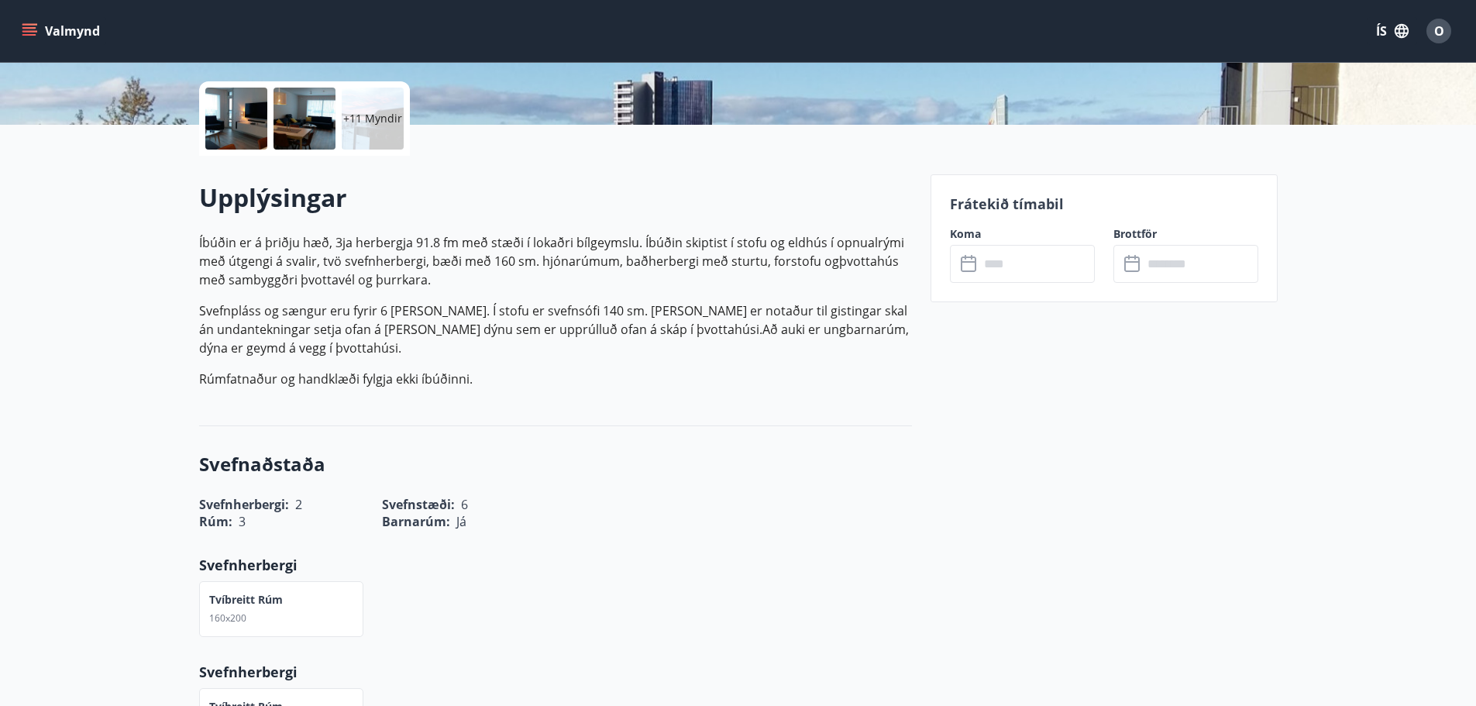
scroll to position [155, 0]
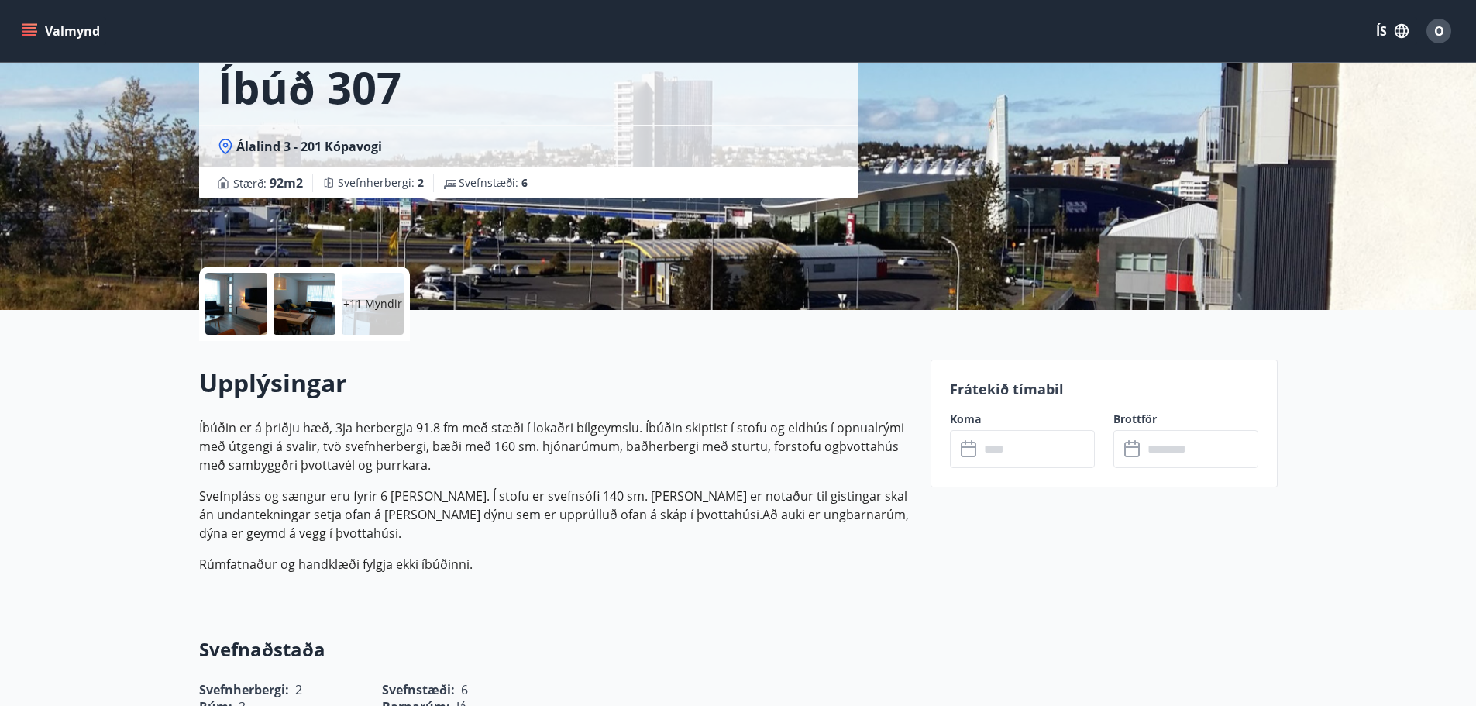
click at [989, 439] on input "text" at bounding box center [1037, 449] width 115 height 38
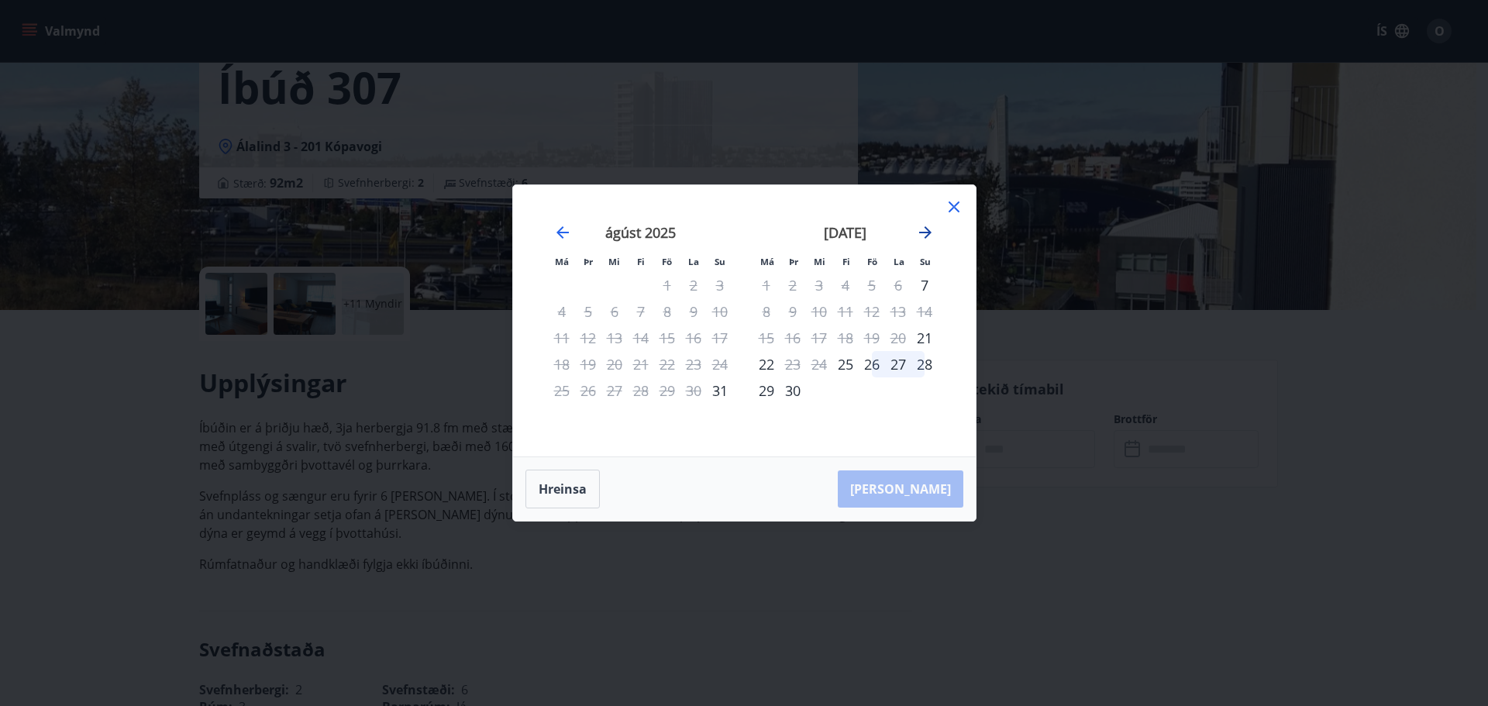
click at [924, 236] on icon "Move forward to switch to the next month." at bounding box center [925, 232] width 19 height 19
click at [873, 314] on div "10" at bounding box center [872, 311] width 26 height 26
click at [927, 312] on div "12" at bounding box center [924, 311] width 26 height 26
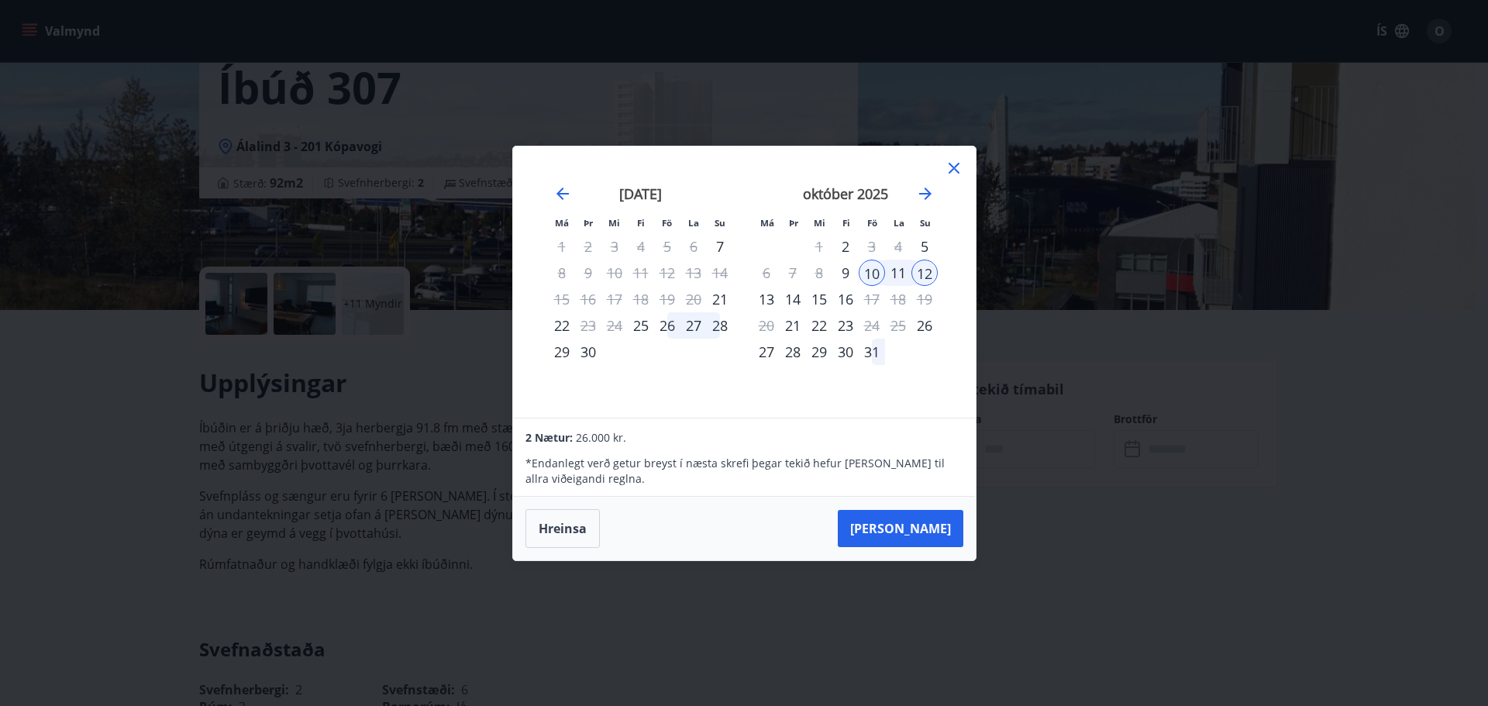
click at [957, 171] on icon at bounding box center [954, 168] width 11 height 11
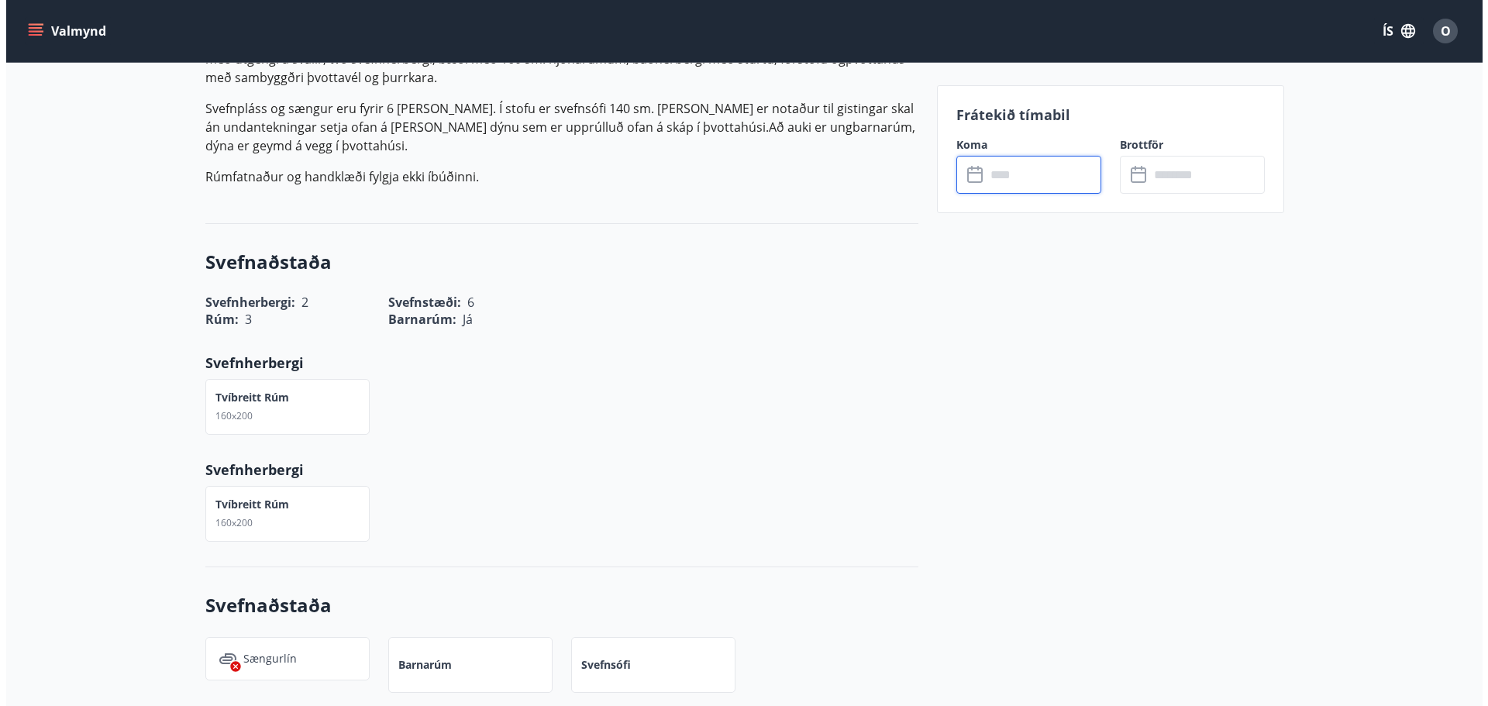
scroll to position [78, 0]
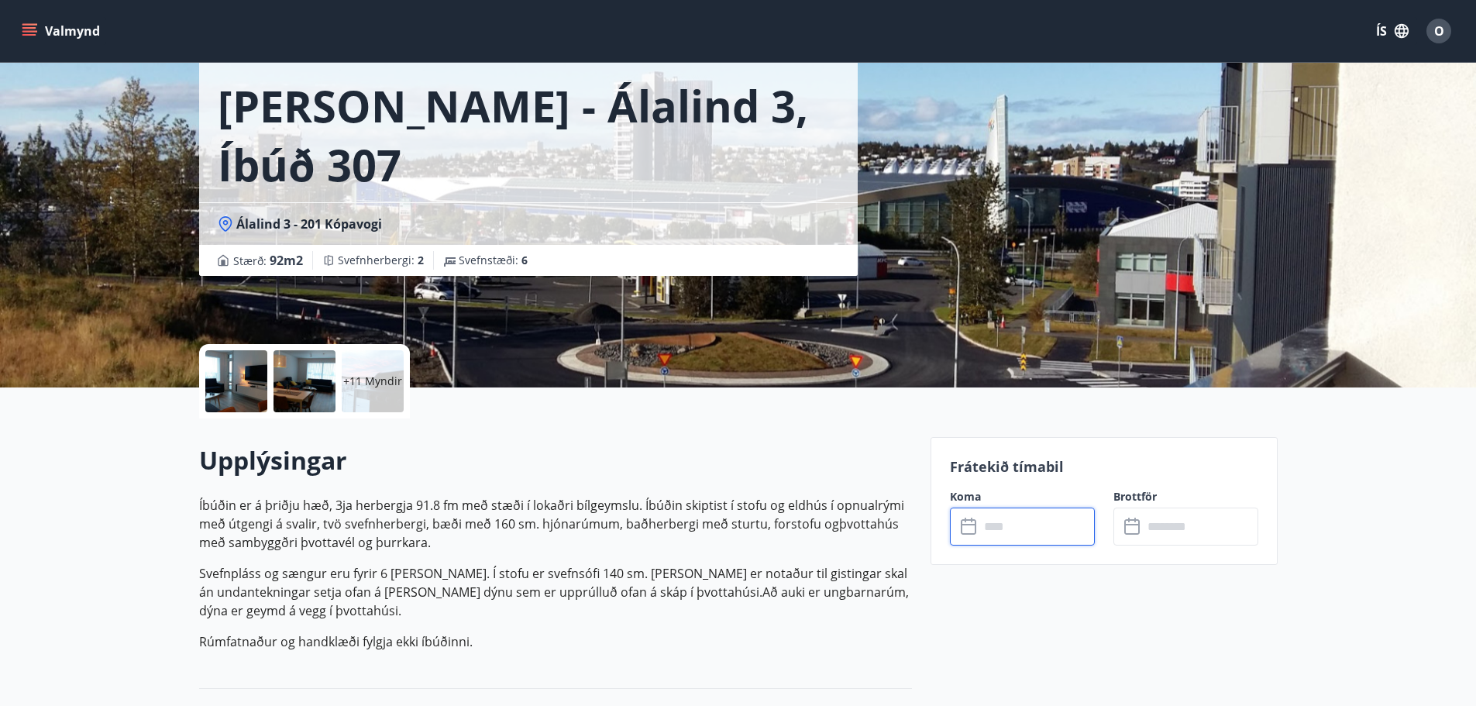
click at [369, 386] on p "+11 Myndir" at bounding box center [372, 382] width 59 height 16
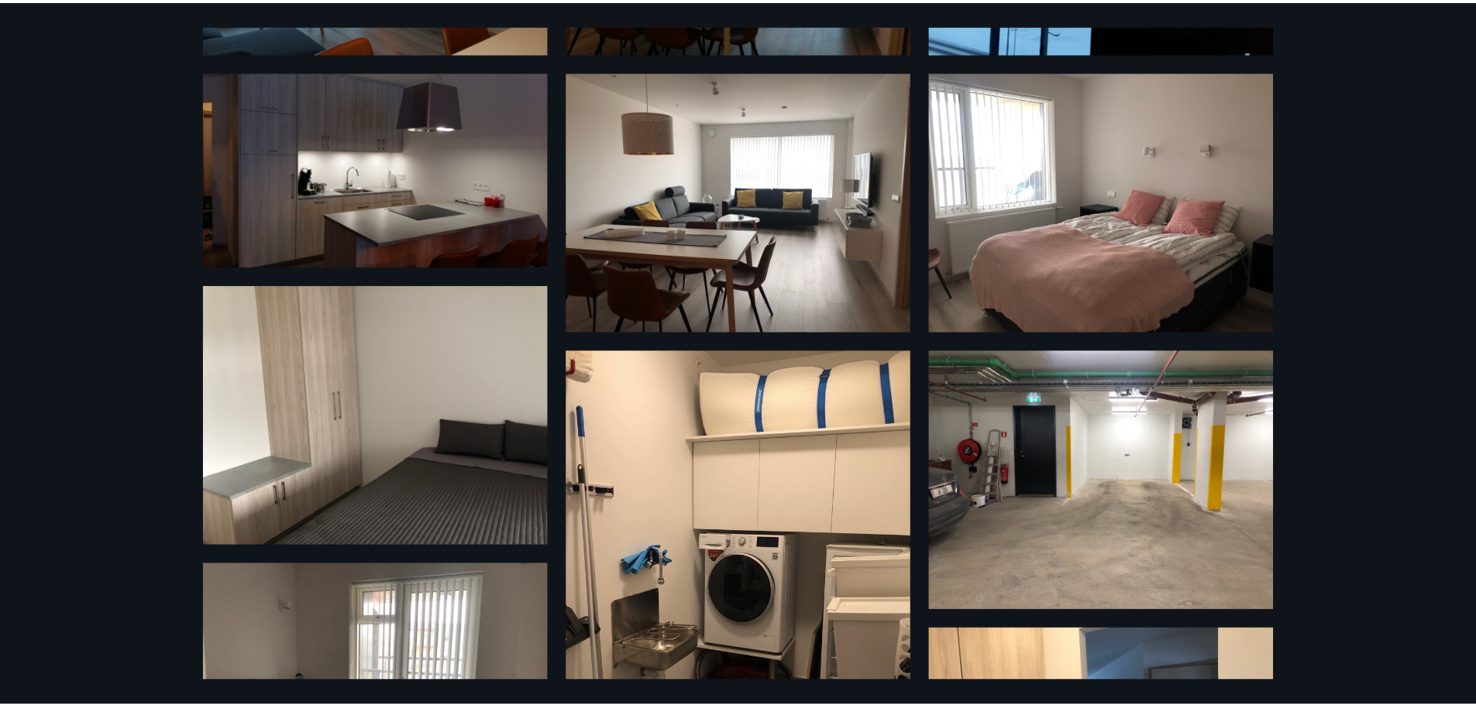
scroll to position [0, 0]
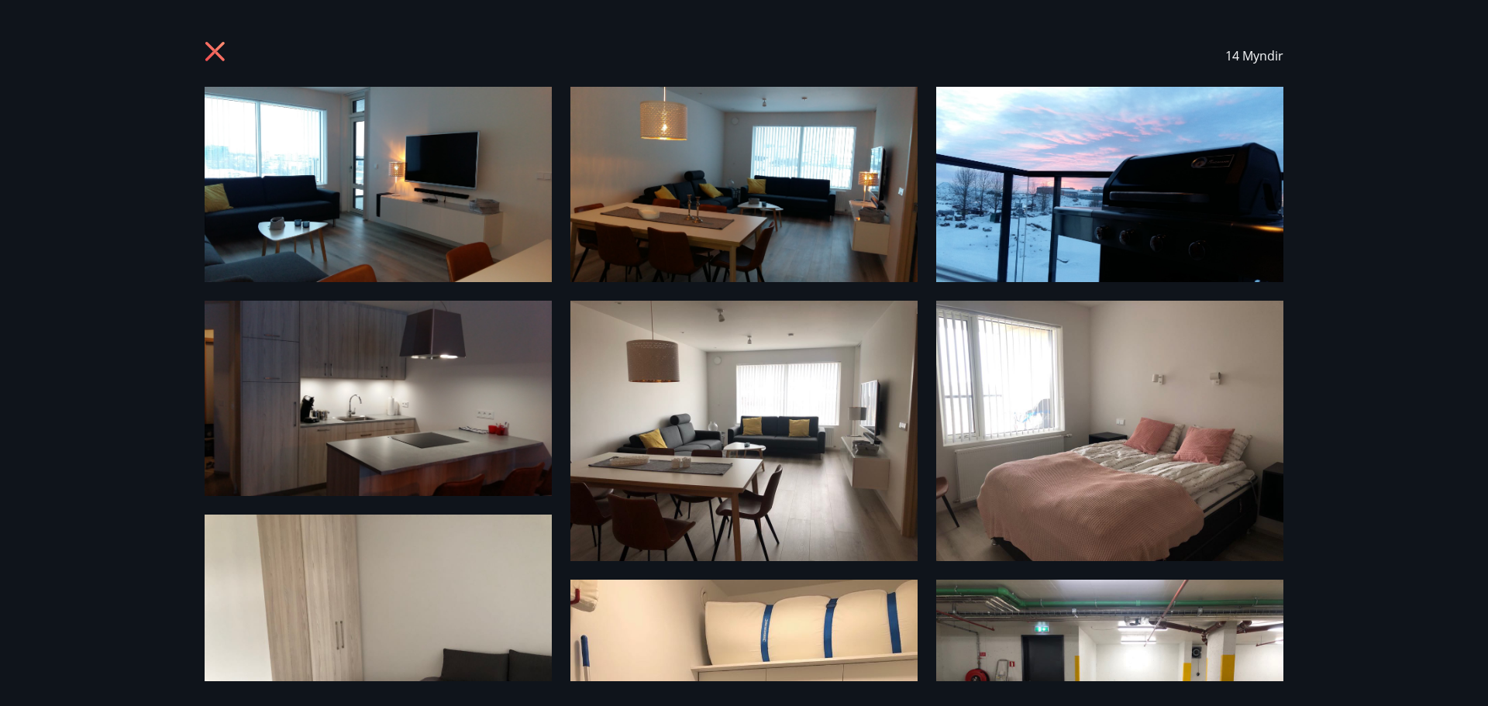
click at [217, 54] on icon at bounding box center [214, 51] width 19 height 19
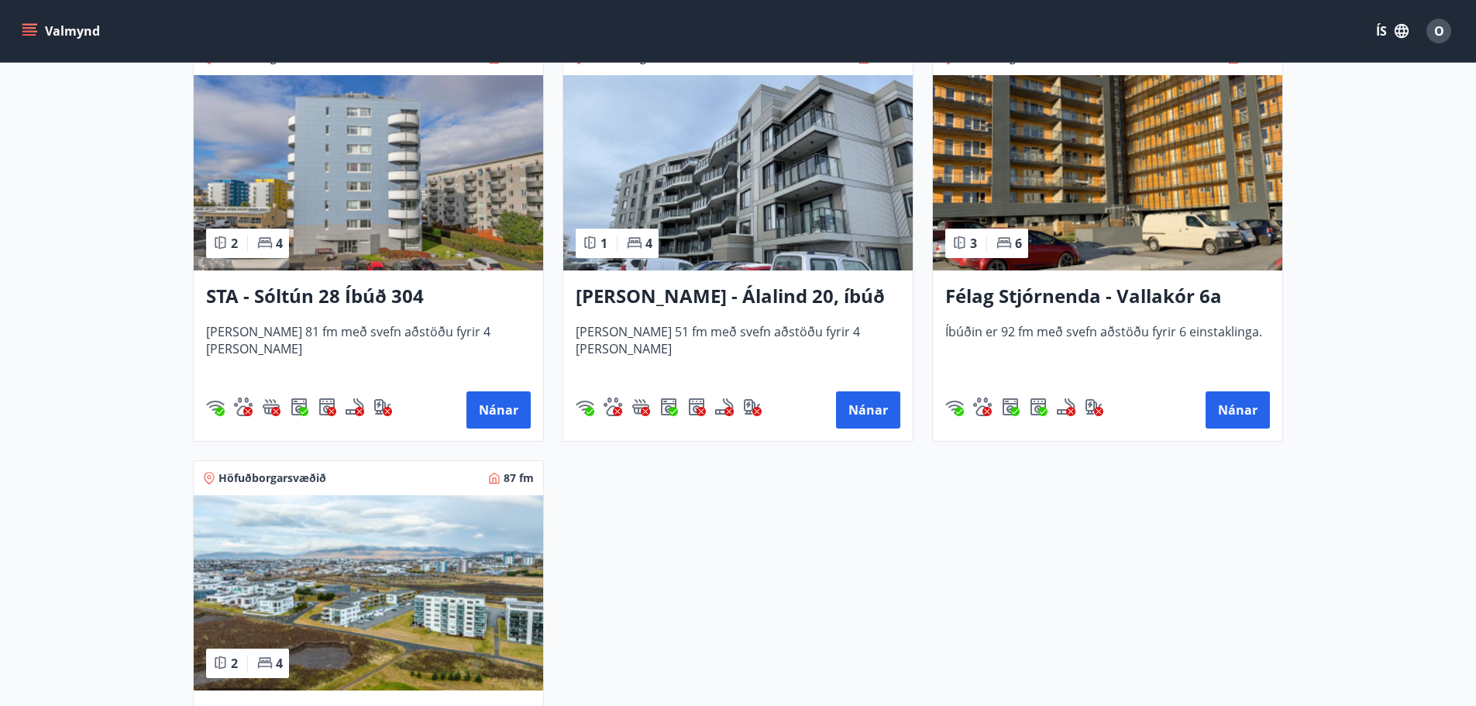
scroll to position [698, 0]
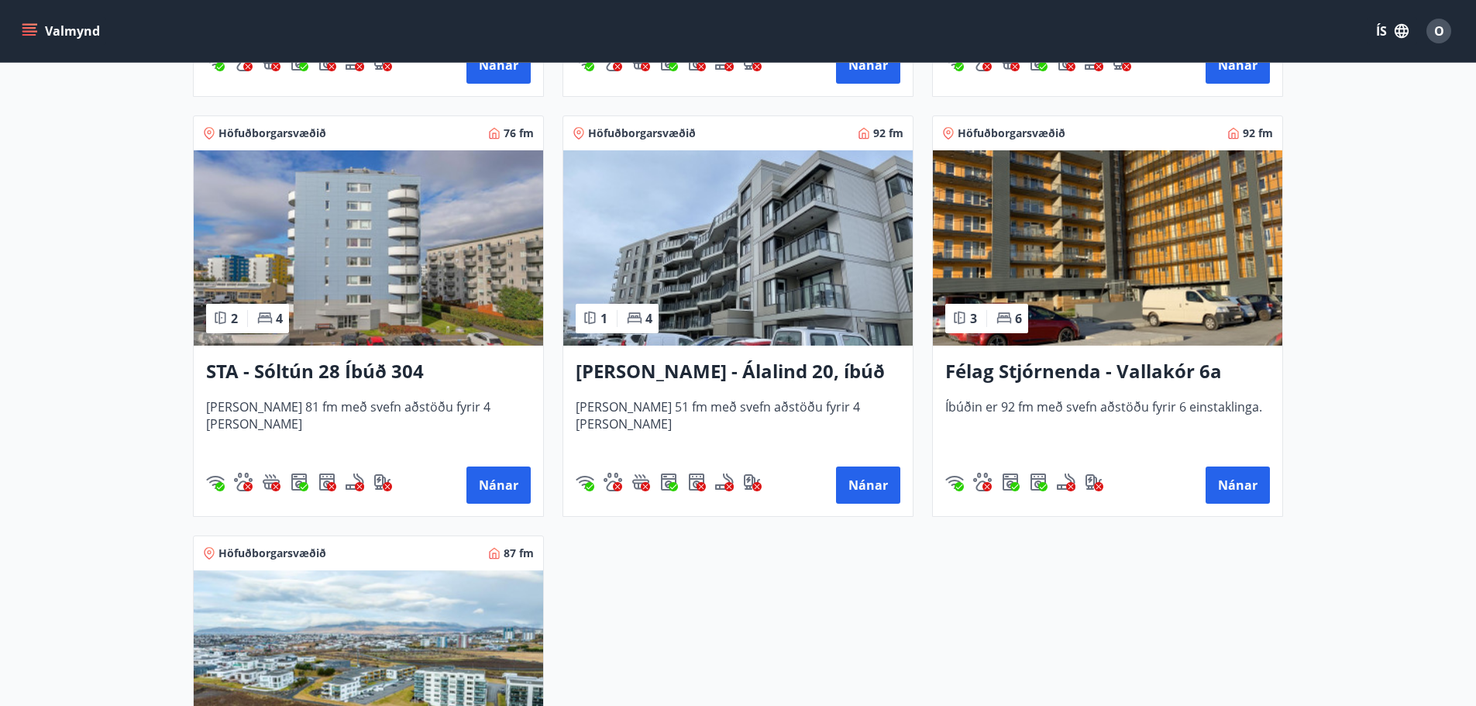
click at [1111, 191] on img at bounding box center [1108, 247] width 350 height 195
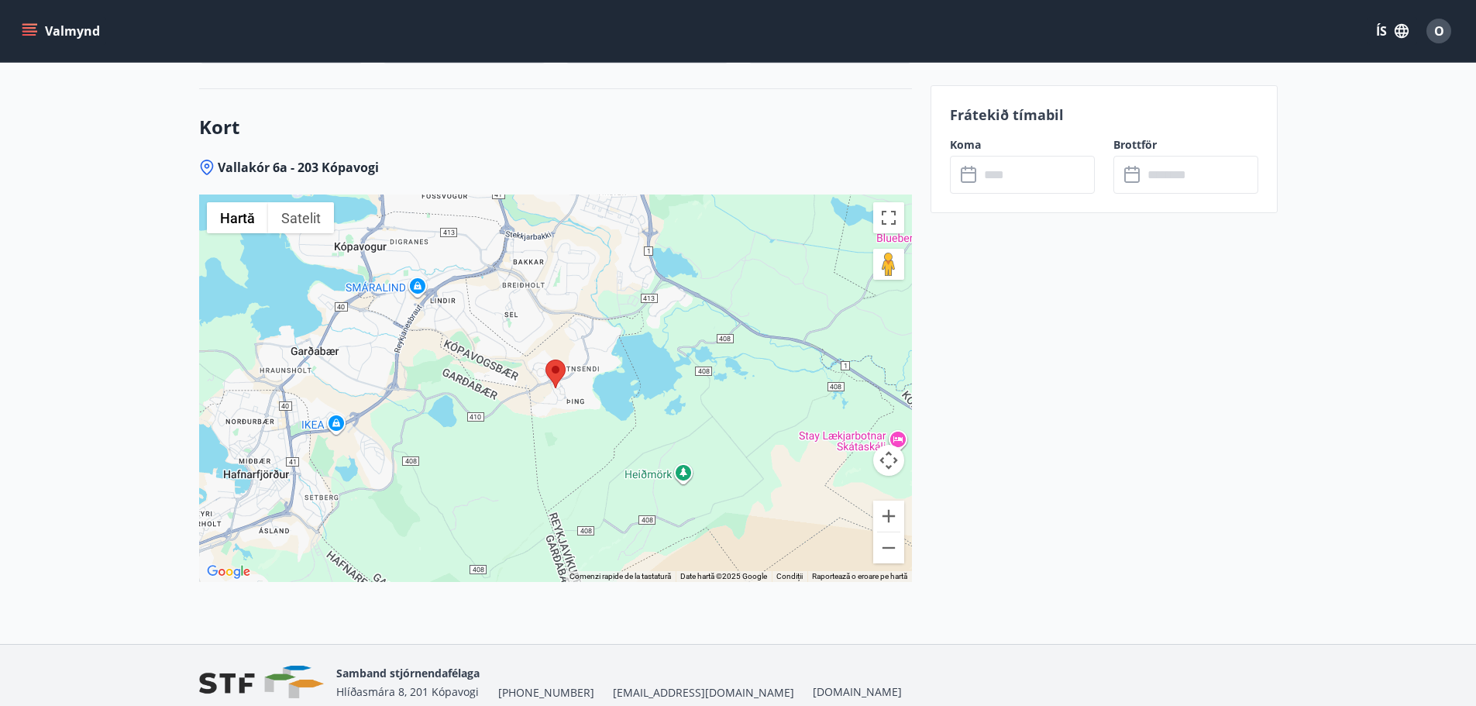
scroll to position [2144, 0]
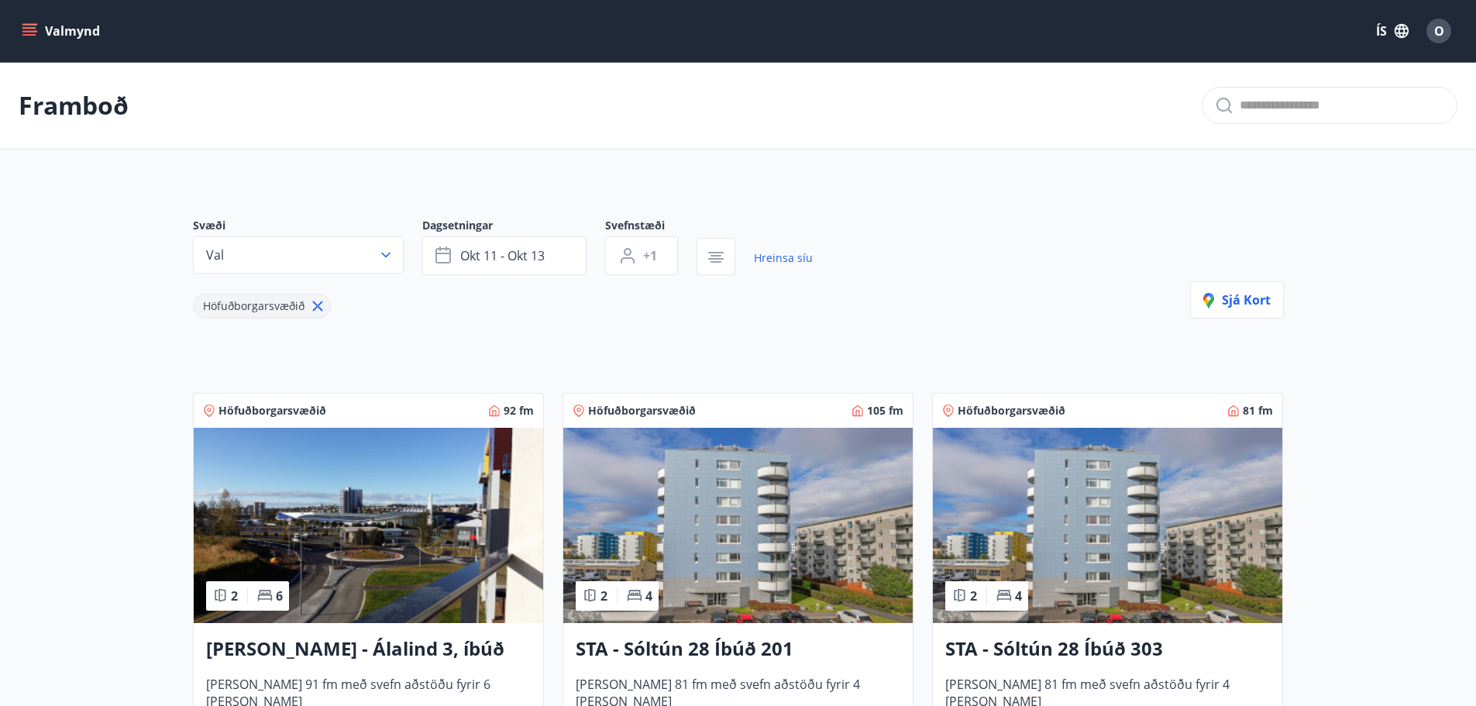
click at [1420, 37] on div "ÍS O" at bounding box center [1413, 30] width 90 height 37
click at [1407, 32] on icon "button" at bounding box center [1401, 30] width 17 height 17
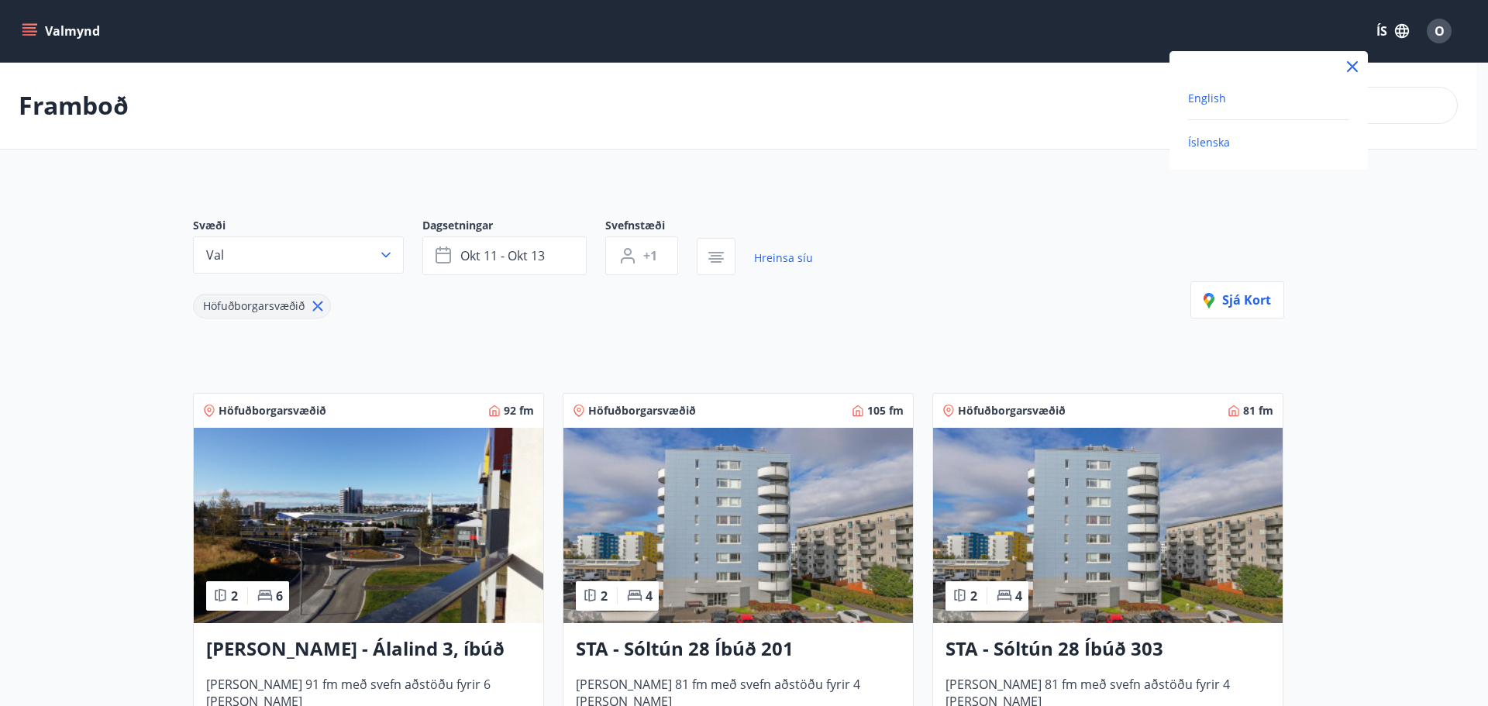
click at [1213, 99] on span "English" at bounding box center [1207, 98] width 38 height 15
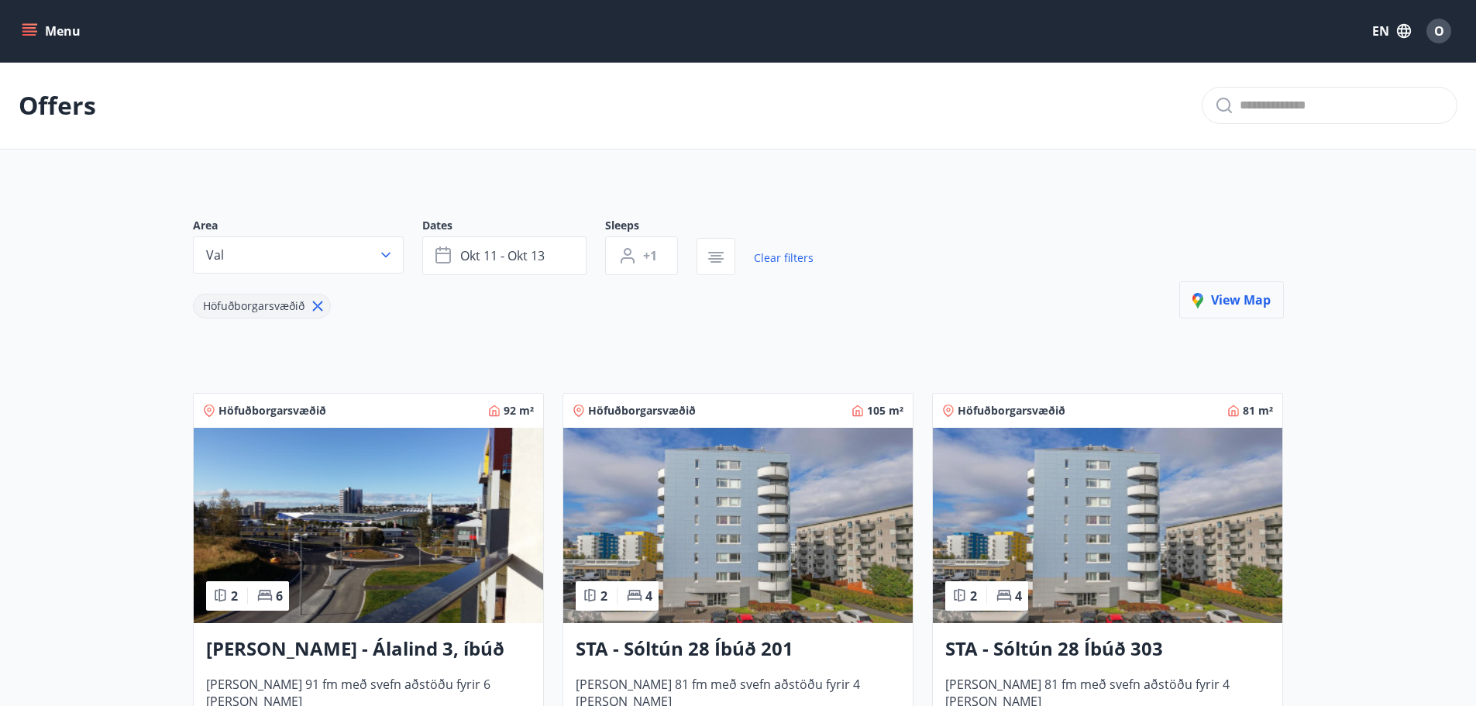
click at [1231, 305] on span "View map" at bounding box center [1232, 299] width 78 height 17
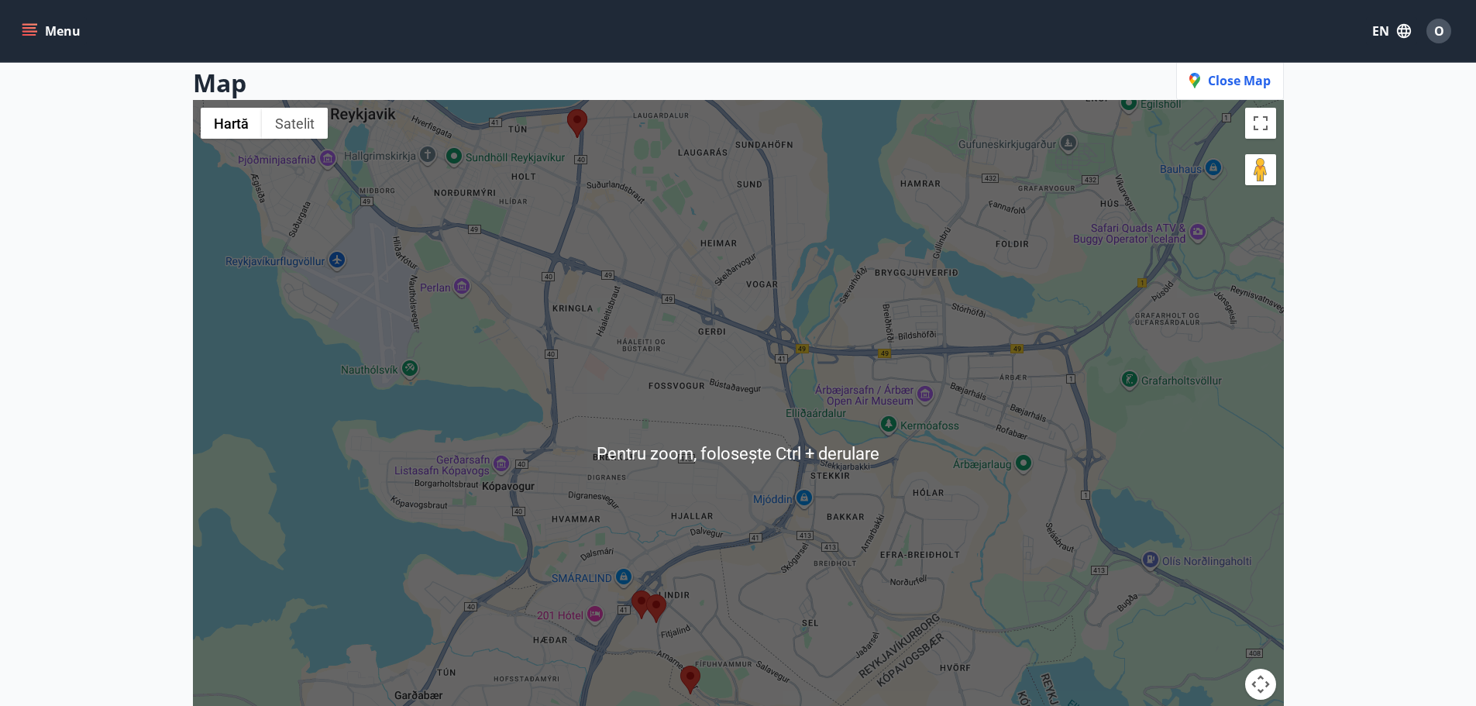
scroll to position [388, 0]
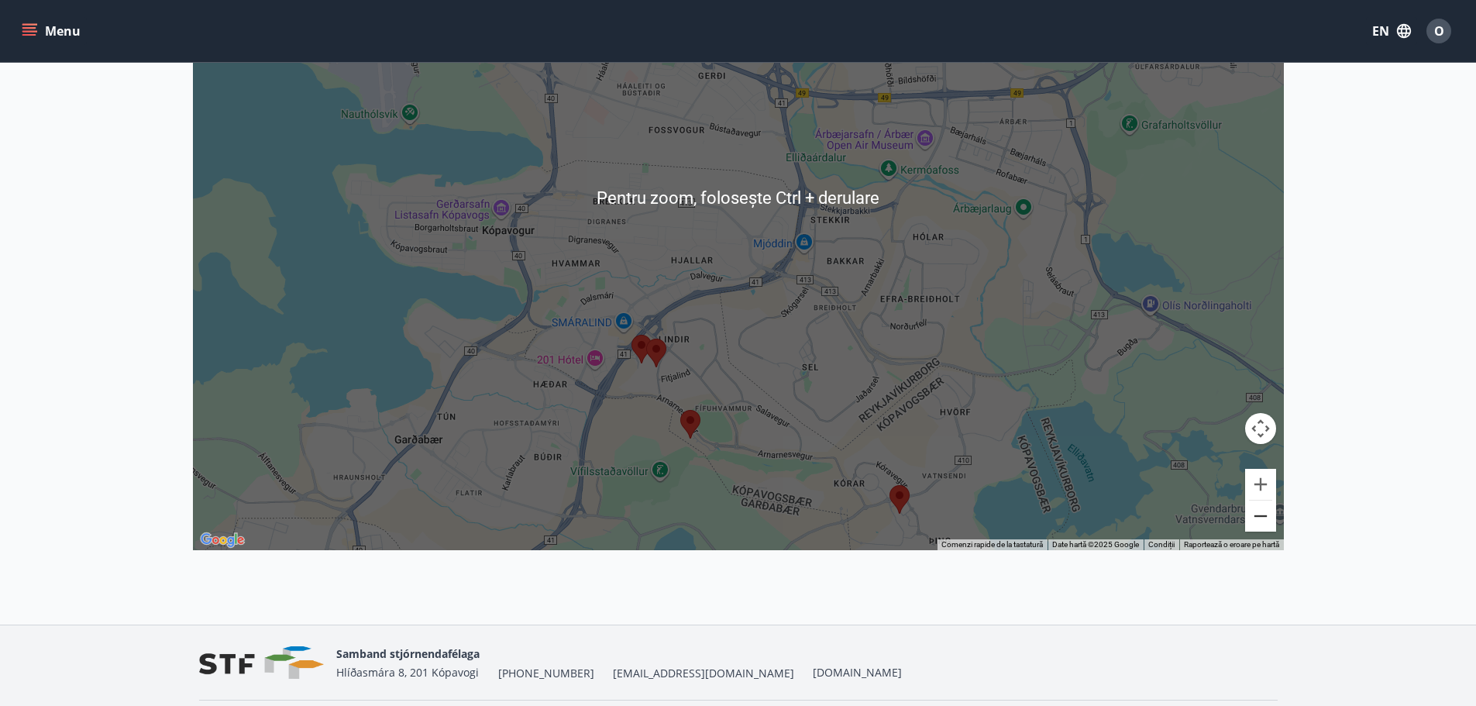
click at [1259, 522] on button "Micșorează" at bounding box center [1260, 516] width 31 height 31
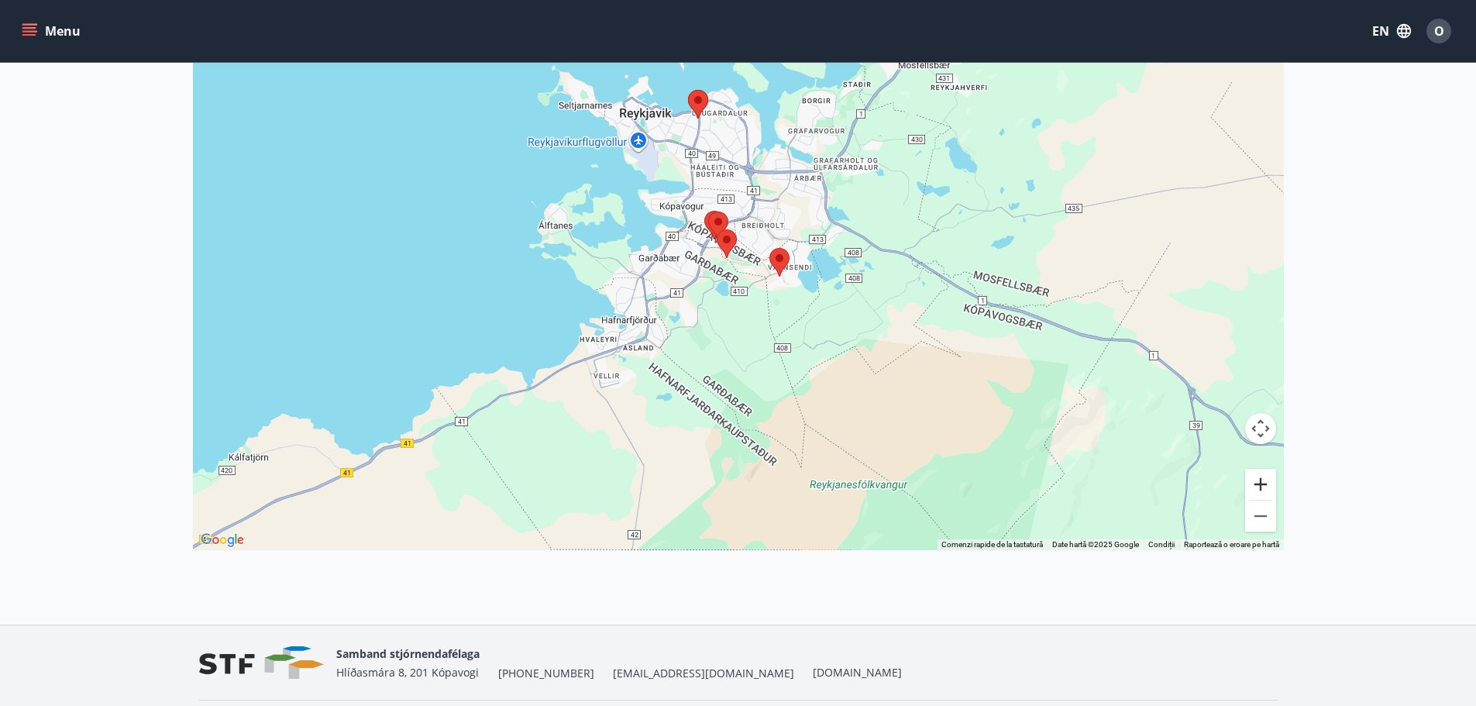
click at [1260, 481] on button "Mărește" at bounding box center [1260, 484] width 31 height 31
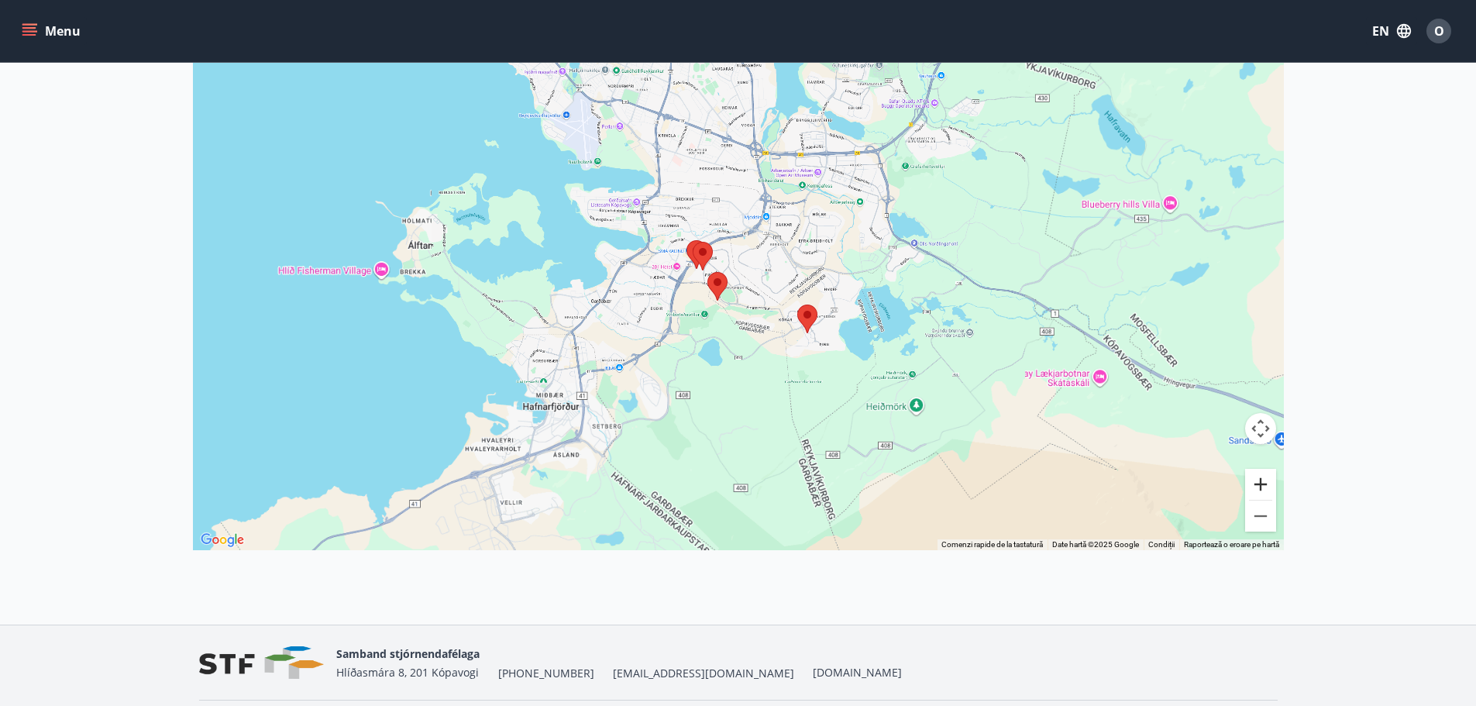
click at [1260, 481] on button "Mărește" at bounding box center [1260, 484] width 31 height 31
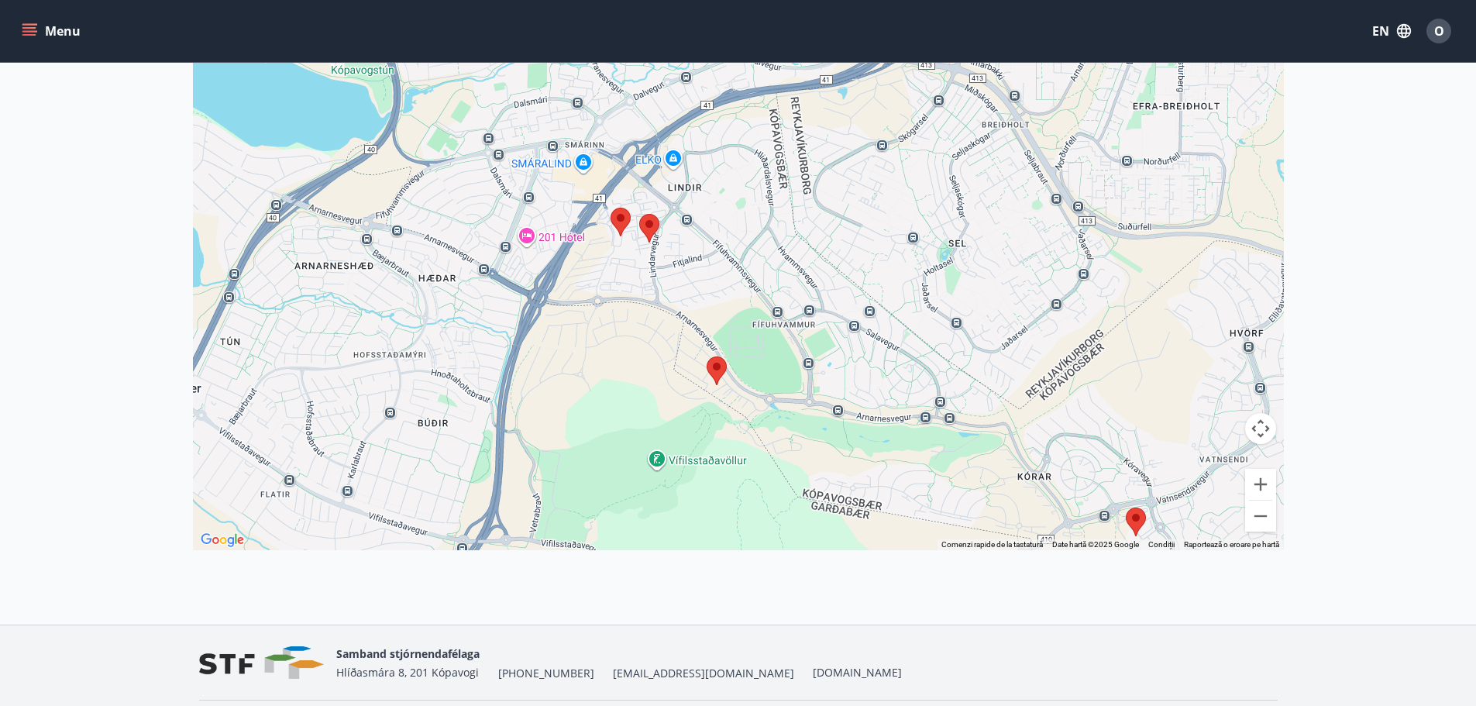
drag, startPoint x: 633, startPoint y: 453, endPoint x: 706, endPoint y: 164, distance: 298.1
click at [706, 164] on div at bounding box center [738, 197] width 1091 height 706
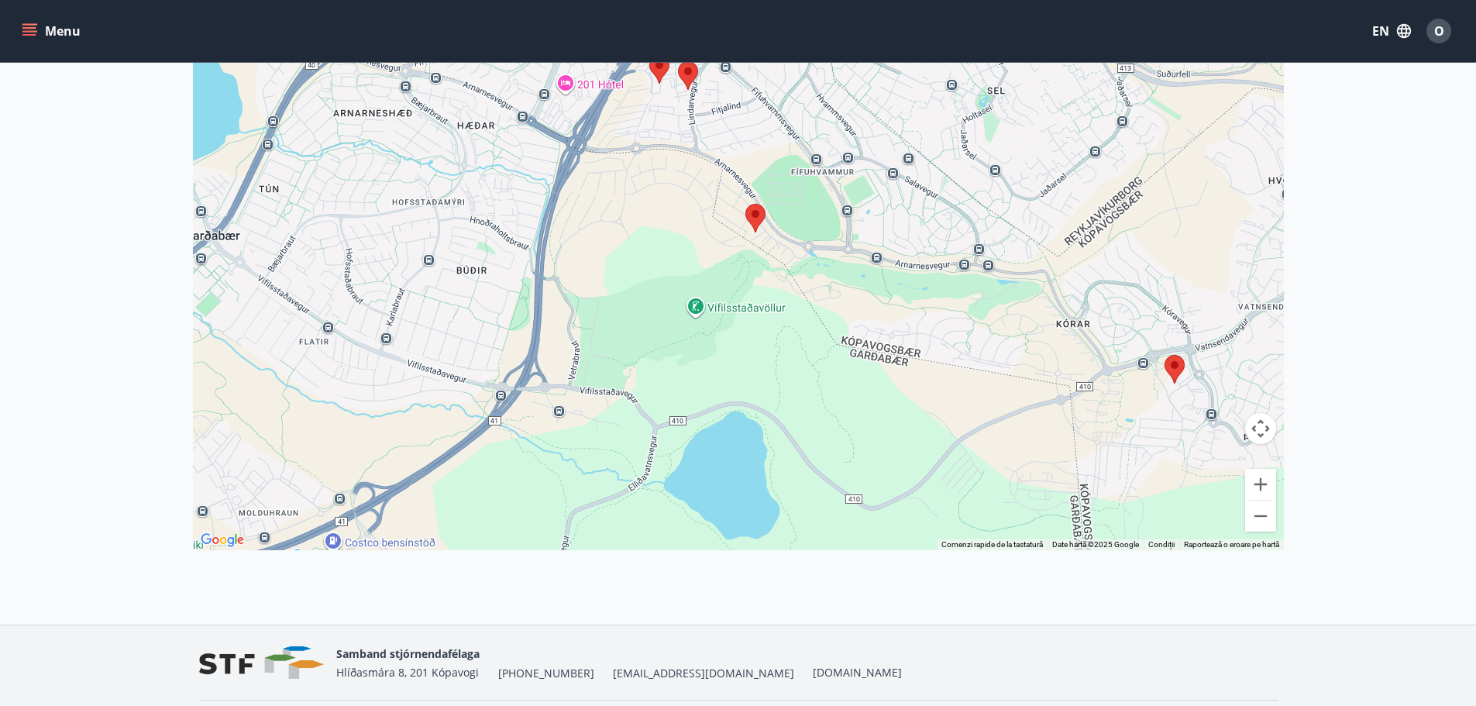
drag, startPoint x: 585, startPoint y: 363, endPoint x: 627, endPoint y: 215, distance: 154.6
click at [627, 215] on div at bounding box center [738, 197] width 1091 height 706
click at [746, 204] on area at bounding box center [746, 204] width 0 height 0
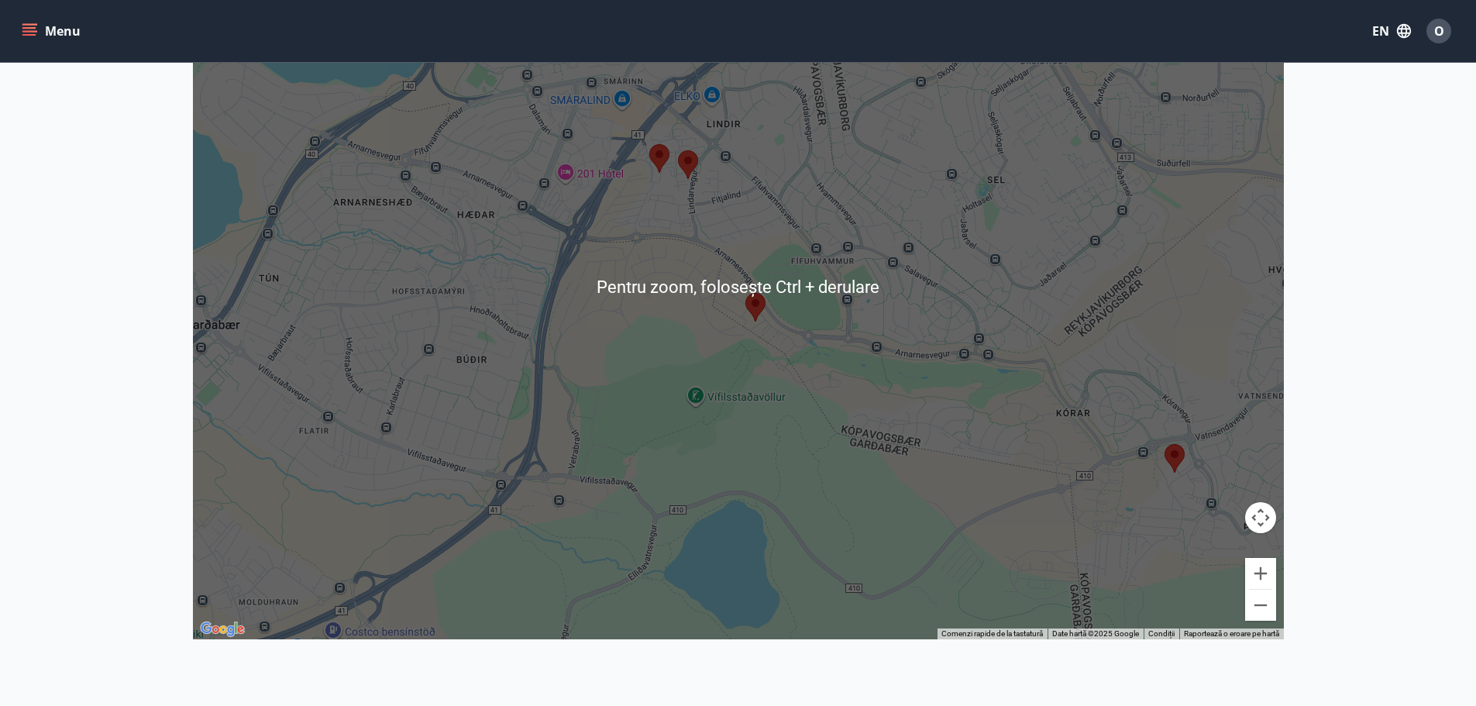
scroll to position [155, 0]
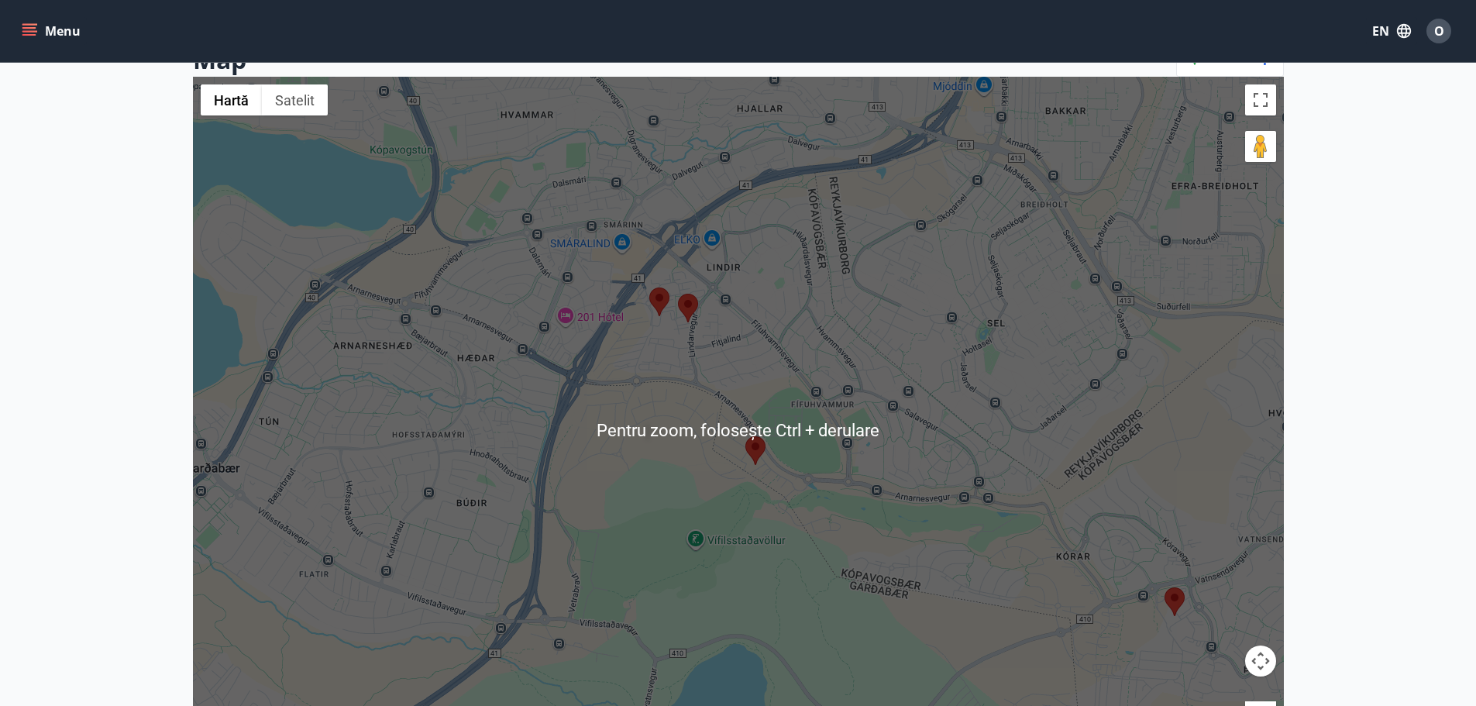
click at [746, 436] on area at bounding box center [746, 436] width 0 height 0
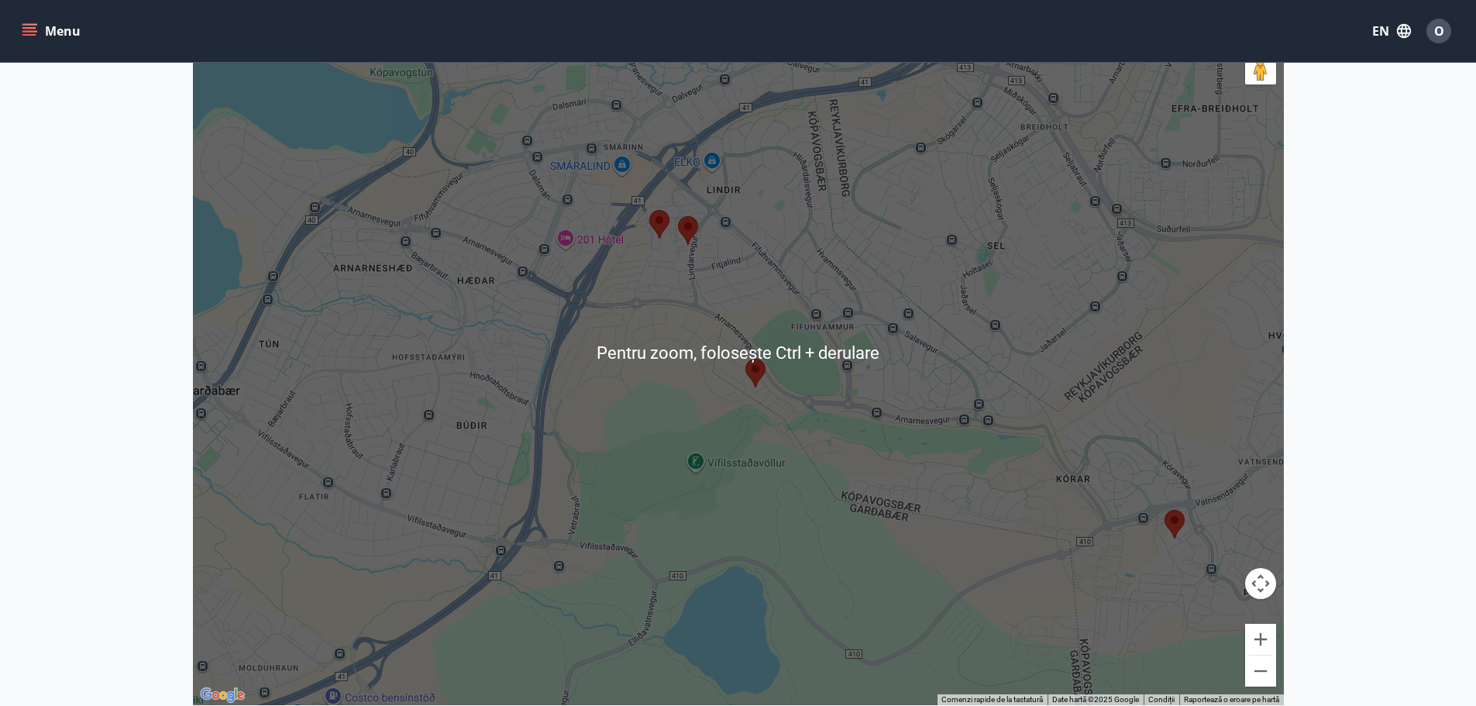
scroll to position [310, 0]
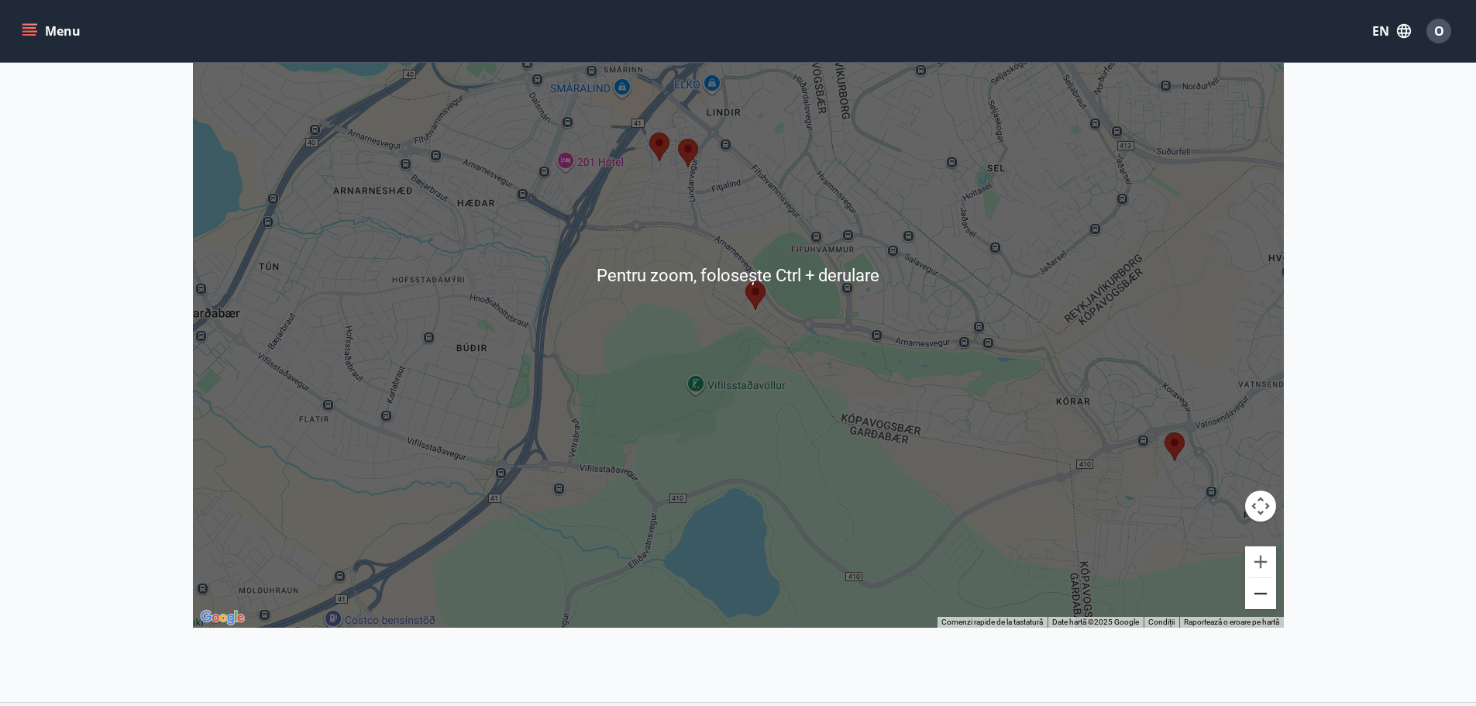
click at [1263, 603] on button "Micșorează" at bounding box center [1260, 593] width 31 height 31
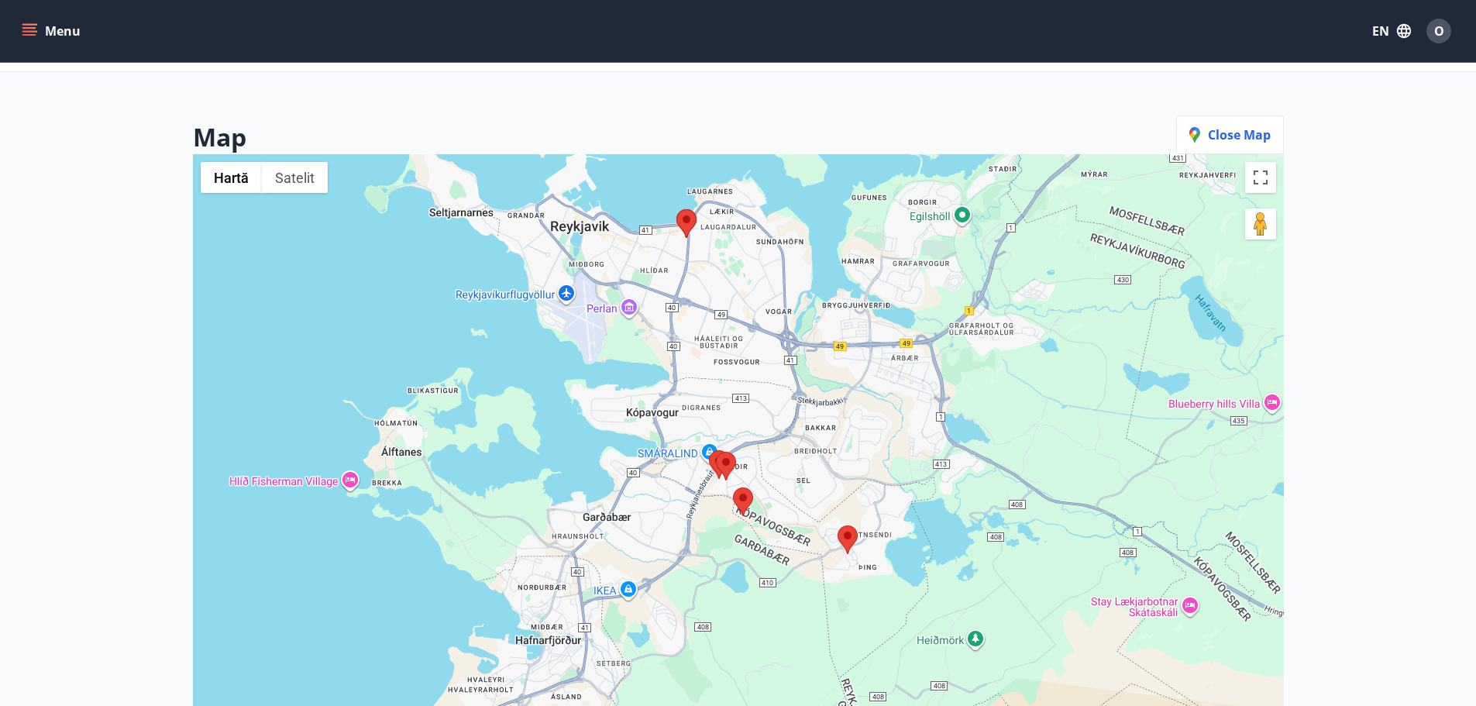
scroll to position [0, 0]
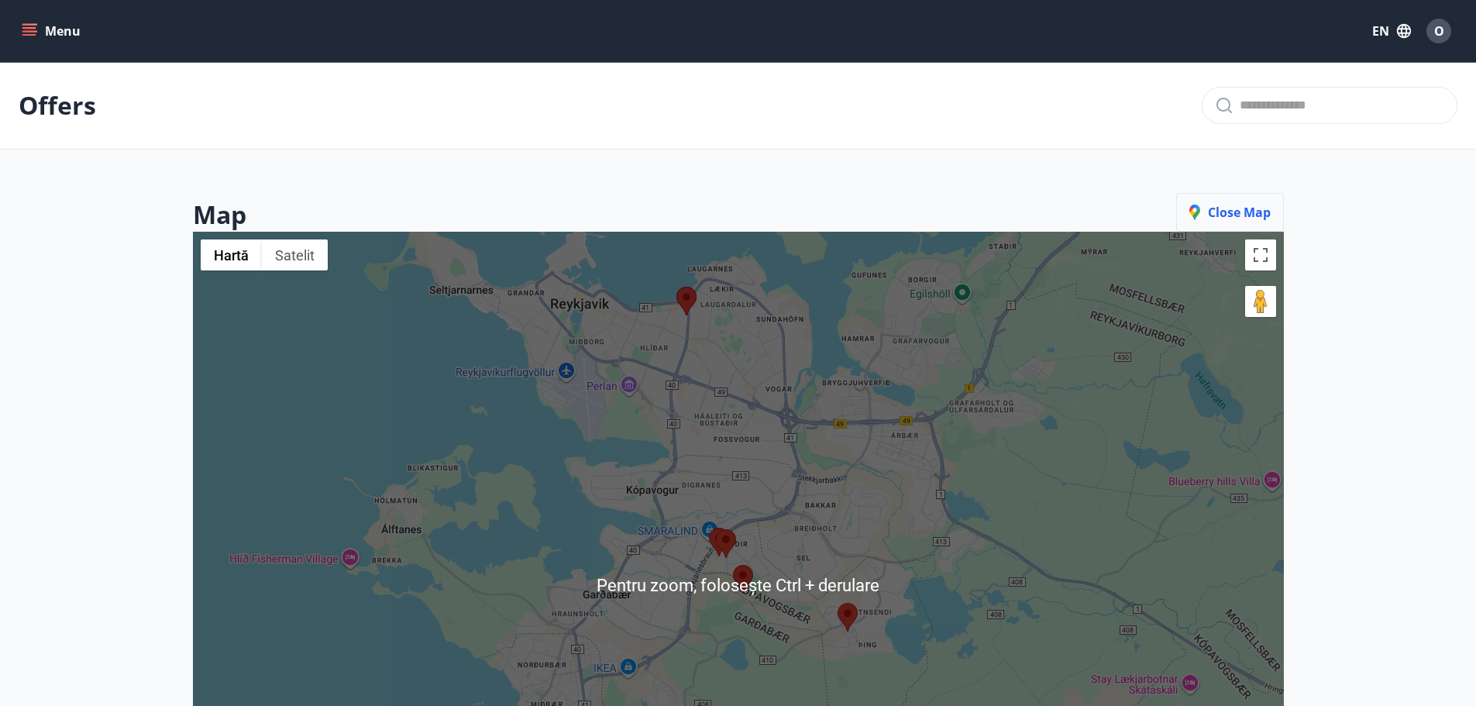
click at [1242, 212] on span "Close map" at bounding box center [1230, 212] width 81 height 17
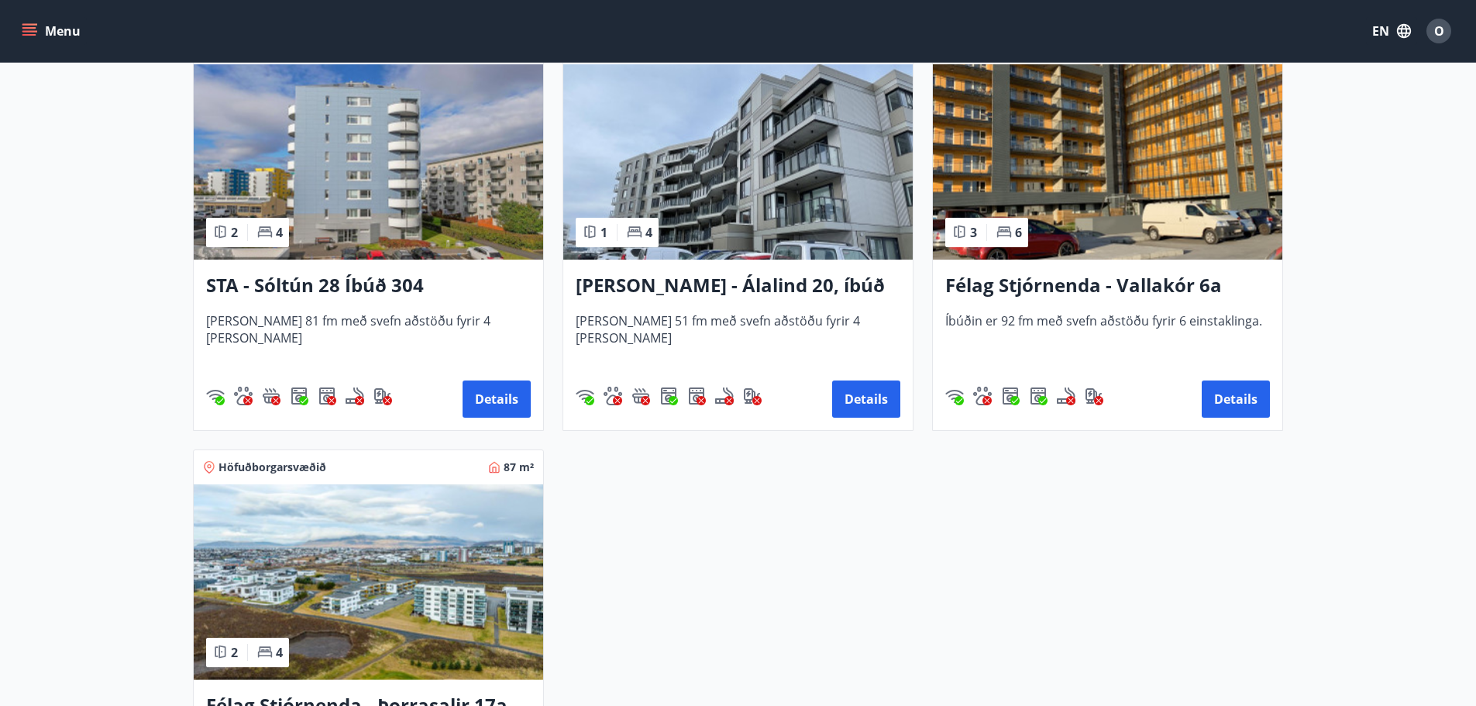
scroll to position [1008, 0]
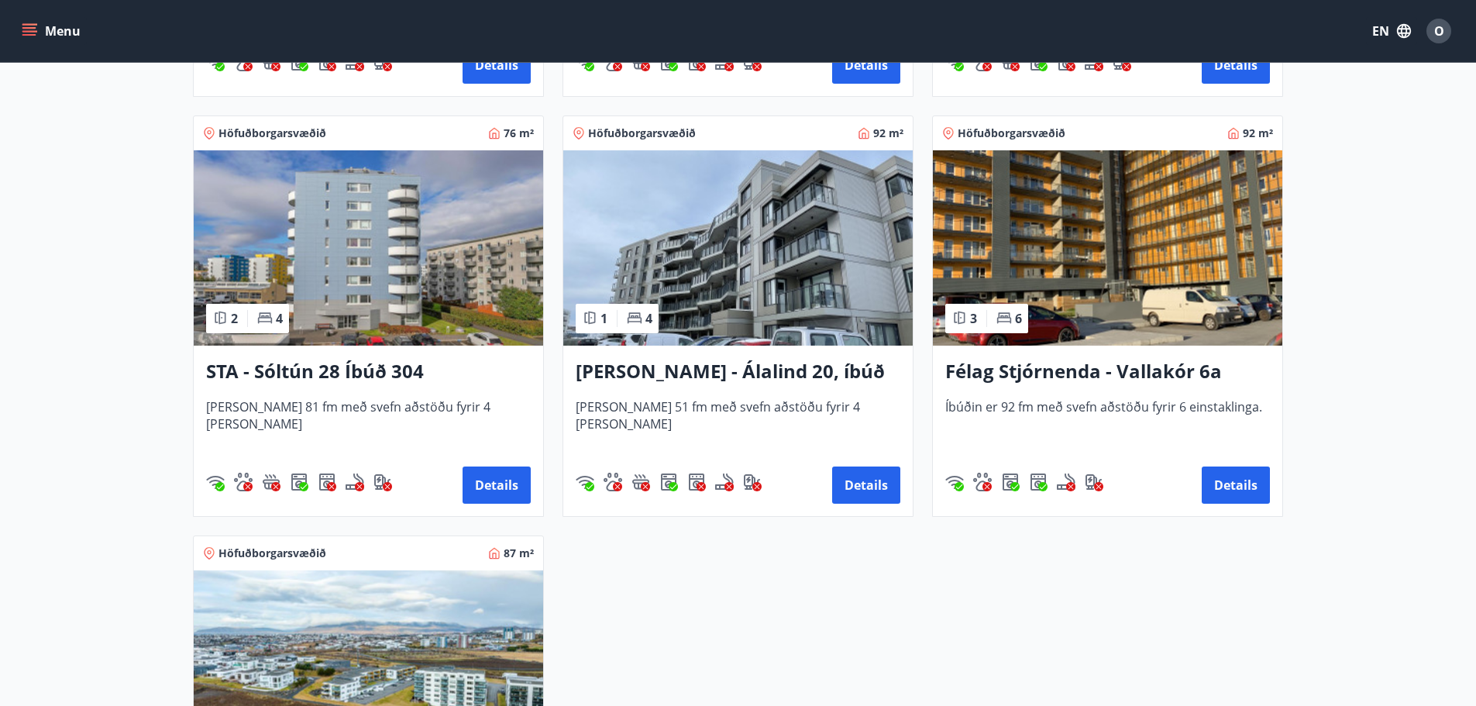
click at [1066, 365] on h3 "Félag Stjórnenda - Vallakór 6a" at bounding box center [1108, 372] width 325 height 28
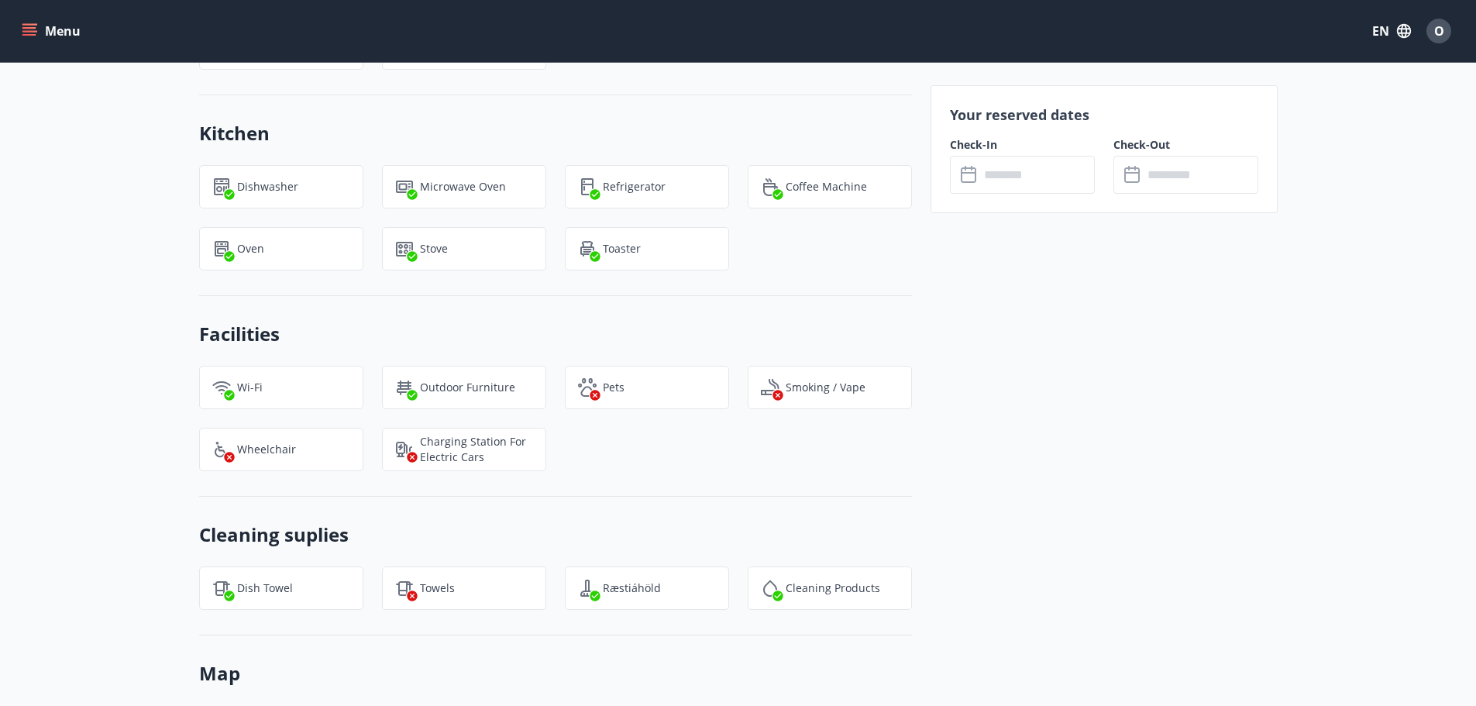
scroll to position [1860, 0]
